Goal: Task Accomplishment & Management: Complete application form

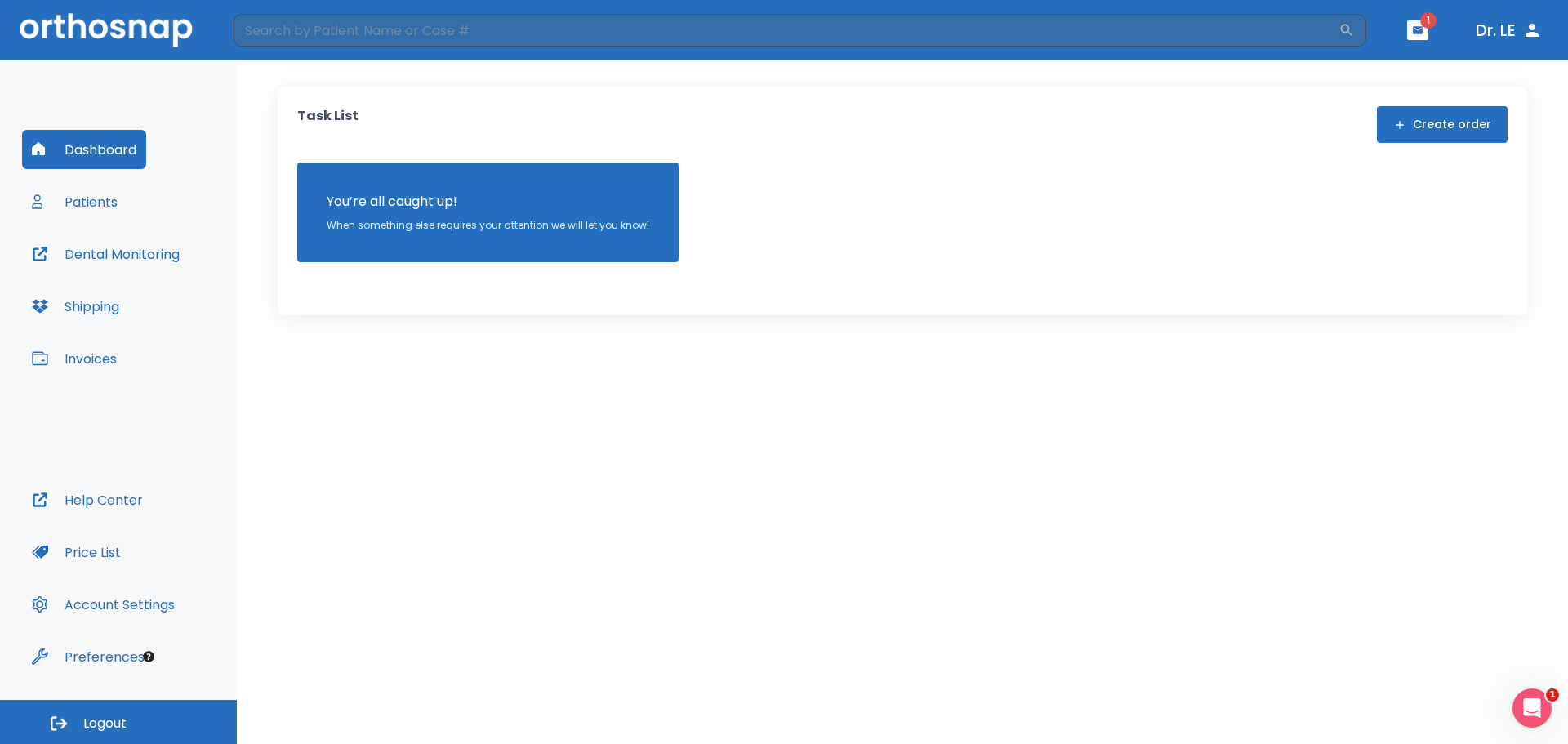
click at [97, 200] on button "Patients" at bounding box center [74, 201] width 105 height 39
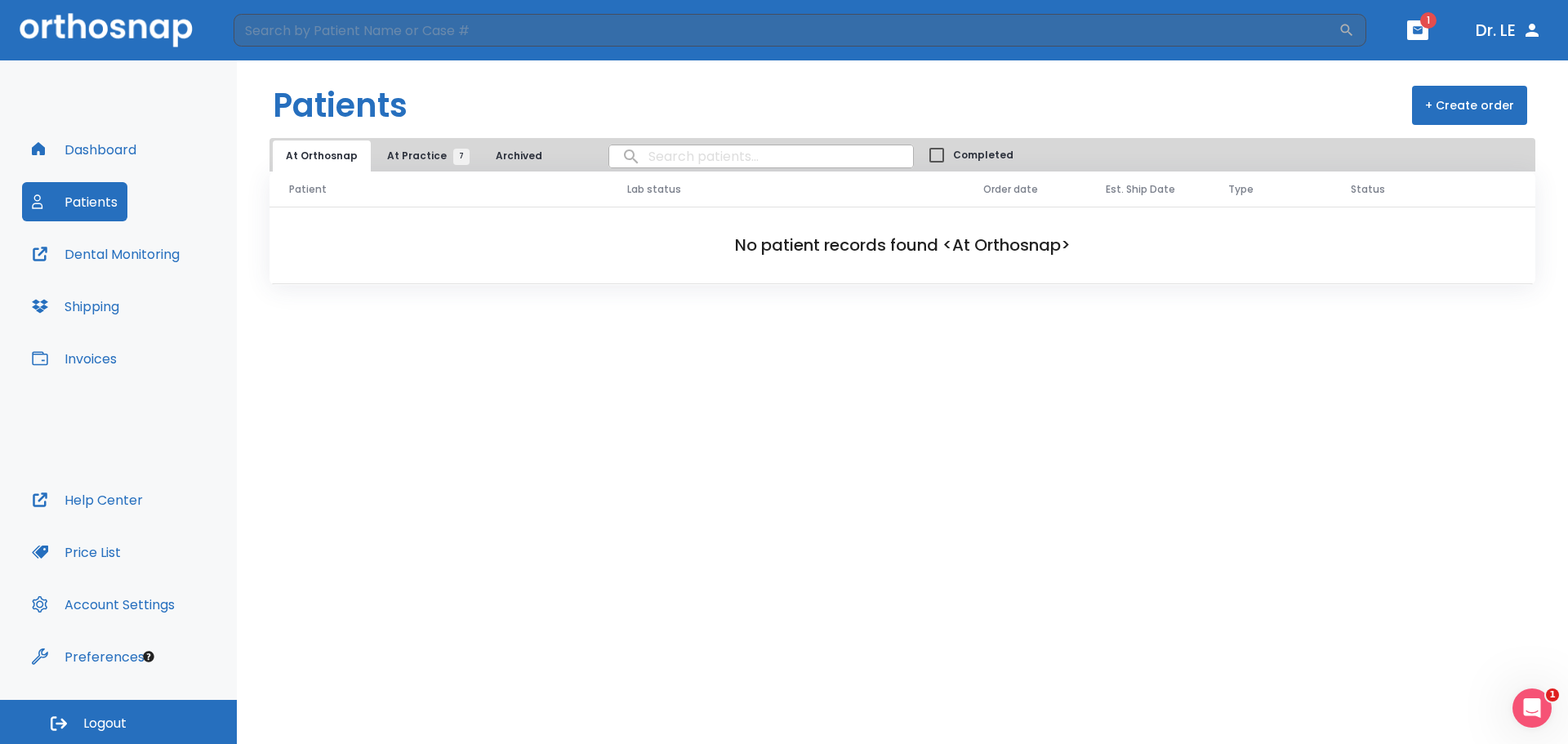
click at [405, 155] on span "At Practice 7" at bounding box center [424, 156] width 74 height 15
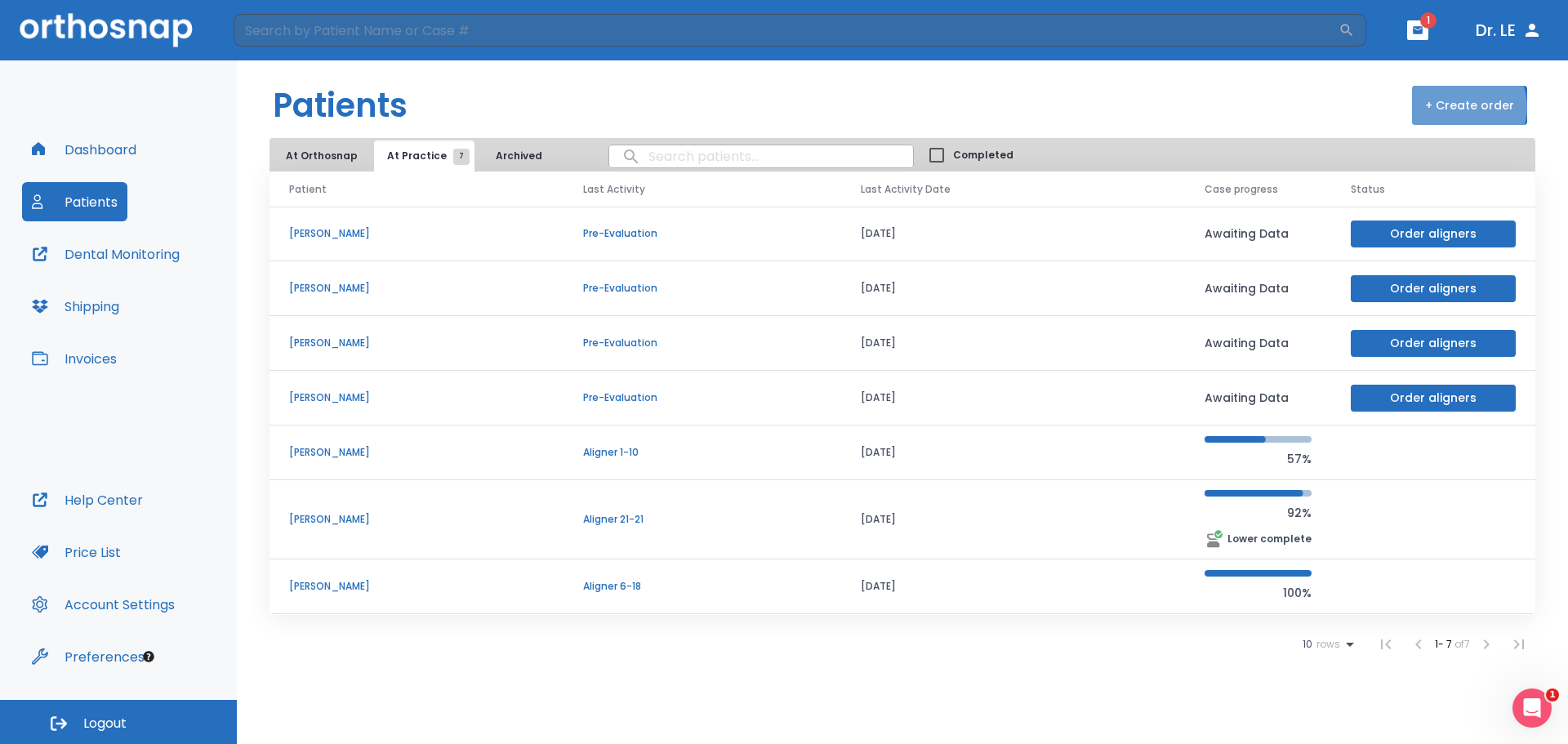
click at [1469, 107] on button "+ Create order" at bounding box center [1469, 105] width 115 height 39
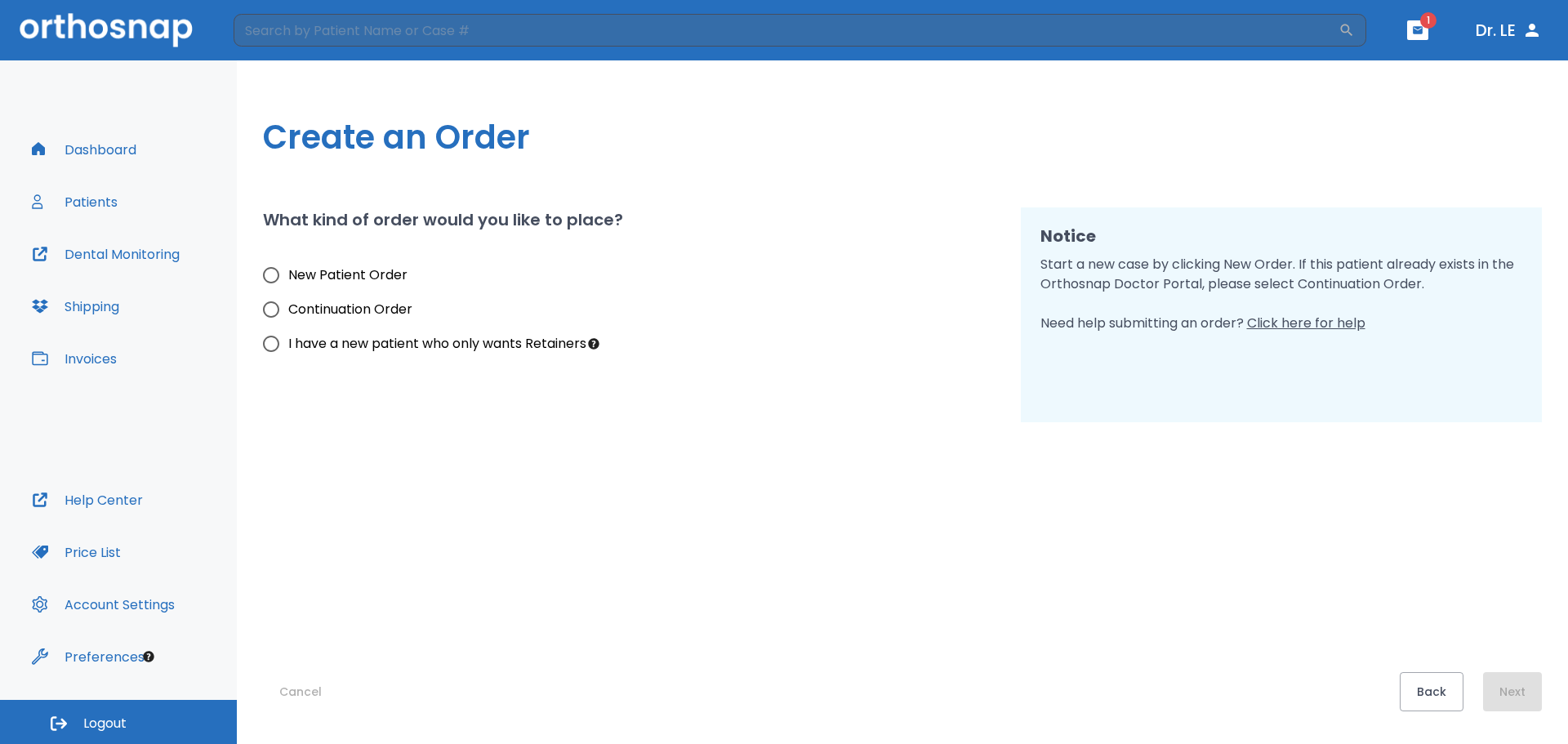
click at [270, 277] on input "New Patient Order" at bounding box center [271, 275] width 34 height 34
radio input "true"
click at [1515, 693] on button "Next" at bounding box center [1512, 691] width 59 height 39
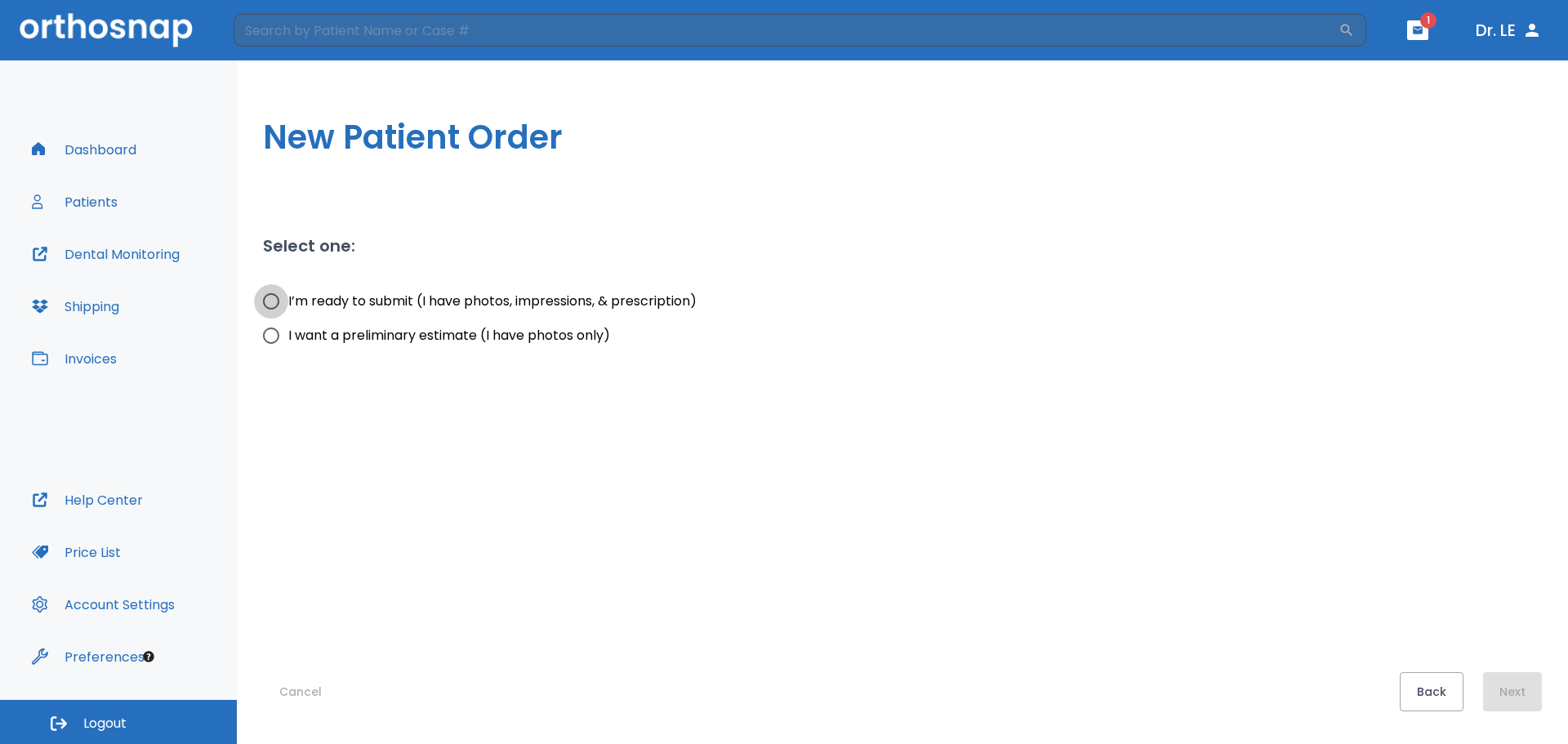
click at [274, 302] on input "I’m ready to submit (I have photos, impressions, & prescription)" at bounding box center [271, 301] width 34 height 34
radio input "true"
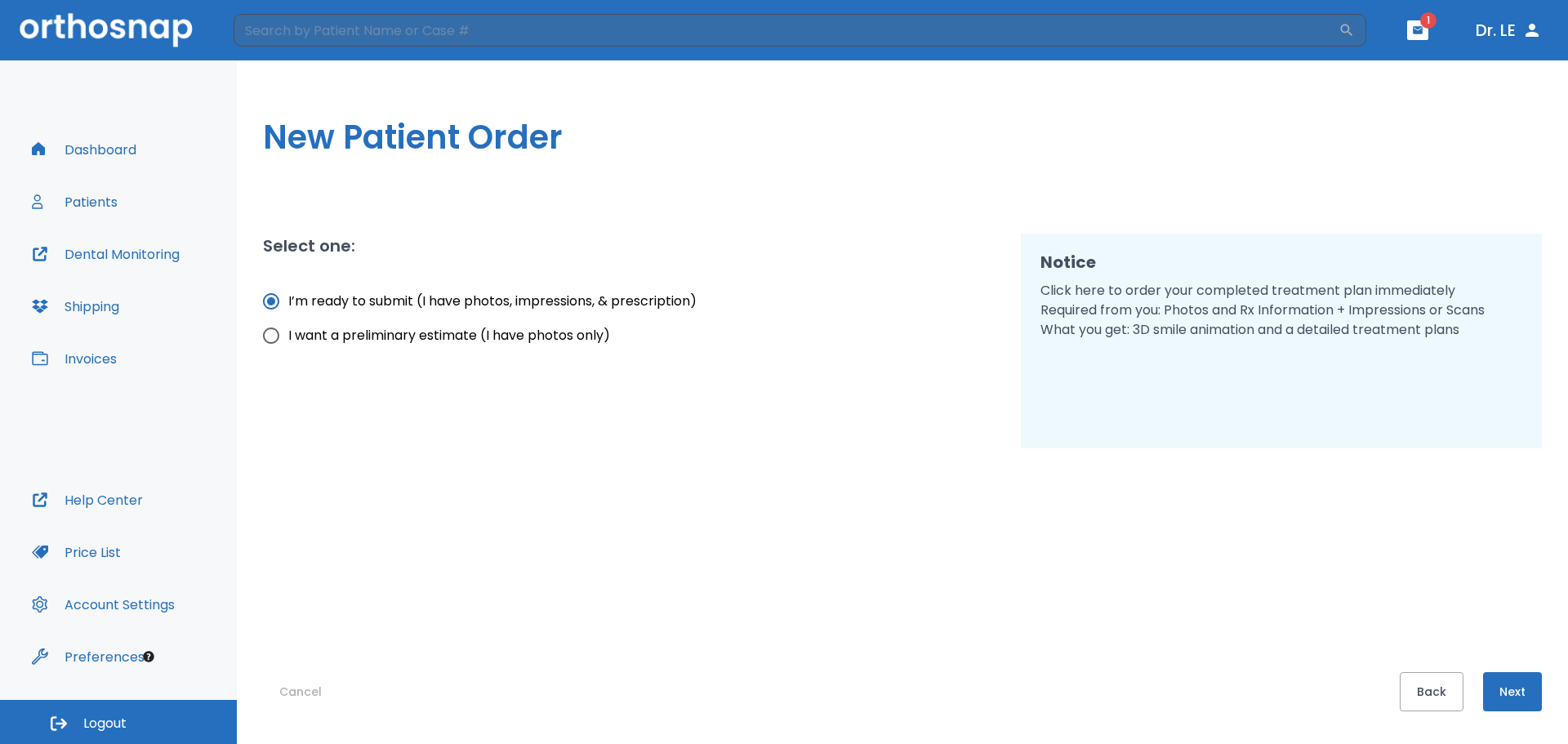
click at [269, 339] on input "I want a preliminary estimate (I have photos only)" at bounding box center [271, 336] width 34 height 34
radio input "true"
click at [1525, 695] on button "Next" at bounding box center [1512, 691] width 59 height 39
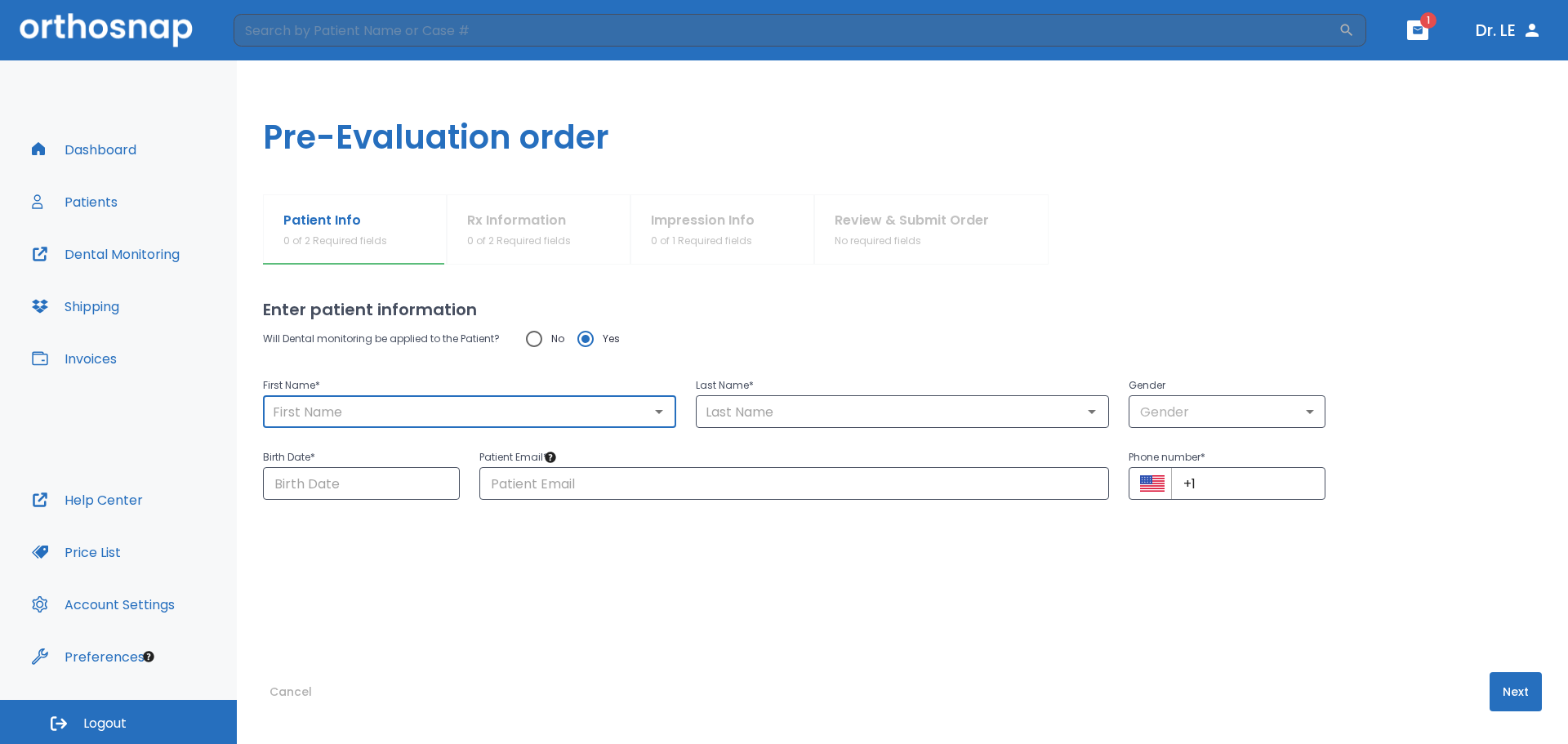
click at [462, 413] on input "text" at bounding box center [470, 411] width 404 height 23
type input "Moller"
click at [747, 408] on input "text" at bounding box center [902, 411] width 404 height 23
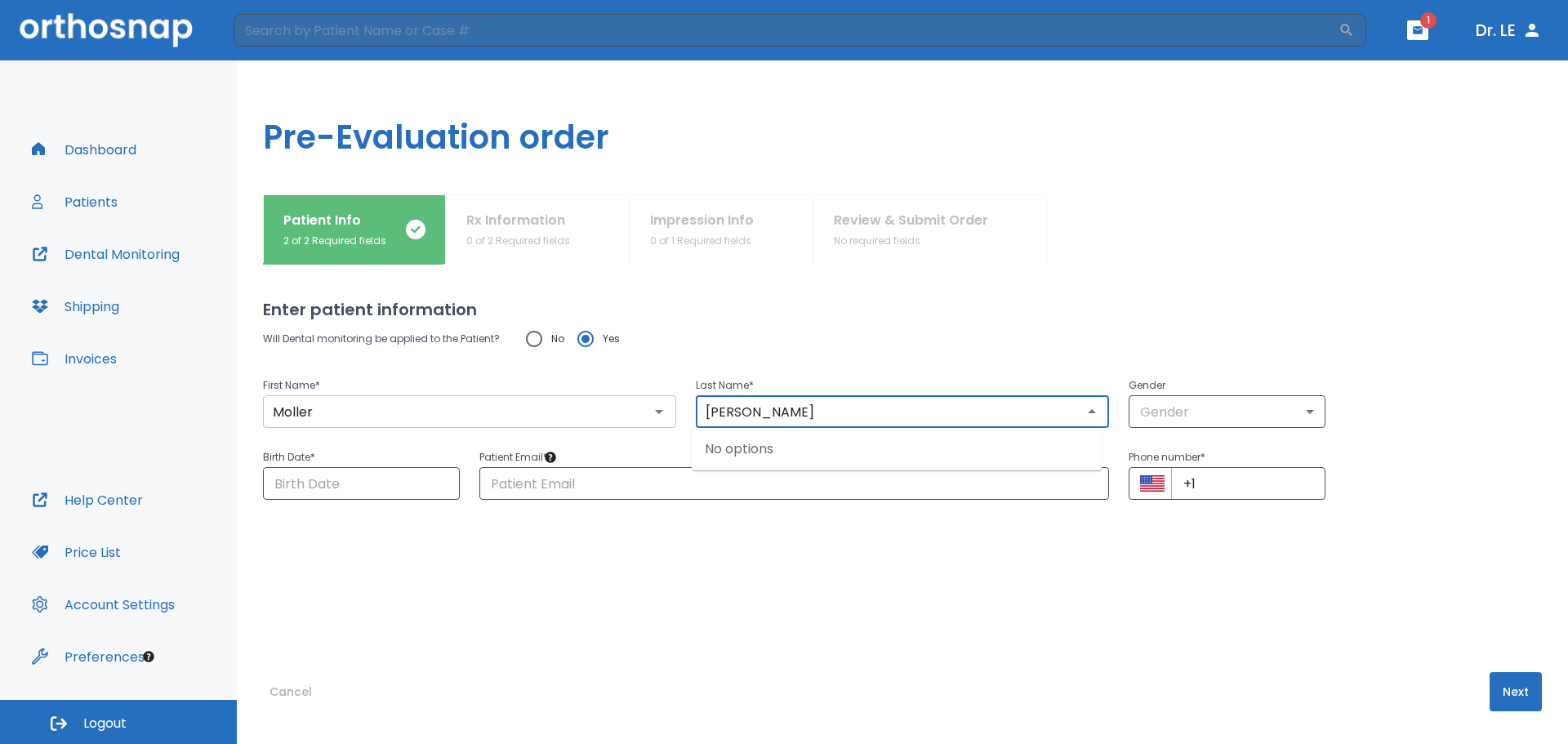
type input "[PERSON_NAME]"
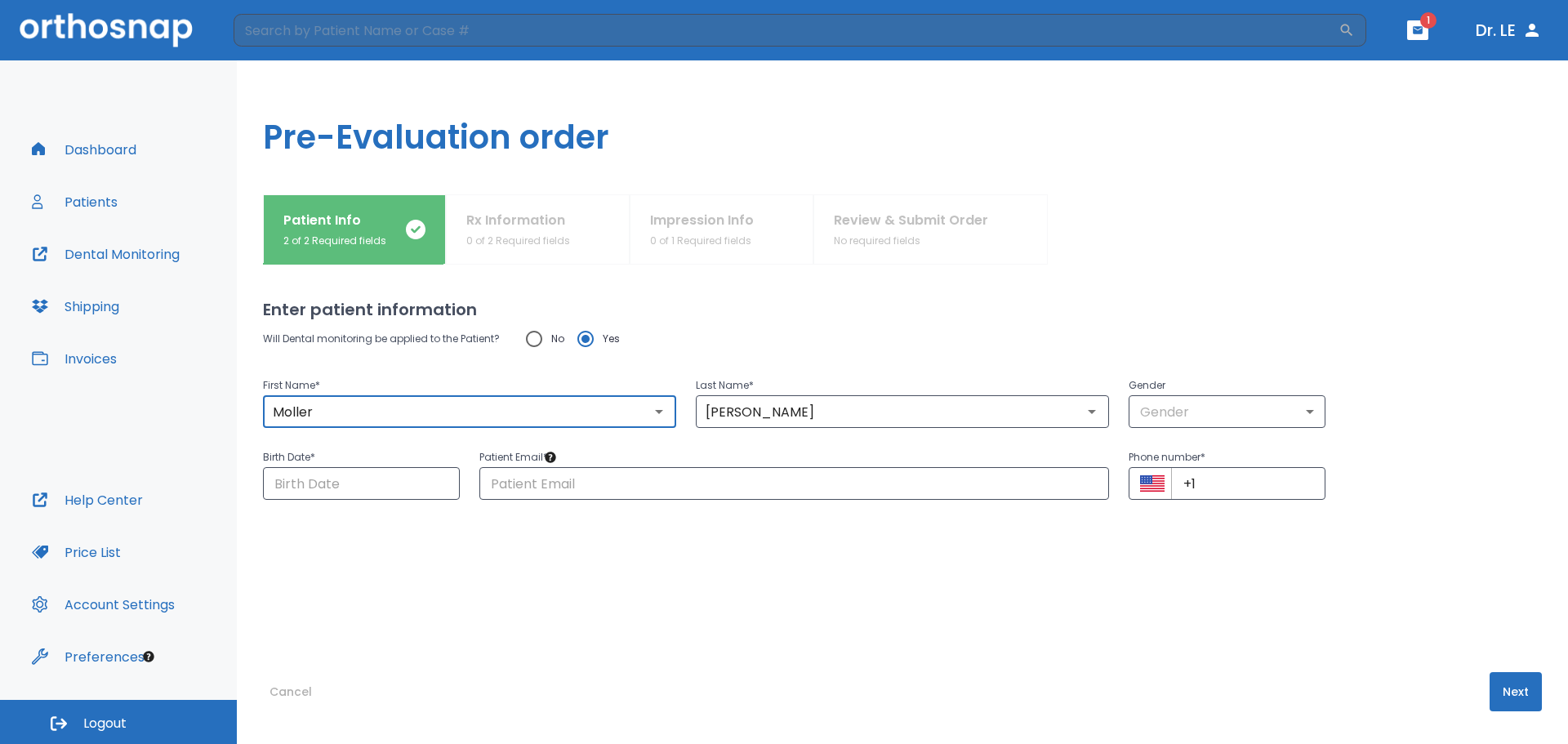
drag, startPoint x: 331, startPoint y: 406, endPoint x: 256, endPoint y: 416, distance: 75.7
click at [256, 416] on div "Patient Info 2 of 2 Required fields Rx Information 0 of 2 Required fields Impre…" at bounding box center [902, 469] width 1331 height 550
type input "[PERSON_NAME]"
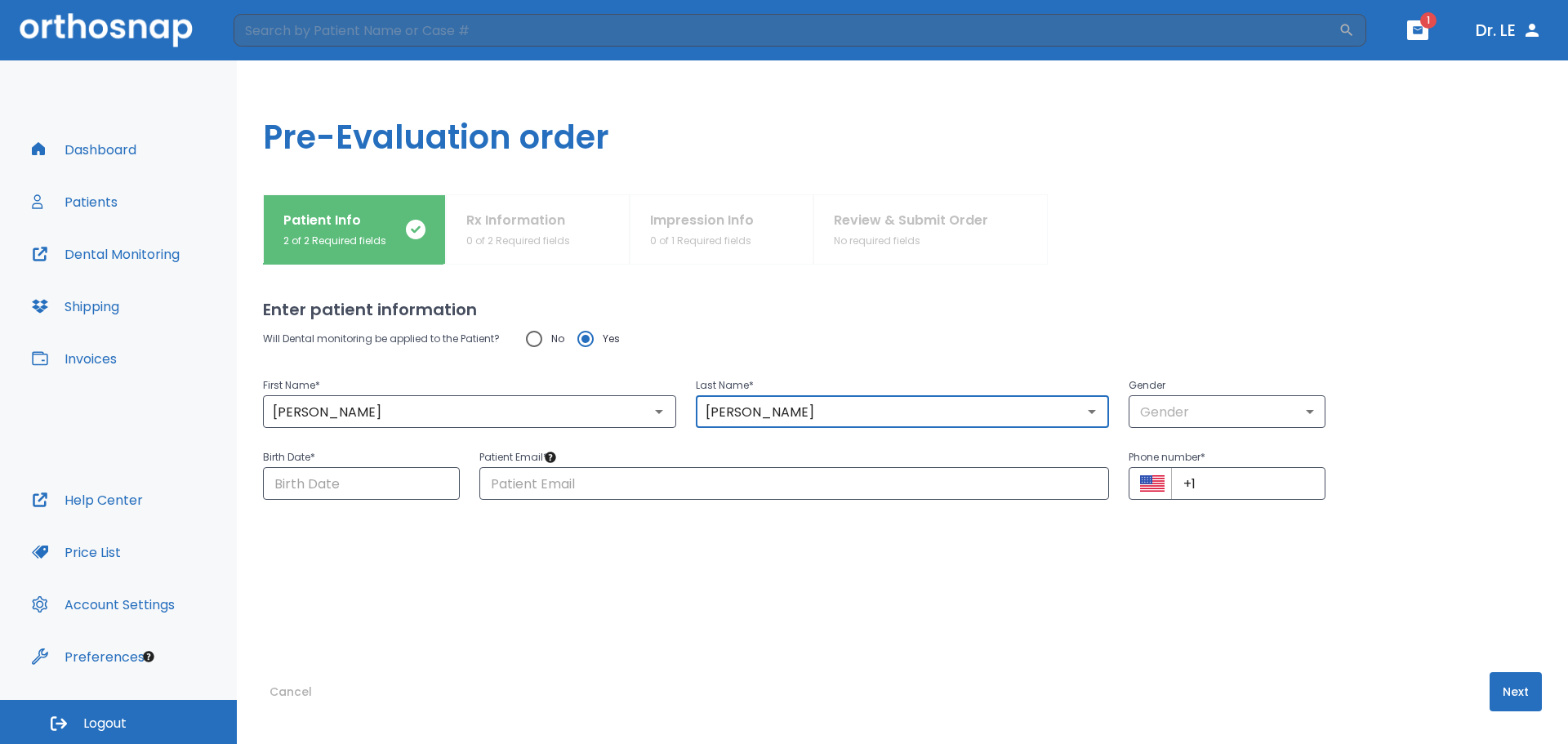
drag, startPoint x: 787, startPoint y: 406, endPoint x: 689, endPoint y: 428, distance: 100.4
click at [689, 428] on div "Will Dental monitoring be applied to the Patient? No Yes First Name * [PERSON_N…" at bounding box center [902, 411] width 1279 height 178
type input "Moller"
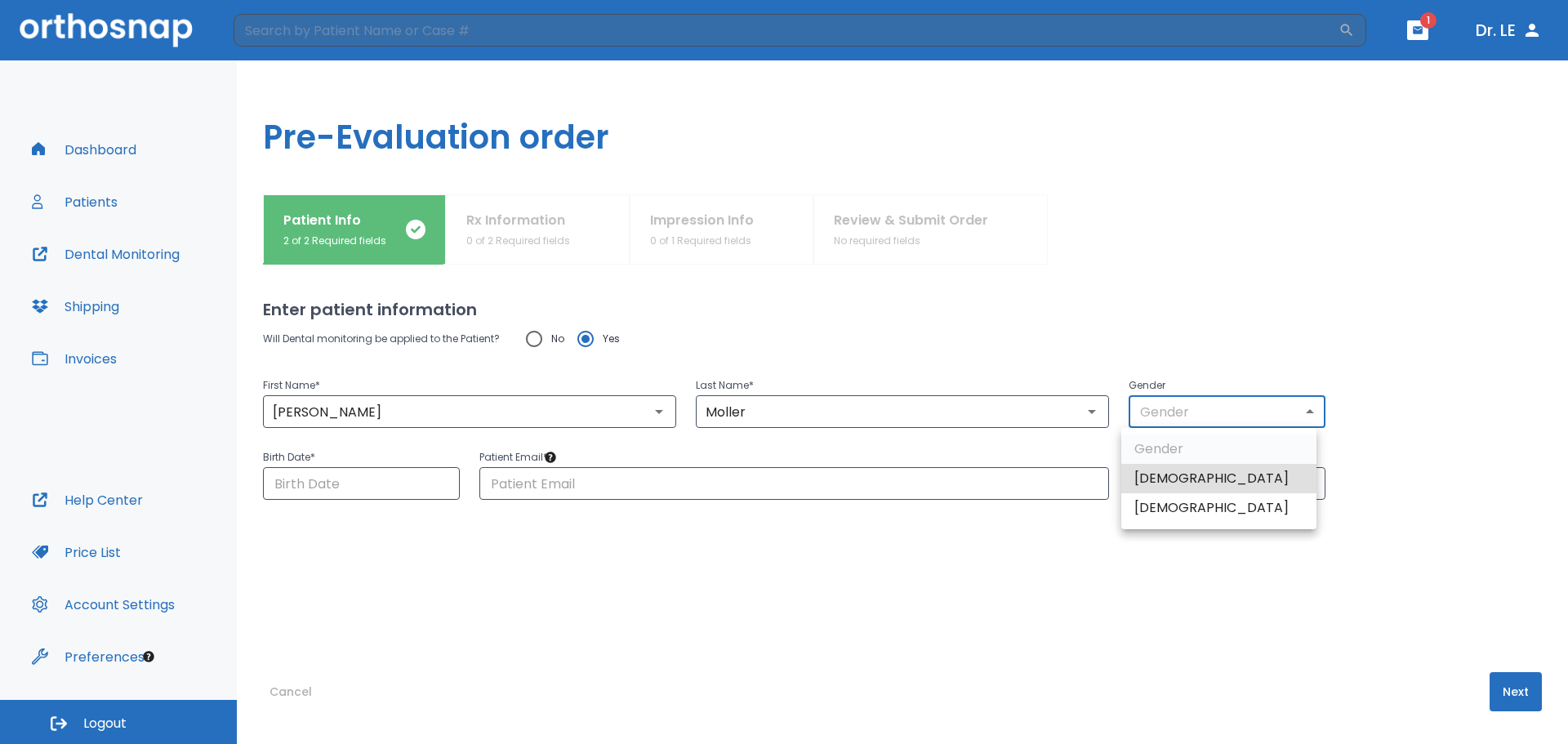
click at [1300, 411] on body "​ 1 Dr. LE Dashboard Patients Dental Monitoring Shipping Invoices Help Center P…" at bounding box center [784, 372] width 1568 height 744
click at [1189, 480] on li "[DEMOGRAPHIC_DATA]" at bounding box center [1218, 478] width 195 height 29
type input "1"
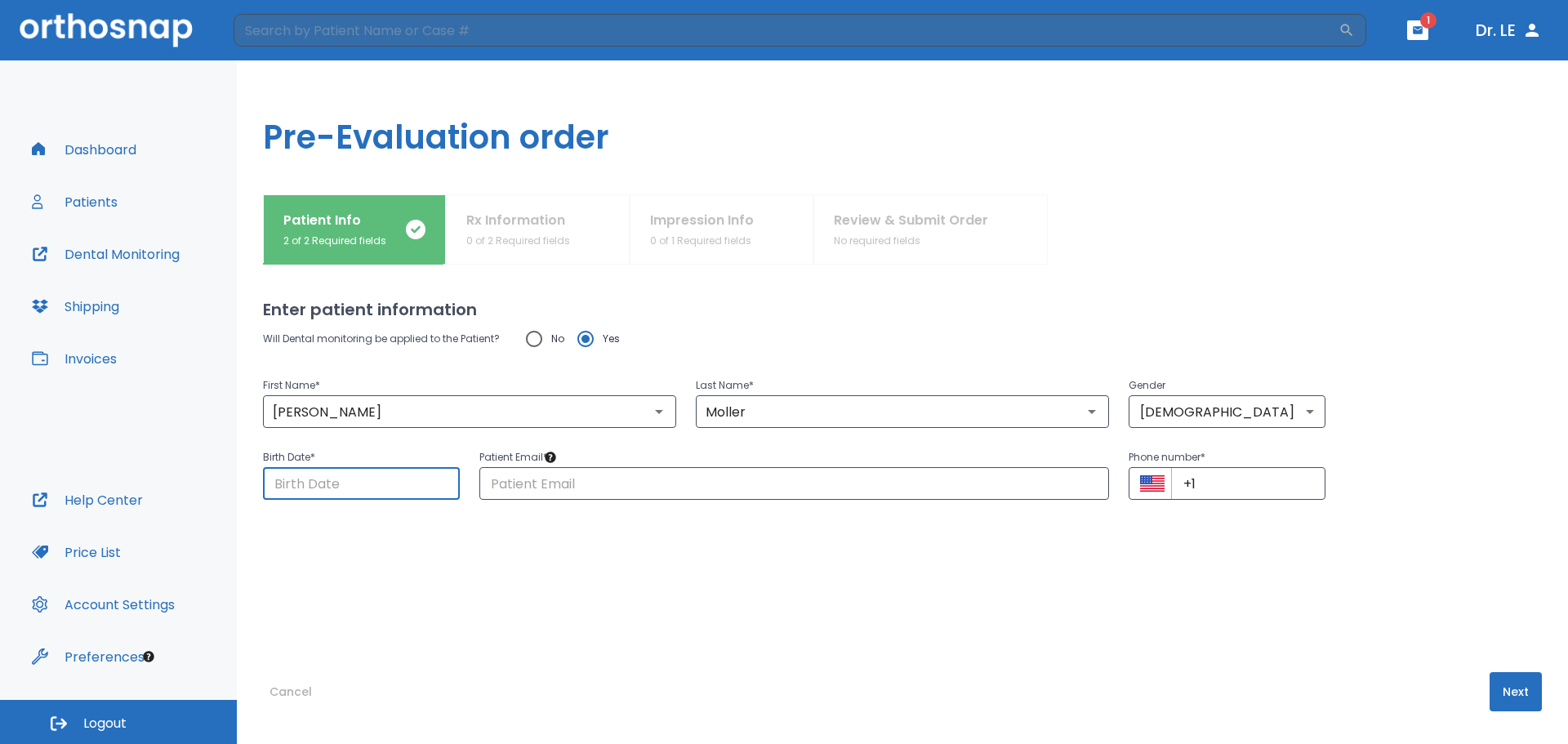
click at [334, 489] on input "Choose date" at bounding box center [361, 483] width 197 height 33
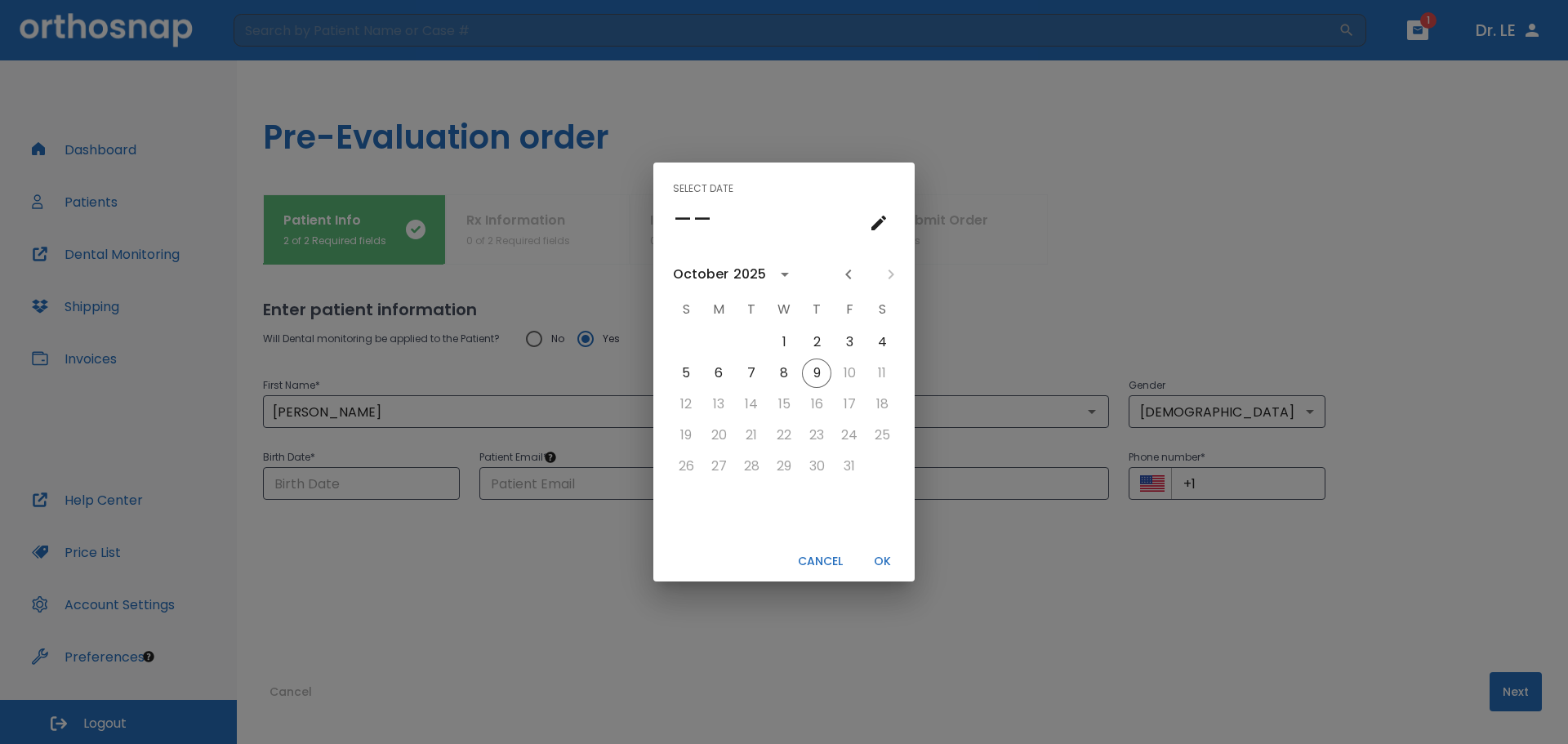
click at [352, 484] on div "Select date –– [DATE] S M T W T F S 1 2 3 4 5 6 7 8 9 10 11 12 13 14 15 16 17 1…" at bounding box center [784, 372] width 1568 height 744
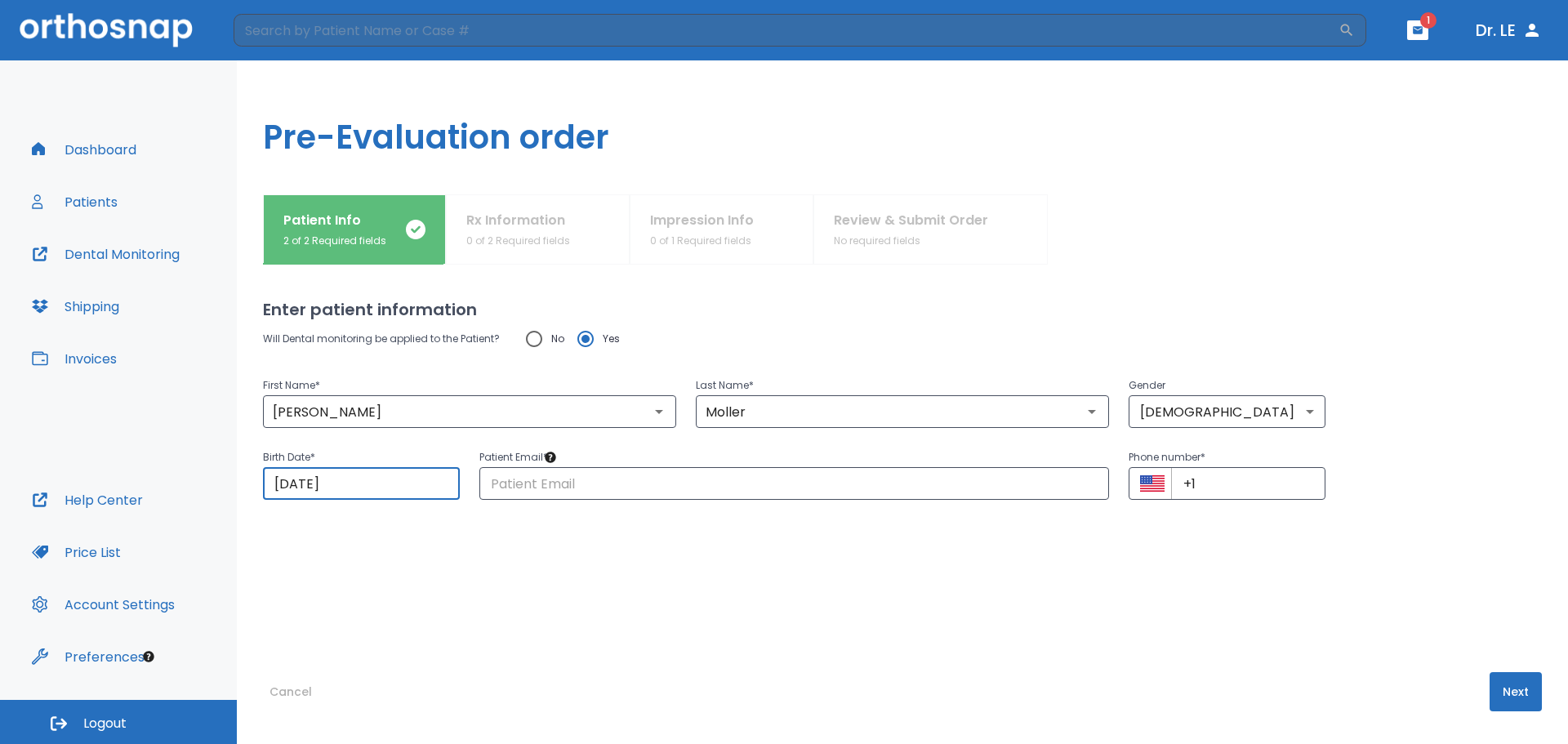
drag, startPoint x: 360, startPoint y: 484, endPoint x: 257, endPoint y: 494, distance: 103.5
click at [257, 494] on div "Patient Info 2 of 2 Required fields Rx Information 0 of 2 Required fields Impre…" at bounding box center [902, 469] width 1331 height 550
click at [307, 495] on input "[DATE]" at bounding box center [361, 483] width 197 height 33
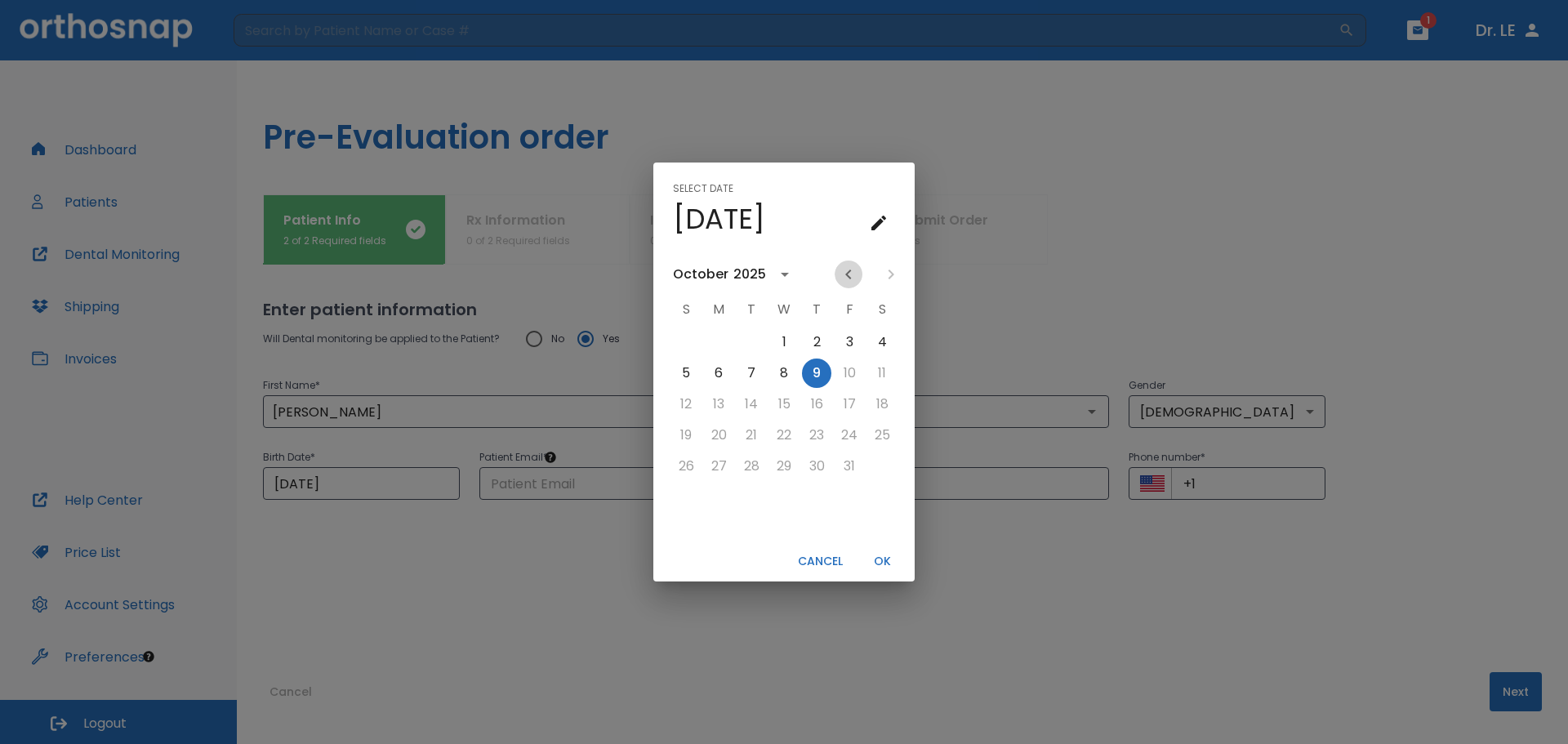
click at [849, 272] on icon "Previous month" at bounding box center [848, 275] width 6 height 10
click at [801, 274] on icon "calendar view is open, switch to year view" at bounding box center [803, 275] width 8 height 4
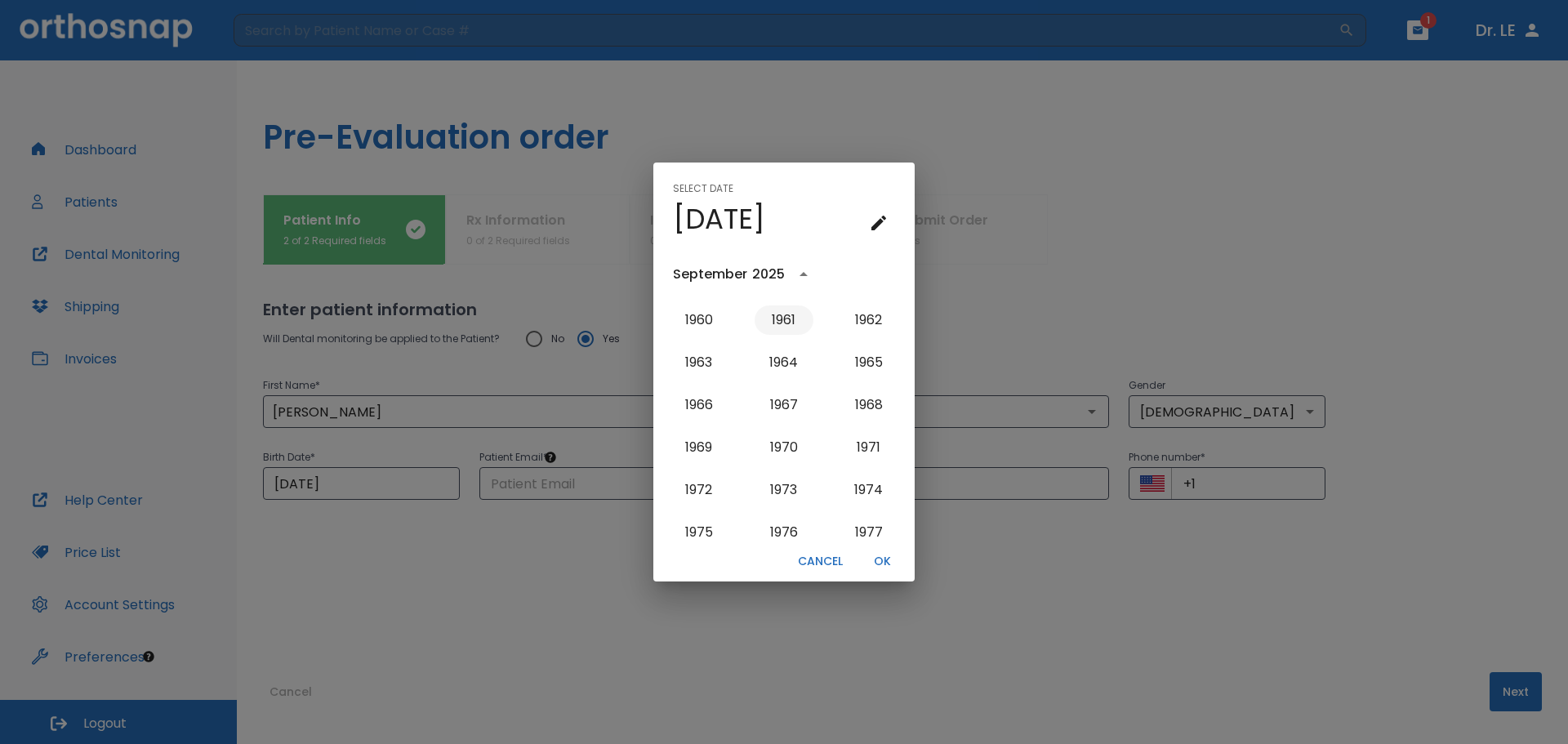
click at [787, 324] on button "1961" at bounding box center [784, 320] width 59 height 29
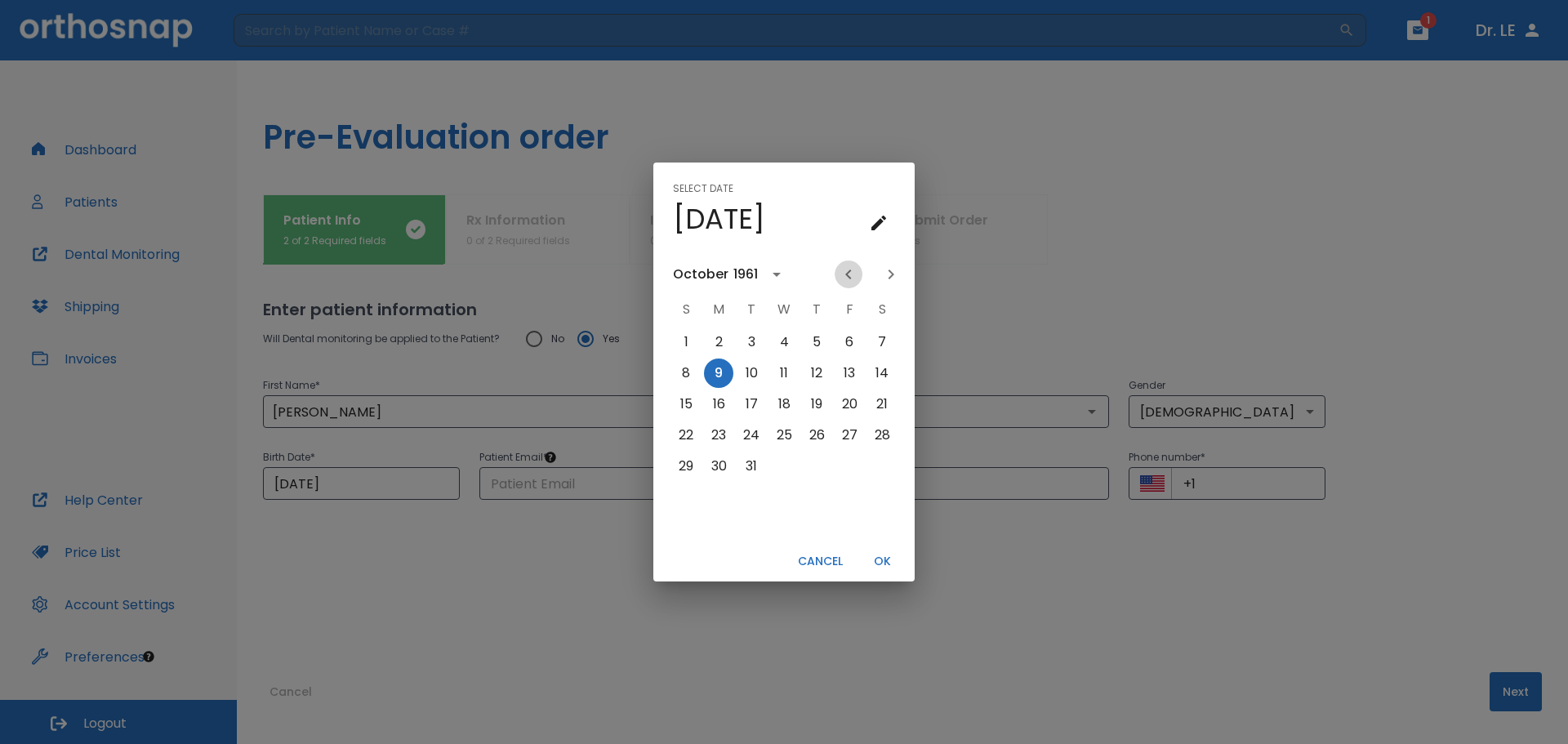
click at [846, 270] on icon "Previous month" at bounding box center [848, 275] width 20 height 20
click at [754, 438] on button "19" at bounding box center [751, 435] width 29 height 29
type input "[DATE]"
click at [881, 563] on button "OK" at bounding box center [881, 561] width 52 height 27
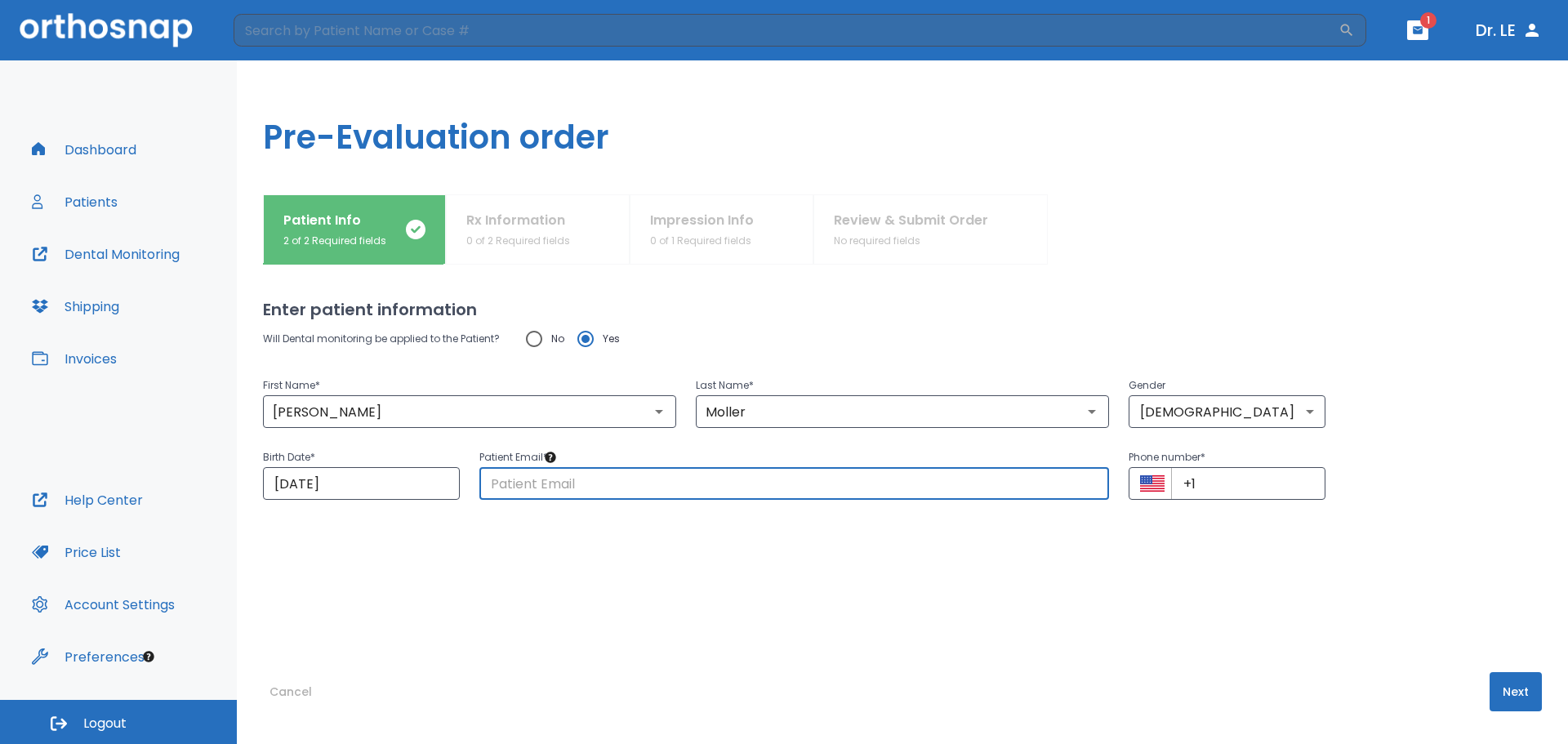
click at [630, 481] on input "text" at bounding box center [794, 483] width 630 height 33
type input "[EMAIL_ADDRESS][DOMAIN_NAME]"
click at [1208, 489] on input "+1" at bounding box center [1248, 483] width 154 height 33
type input "[PHONE_NUMBER]"
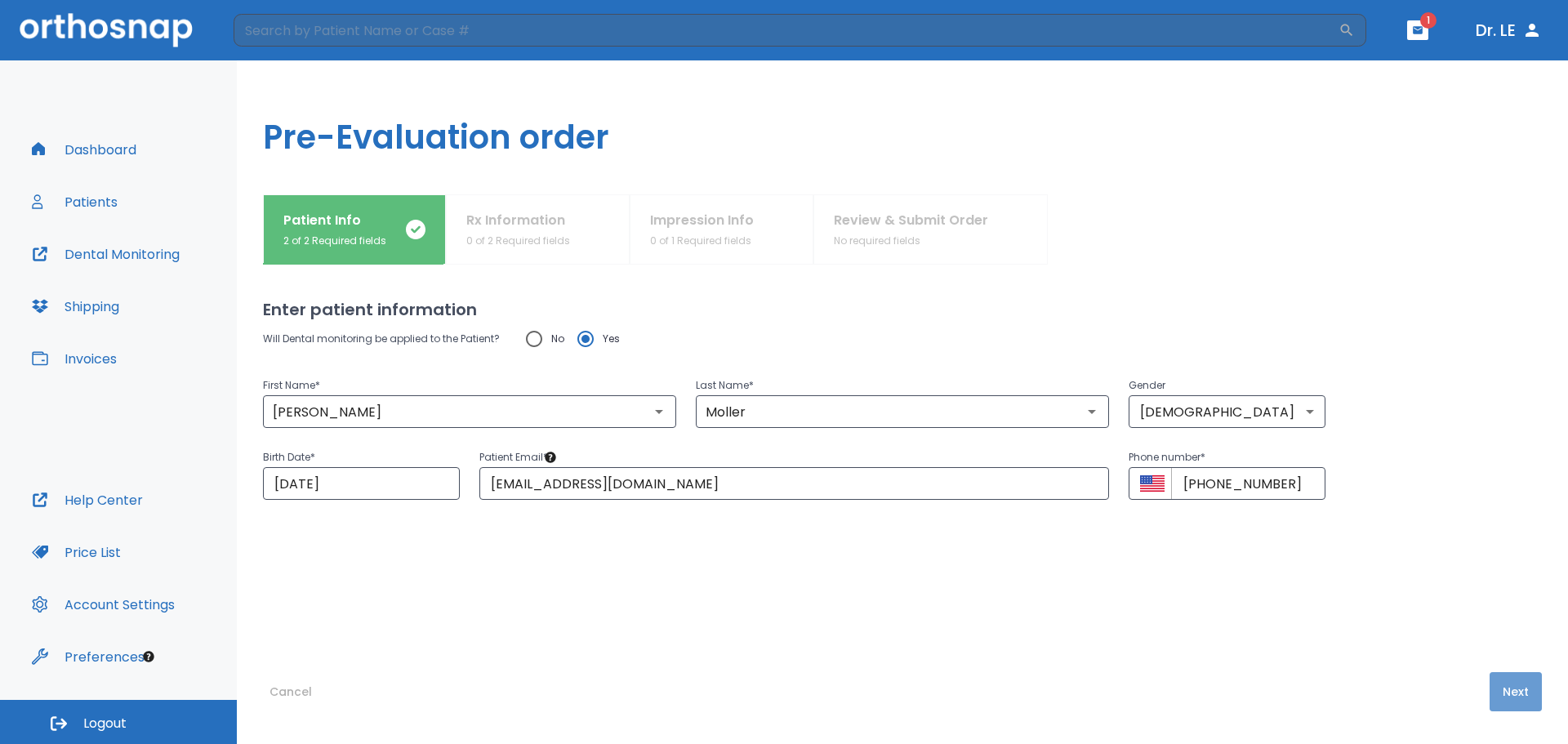
click at [1512, 691] on button "Next" at bounding box center [1515, 691] width 52 height 39
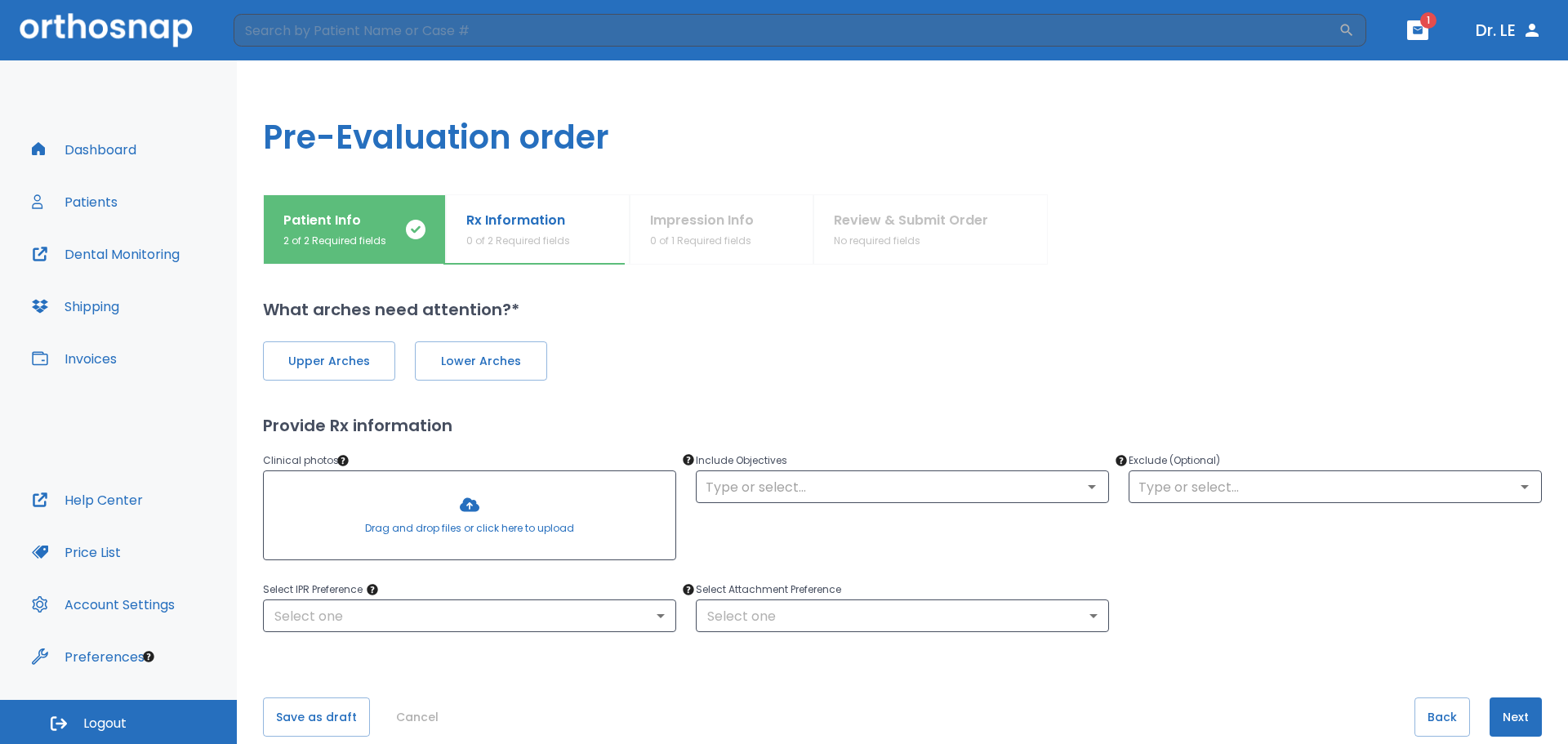
drag, startPoint x: 422, startPoint y: 508, endPoint x: 361, endPoint y: 502, distance: 61.3
click at [361, 502] on div at bounding box center [470, 515] width 412 height 88
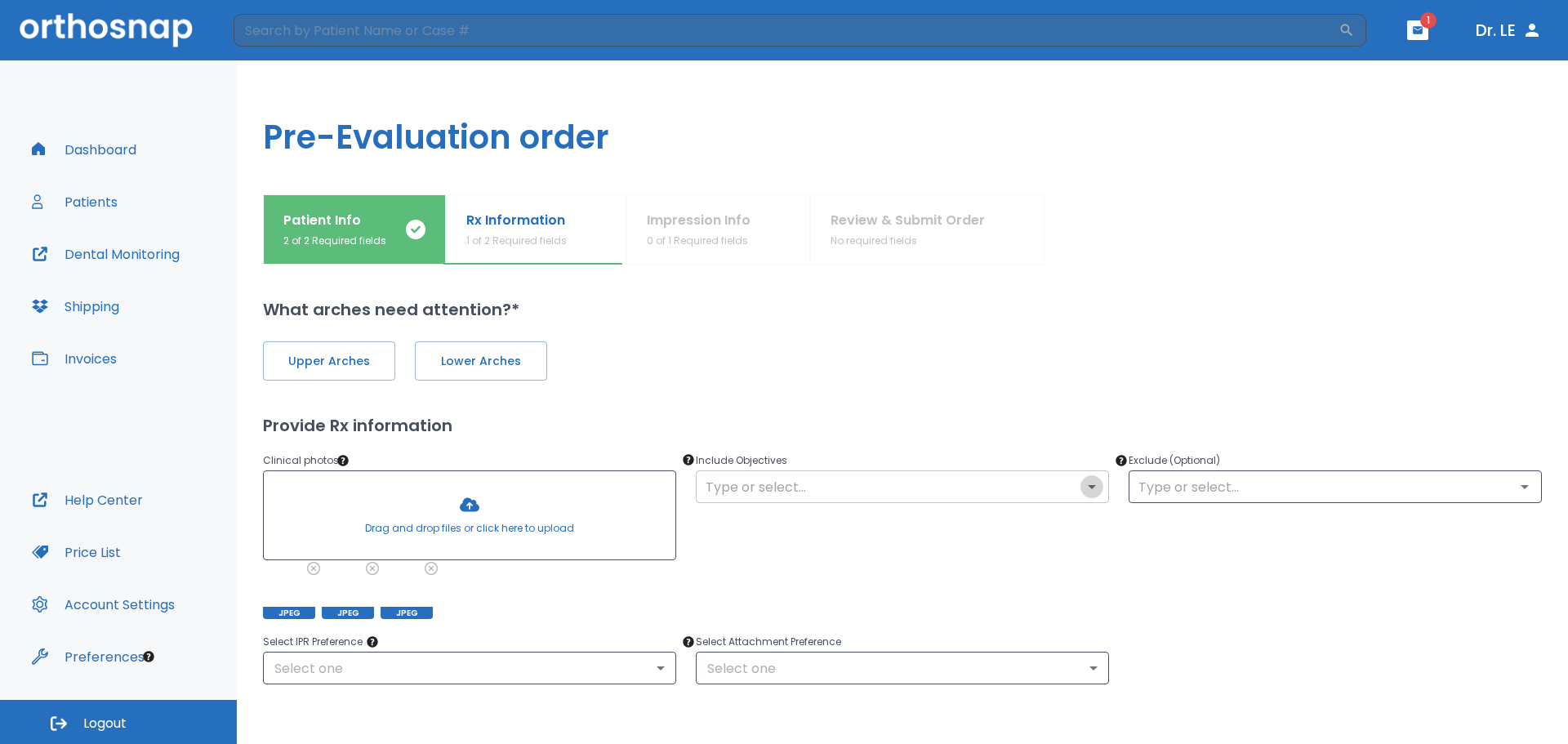
click at [1087, 489] on icon "Open" at bounding box center [1092, 487] width 20 height 20
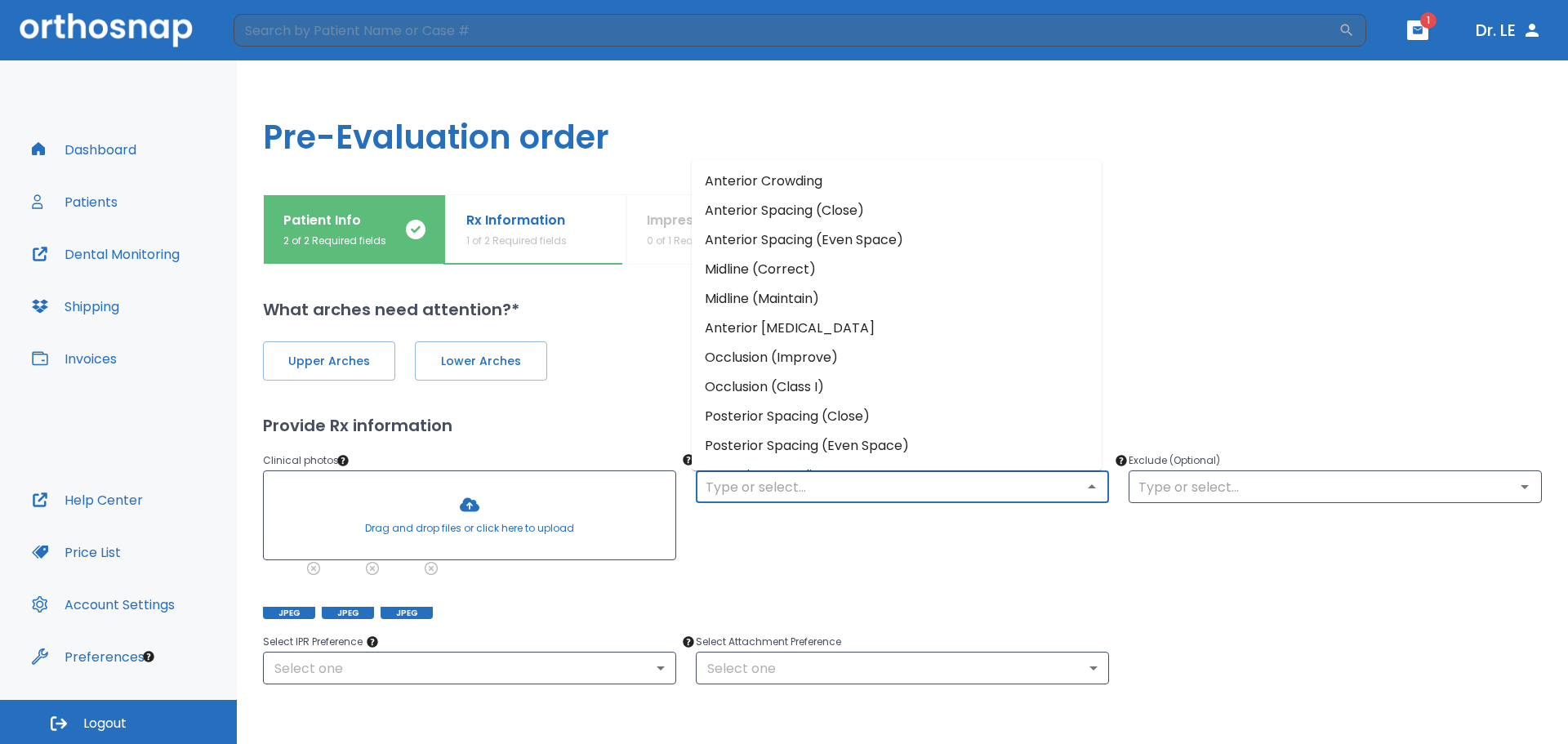
click at [778, 356] on li "Occlusion (Improve)" at bounding box center [896, 357] width 410 height 29
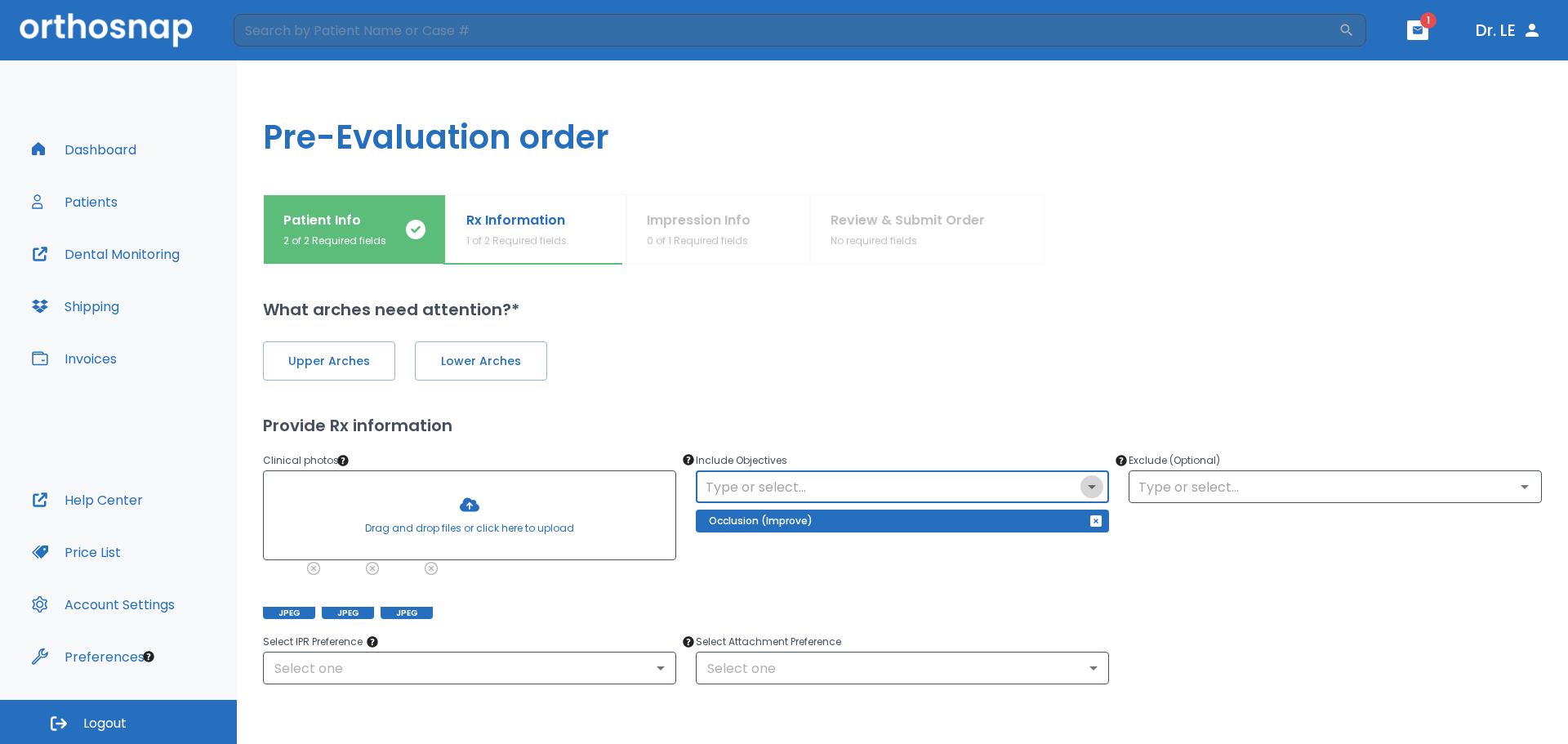
click at [1091, 488] on icon "Open" at bounding box center [1092, 487] width 20 height 20
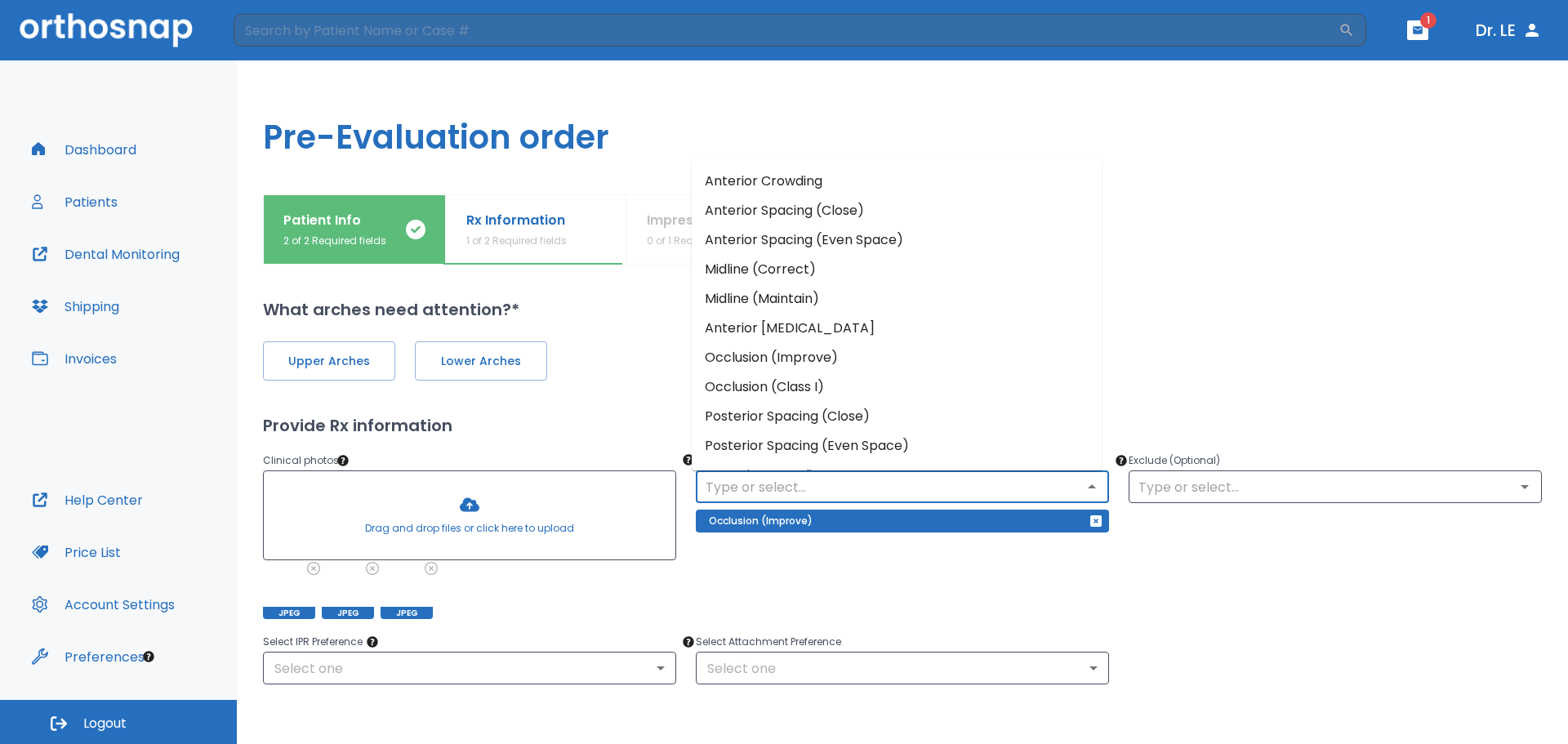
click at [785, 181] on li "Anterior Crowding" at bounding box center [896, 181] width 410 height 29
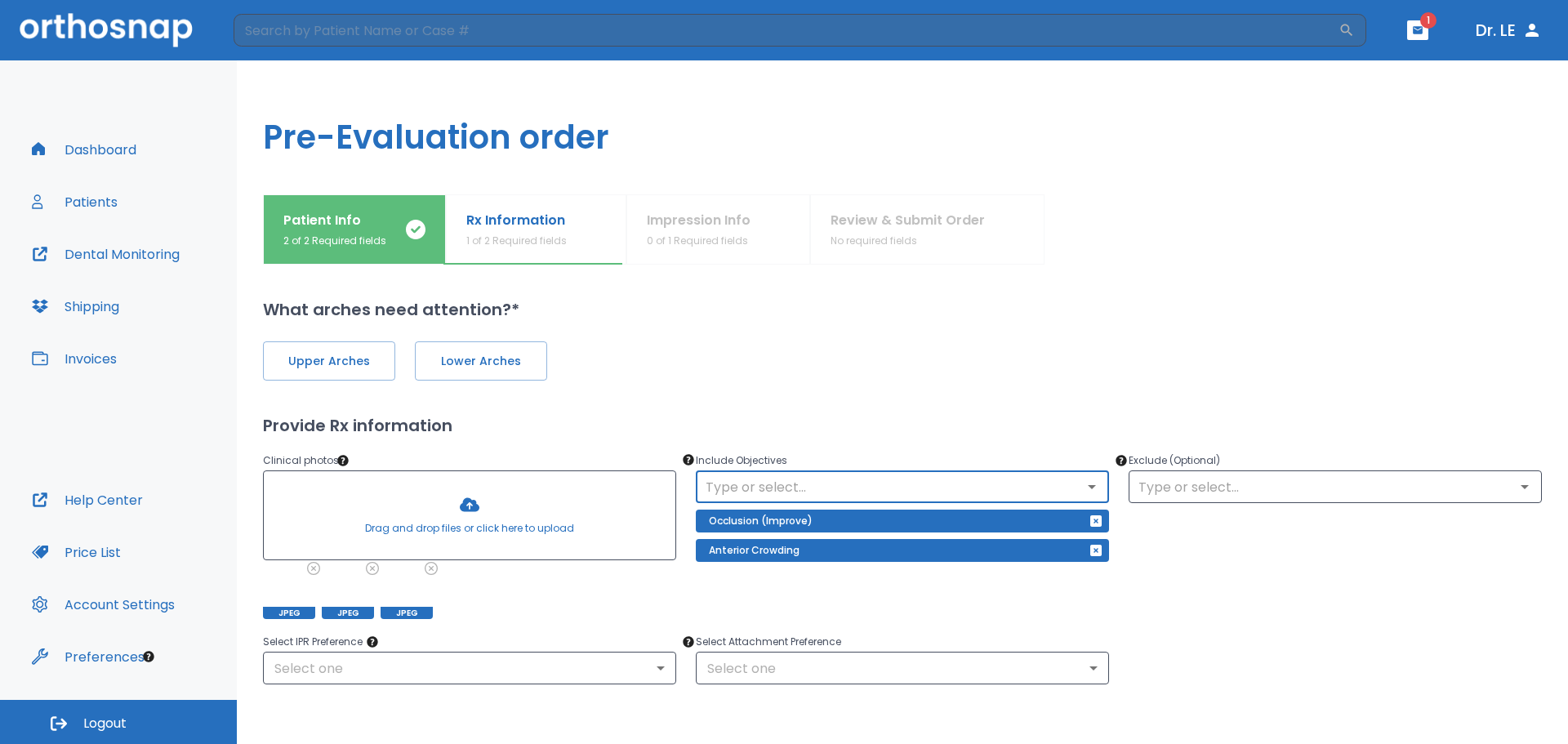
click at [1087, 486] on icon "Open" at bounding box center [1091, 487] width 8 height 4
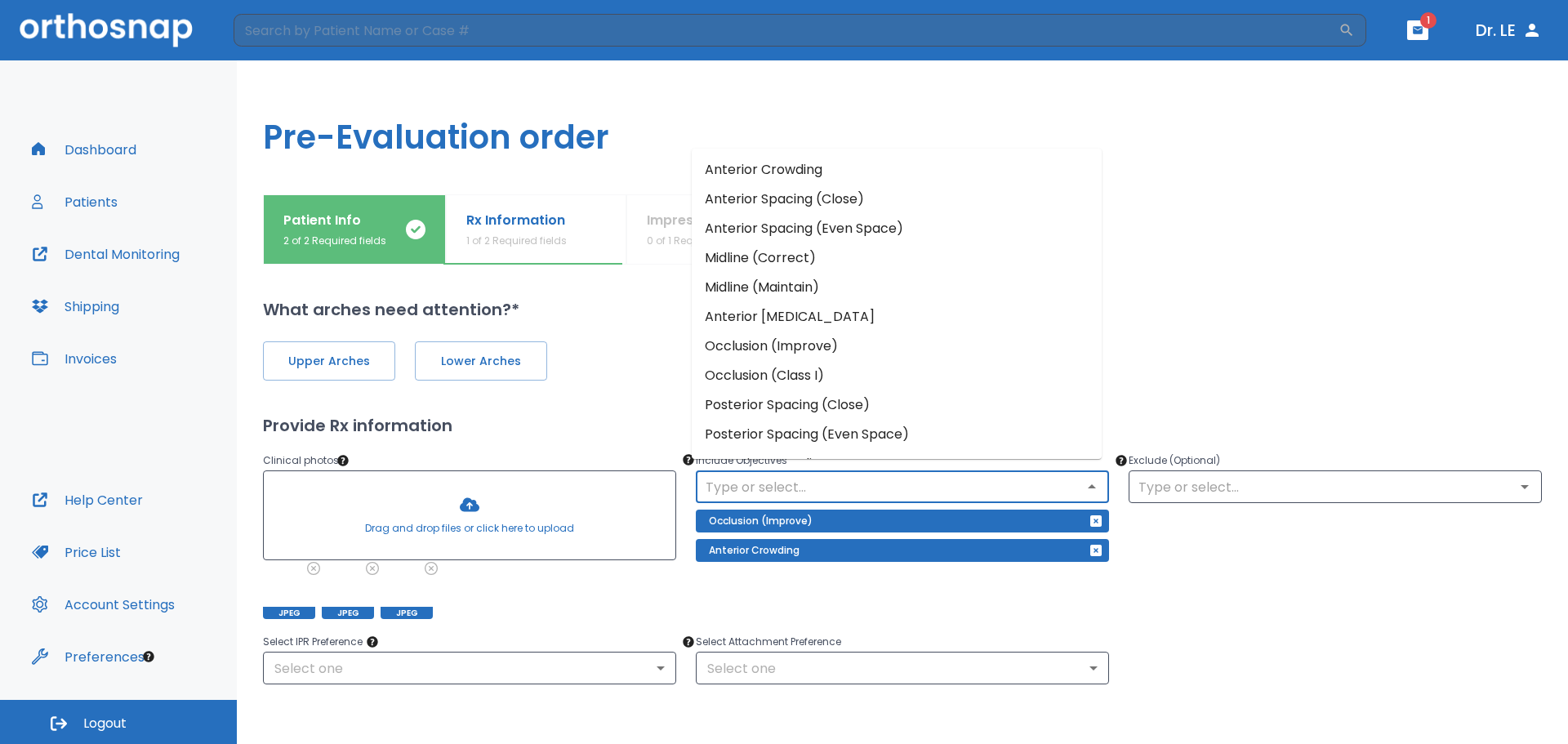
scroll to position [78, 0]
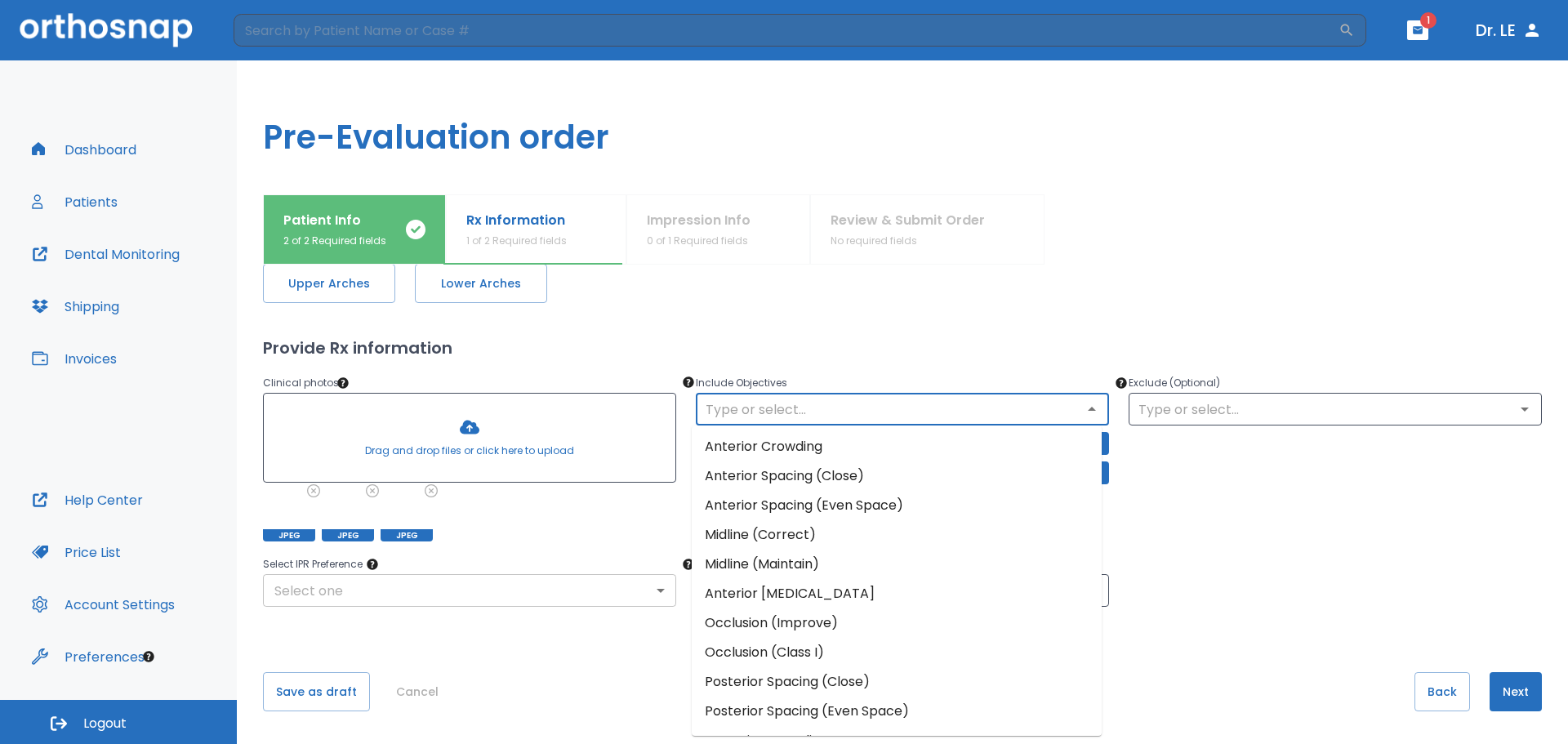
click at [659, 595] on body "​ 1 Dr. LE Dashboard Patients Dental Monitoring Shipping Invoices Help Center P…" at bounding box center [784, 372] width 1568 height 744
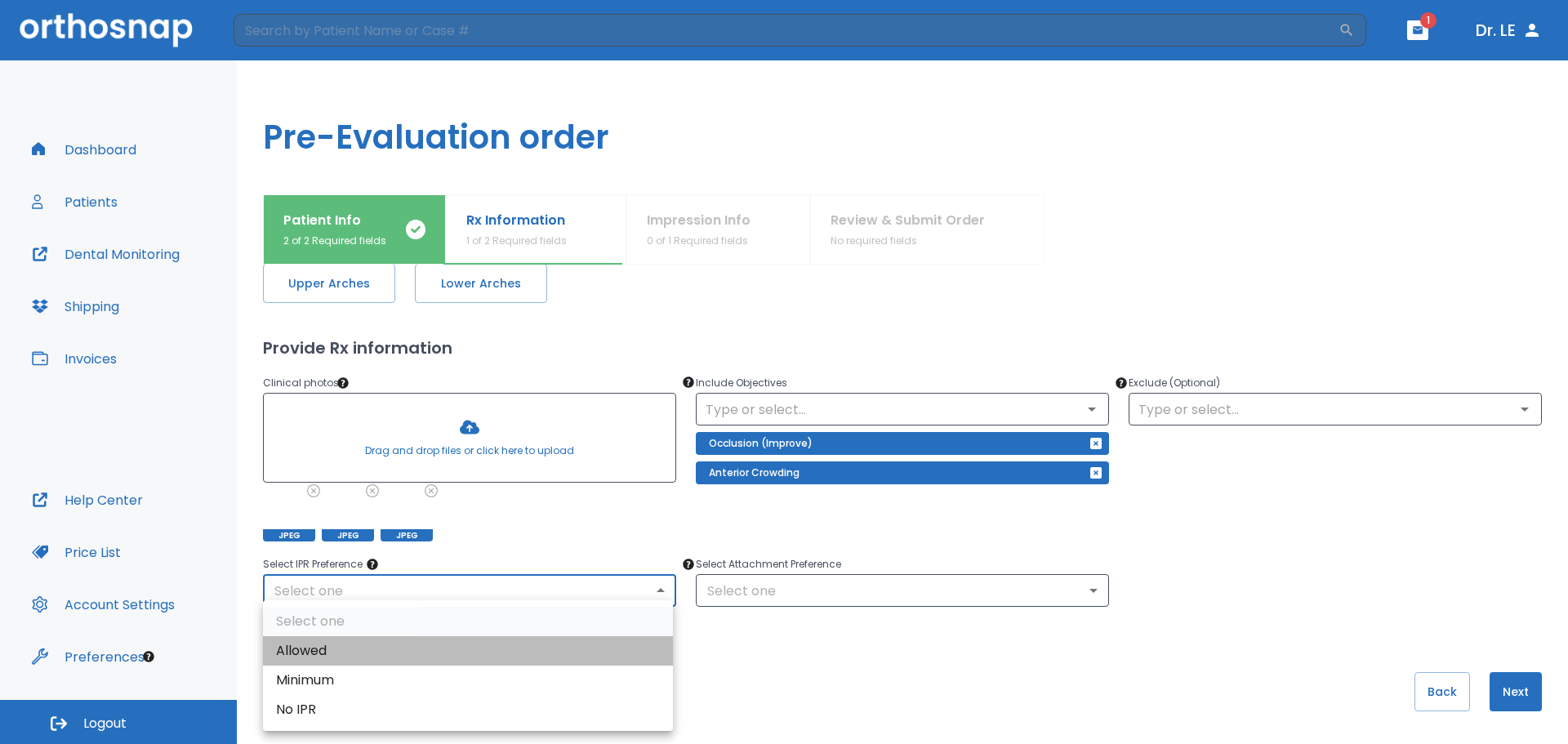
click at [356, 654] on li "Allowed" at bounding box center [468, 650] width 410 height 29
type input "1"
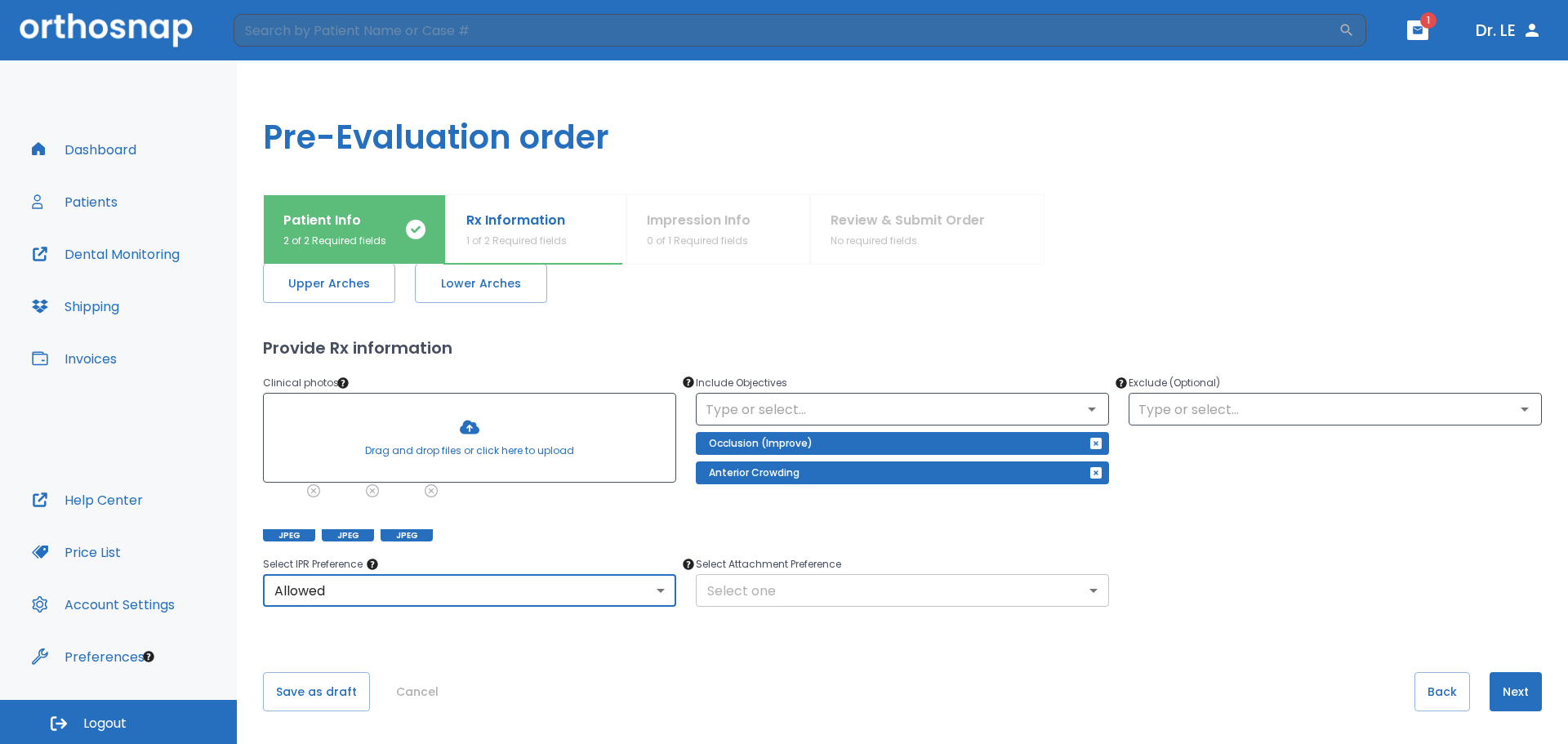
click at [1087, 596] on body "​ 1 Dr. LE Dashboard Patients Dental Monitoring Shipping Invoices Help Center P…" at bounding box center [784, 372] width 1568 height 744
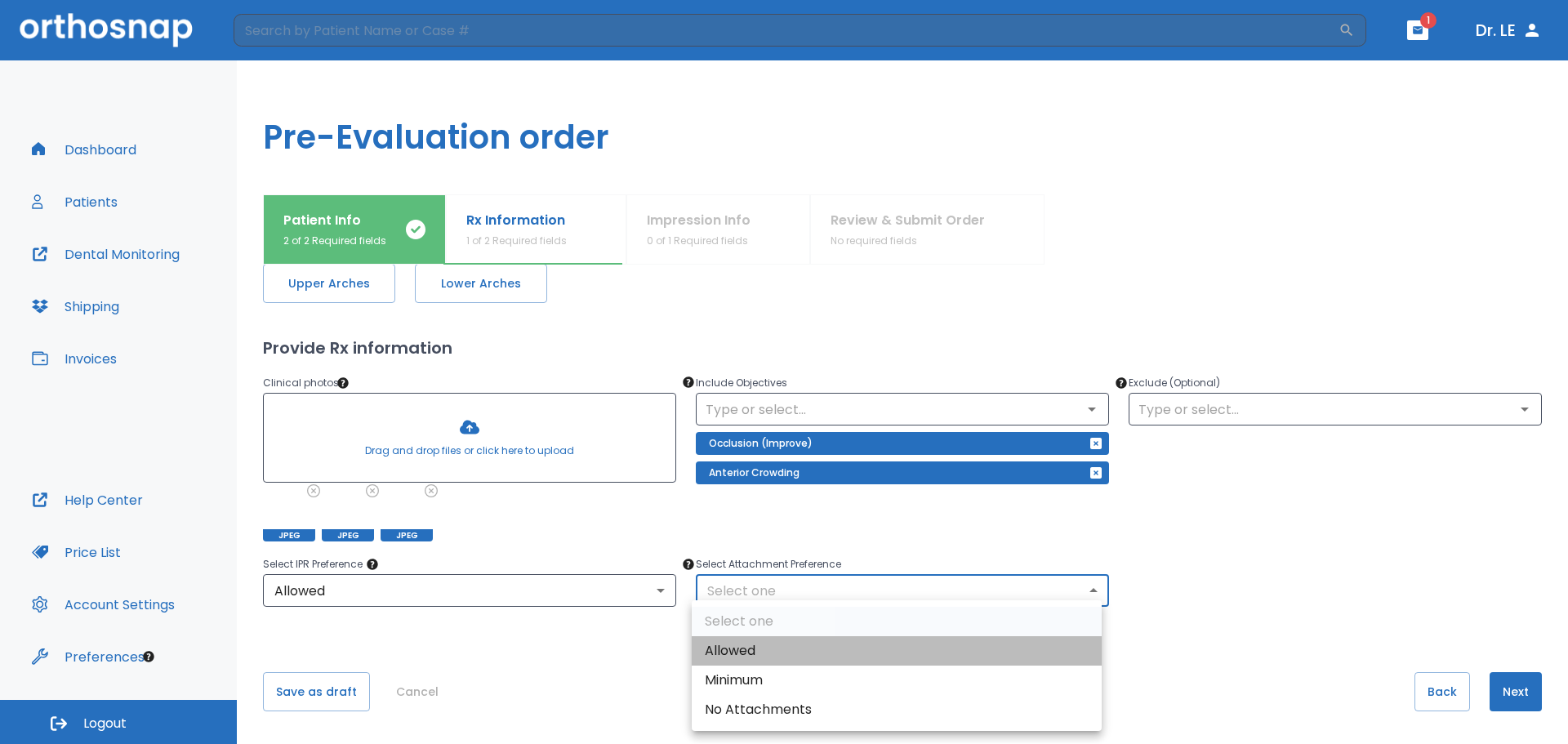
click at [779, 653] on li "Allowed" at bounding box center [896, 650] width 410 height 29
type input "1"
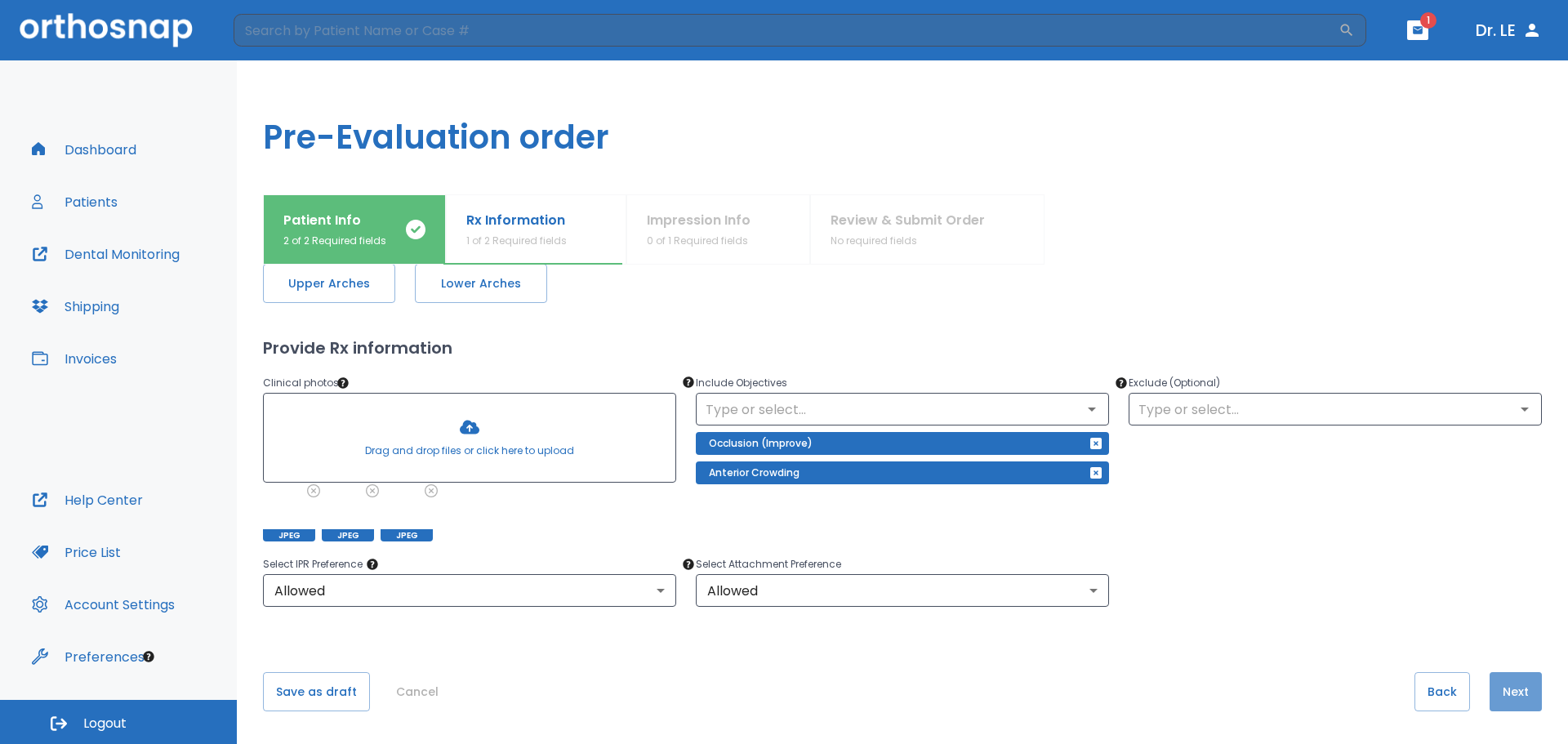
click at [1502, 690] on button "Next" at bounding box center [1515, 691] width 52 height 39
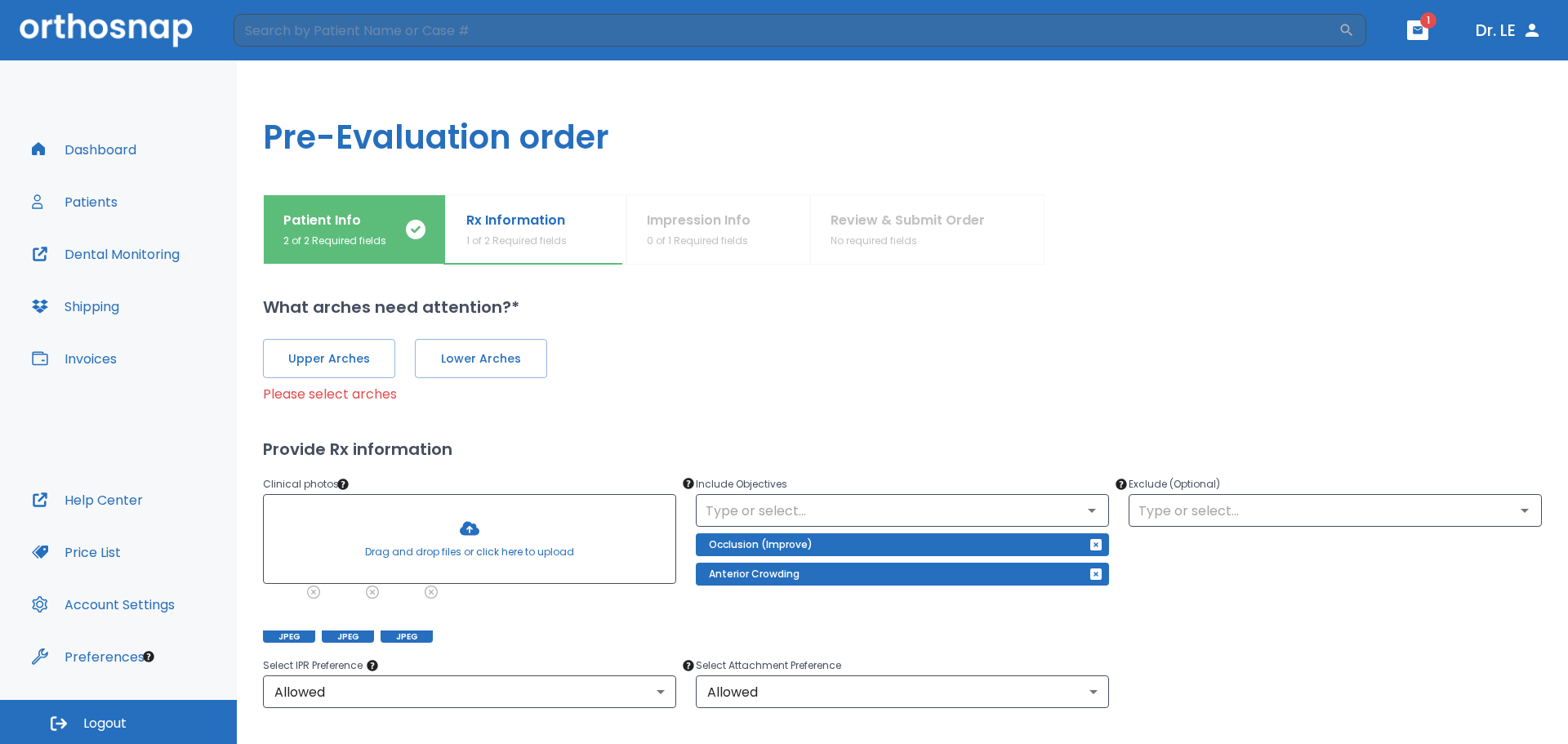
scroll to position [0, 0]
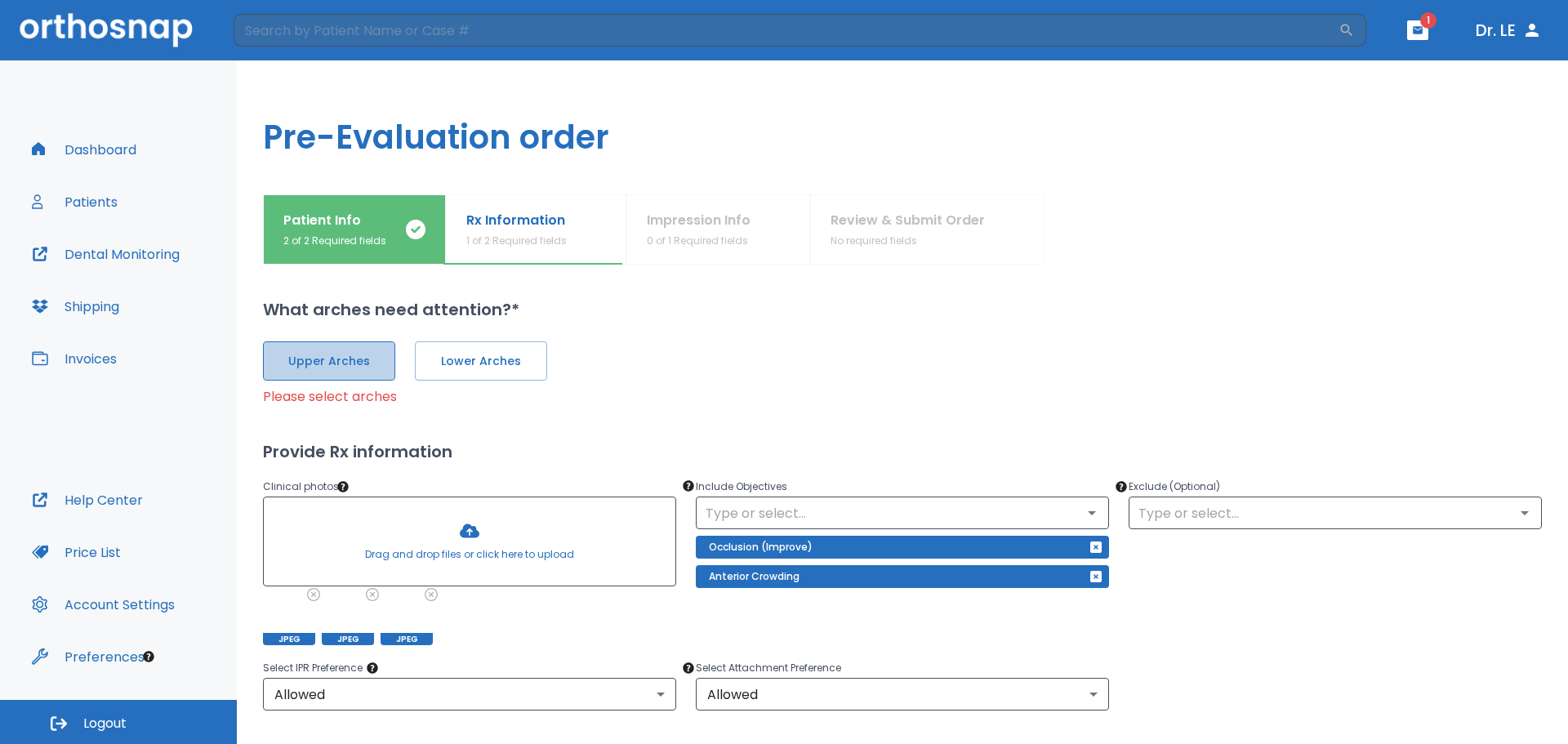
click at [379, 360] on button "Upper Arches" at bounding box center [329, 361] width 132 height 39
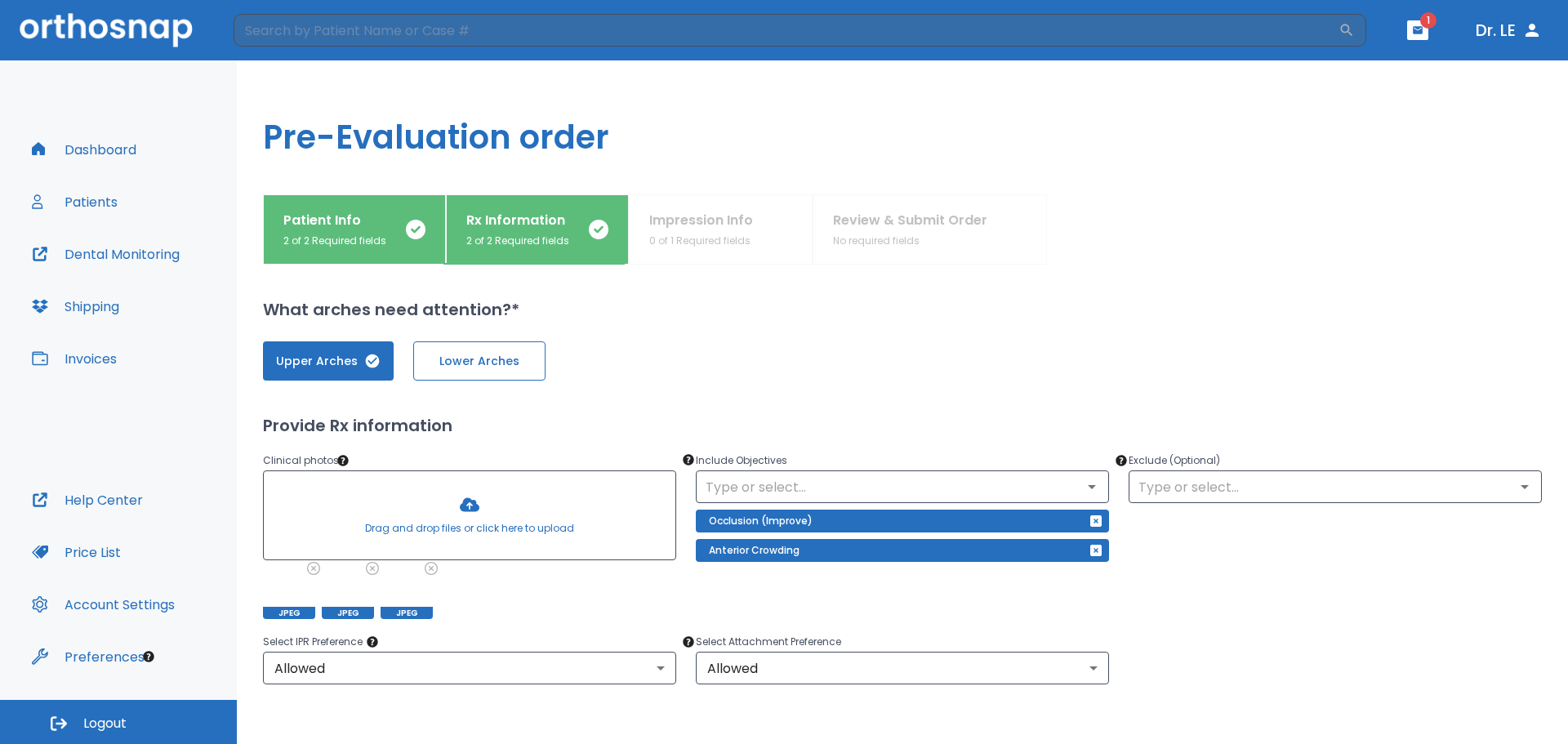
click at [477, 364] on span "Lower Arches" at bounding box center [480, 361] width 98 height 17
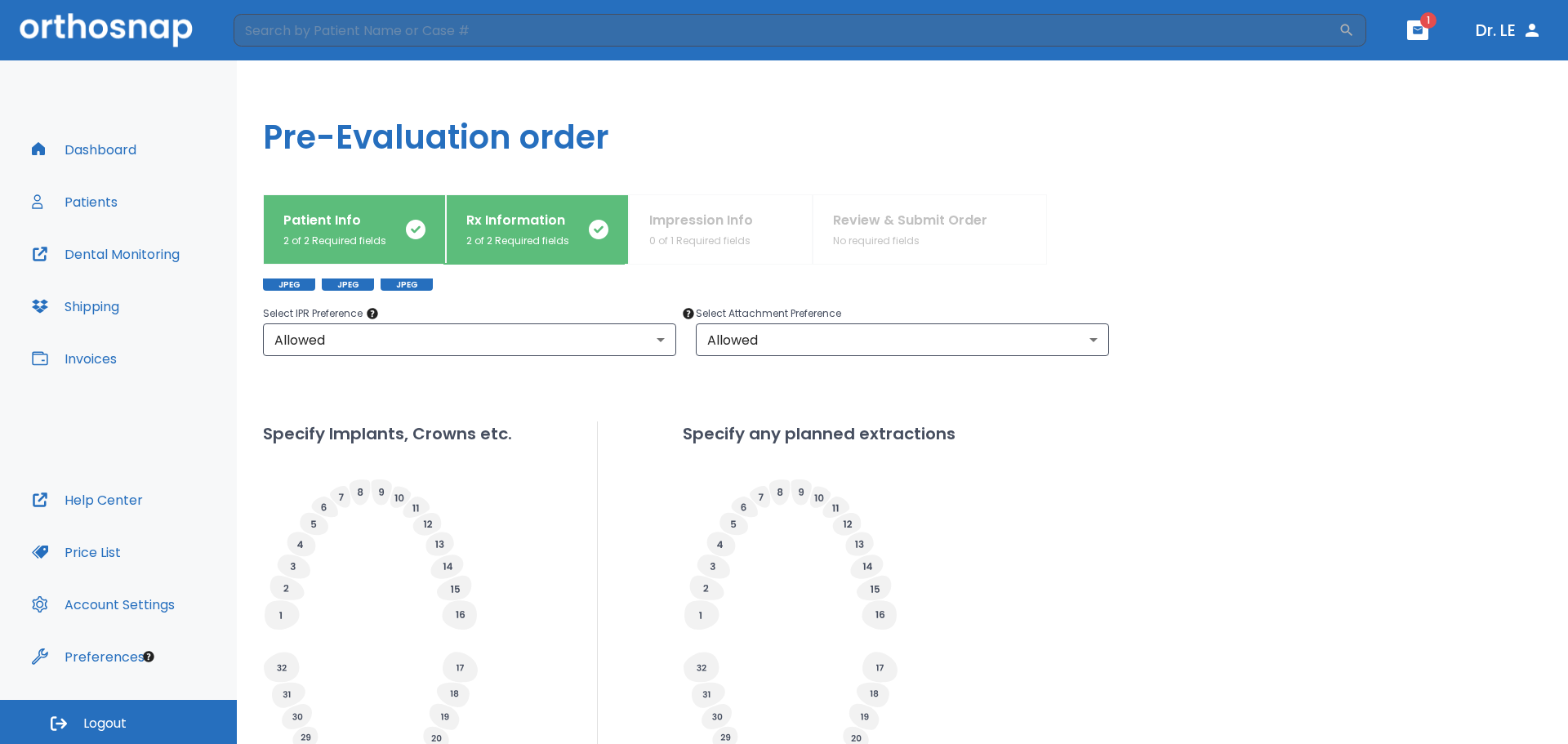
scroll to position [355, 0]
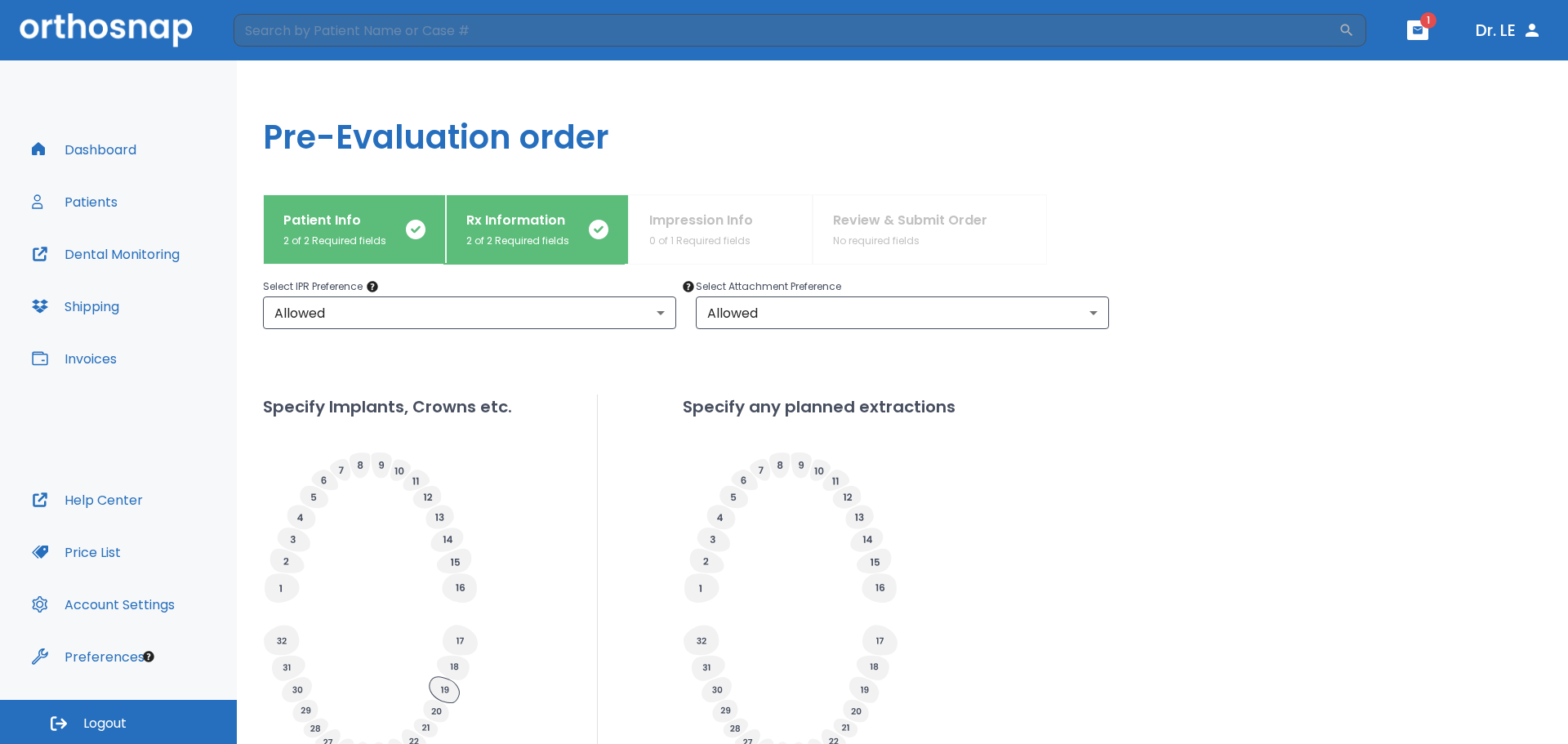
click at [445, 695] on icon at bounding box center [445, 690] width 30 height 26
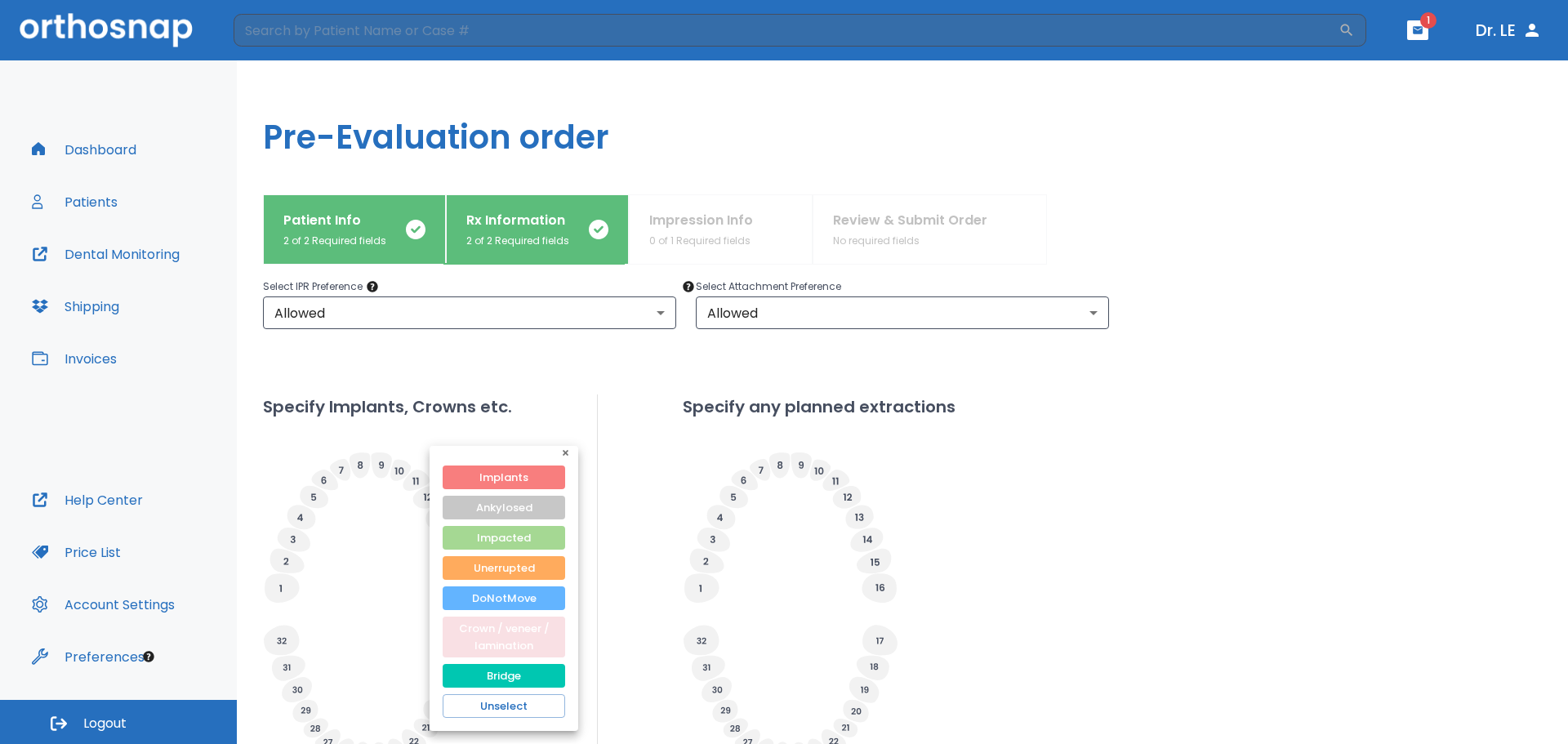
click at [490, 636] on button "Crown / veneer / lamination" at bounding box center [504, 637] width 123 height 41
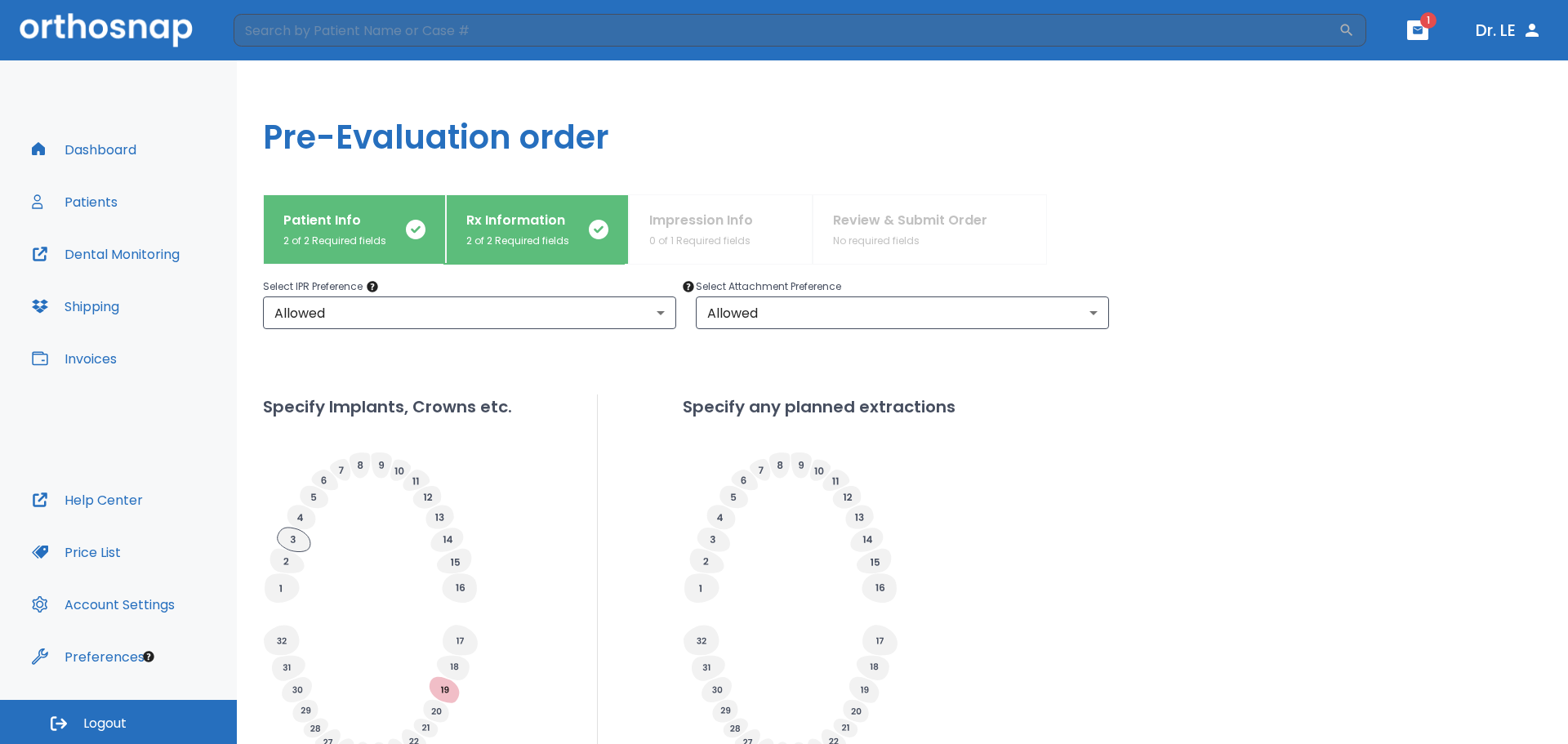
click at [288, 537] on icon at bounding box center [294, 540] width 33 height 25
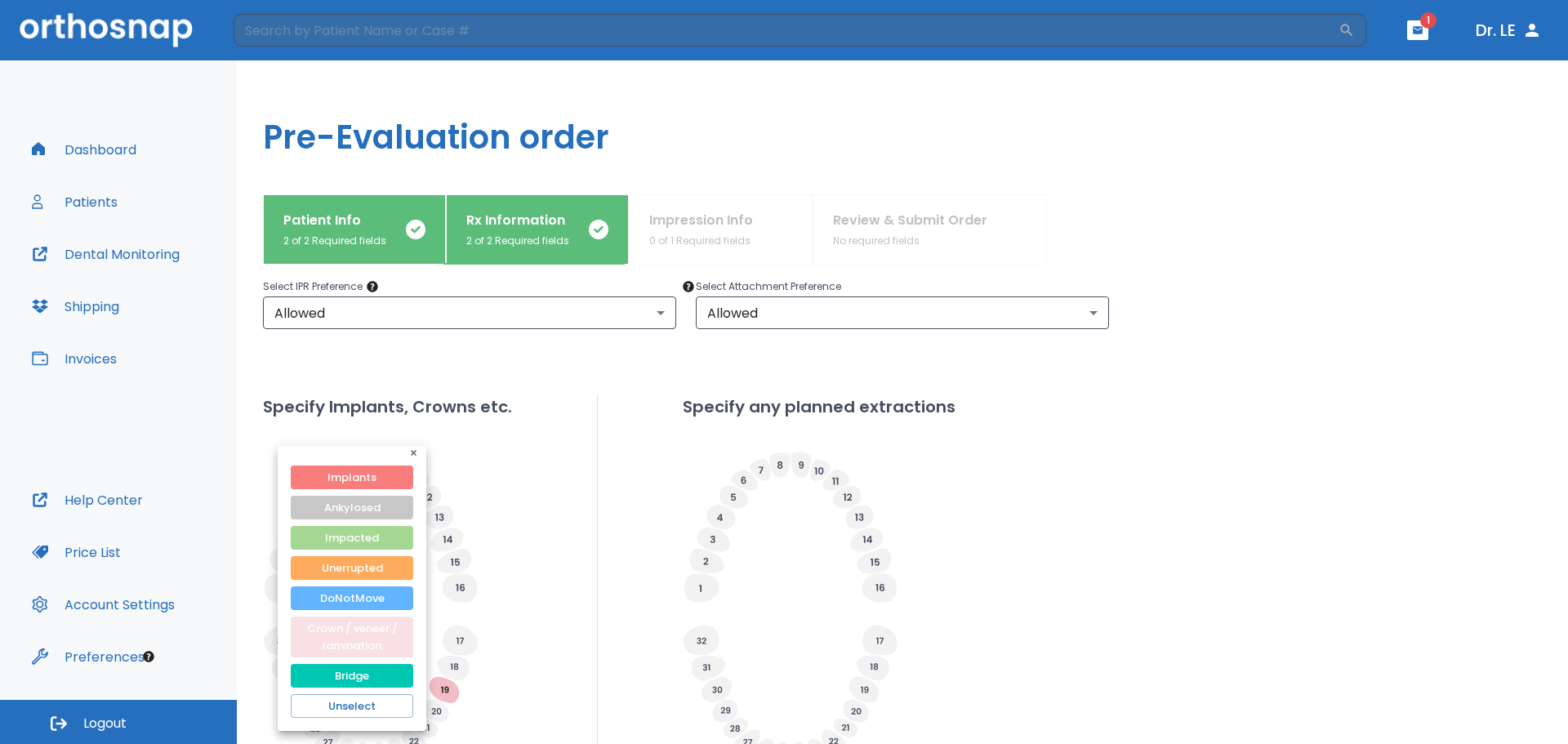
click at [353, 633] on button "Crown / veneer / lamination" at bounding box center [352, 637] width 123 height 41
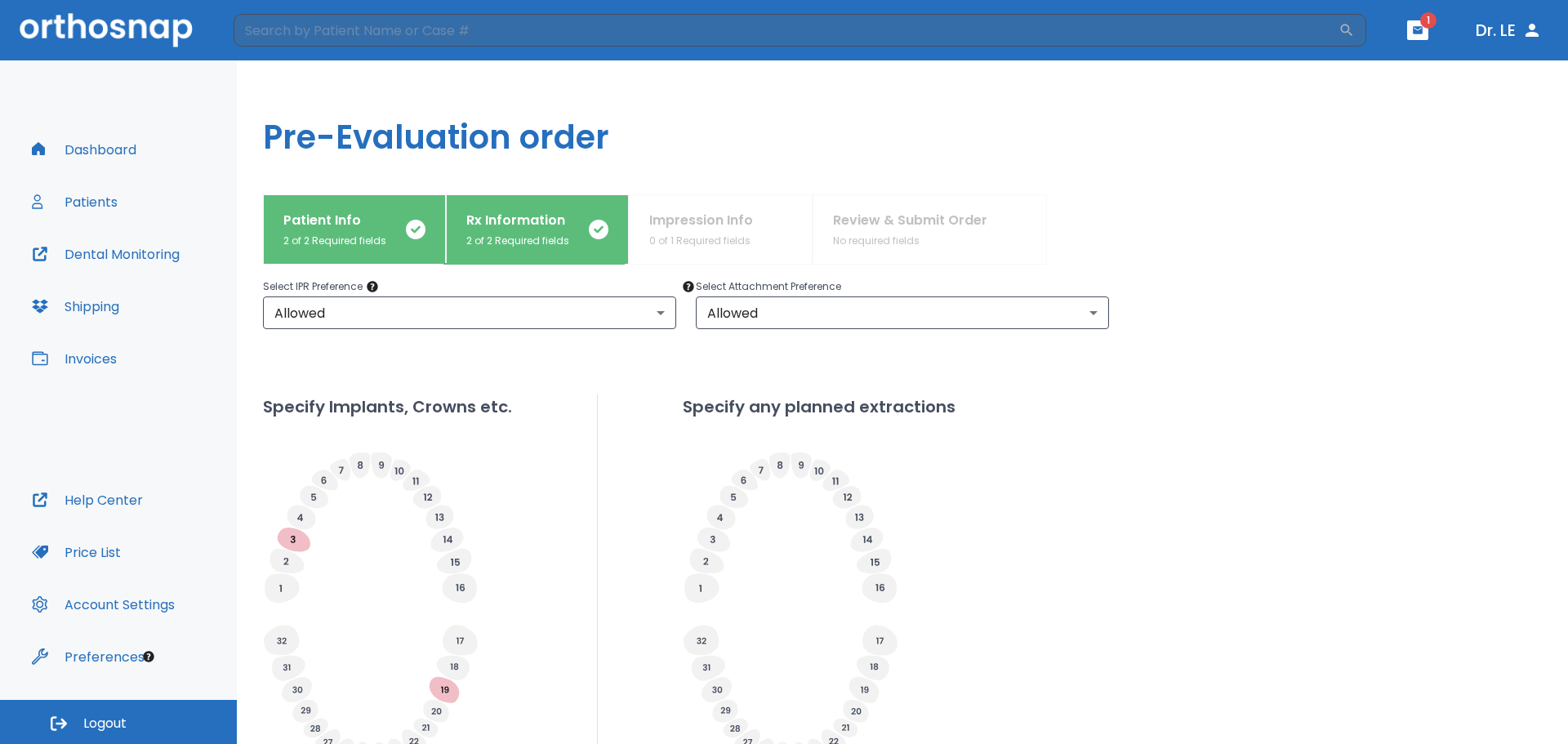
click at [712, 689] on icon at bounding box center [717, 690] width 10 height 7
click at [703, 663] on icon at bounding box center [708, 668] width 33 height 25
click at [736, 717] on input "Planned" at bounding box center [737, 714] width 23 height 23
radio input "false"
click at [708, 691] on icon at bounding box center [717, 689] width 30 height 25
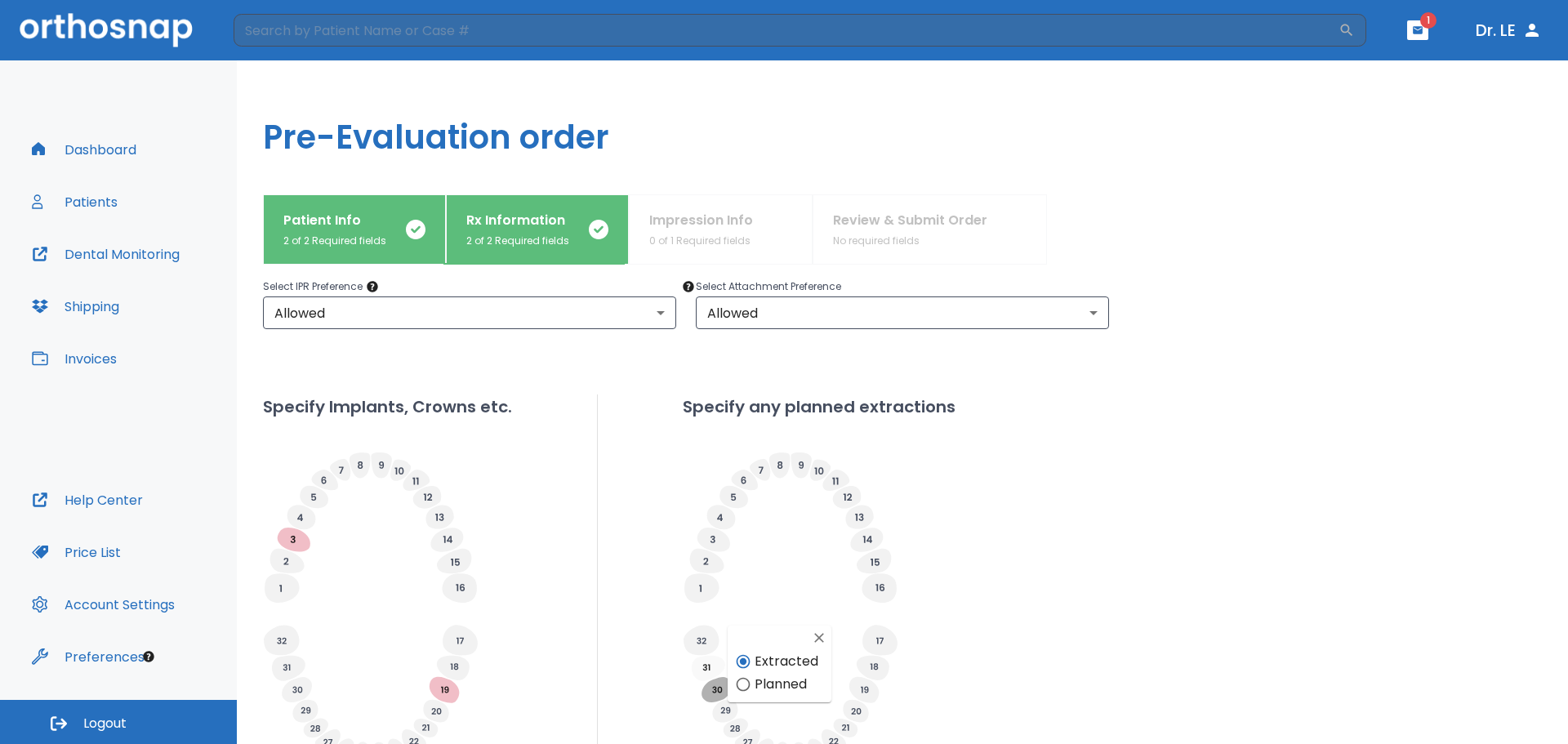
click at [744, 686] on input "Planned" at bounding box center [743, 684] width 23 height 23
radio input "false"
click at [704, 665] on icon at bounding box center [706, 667] width 7 height 7
click at [950, 614] on div "Specify Implants, Crowns etc. Specify any planned extractions" at bounding box center [902, 583] width 1279 height 376
click at [810, 669] on icon "button" at bounding box center [812, 668] width 10 height 10
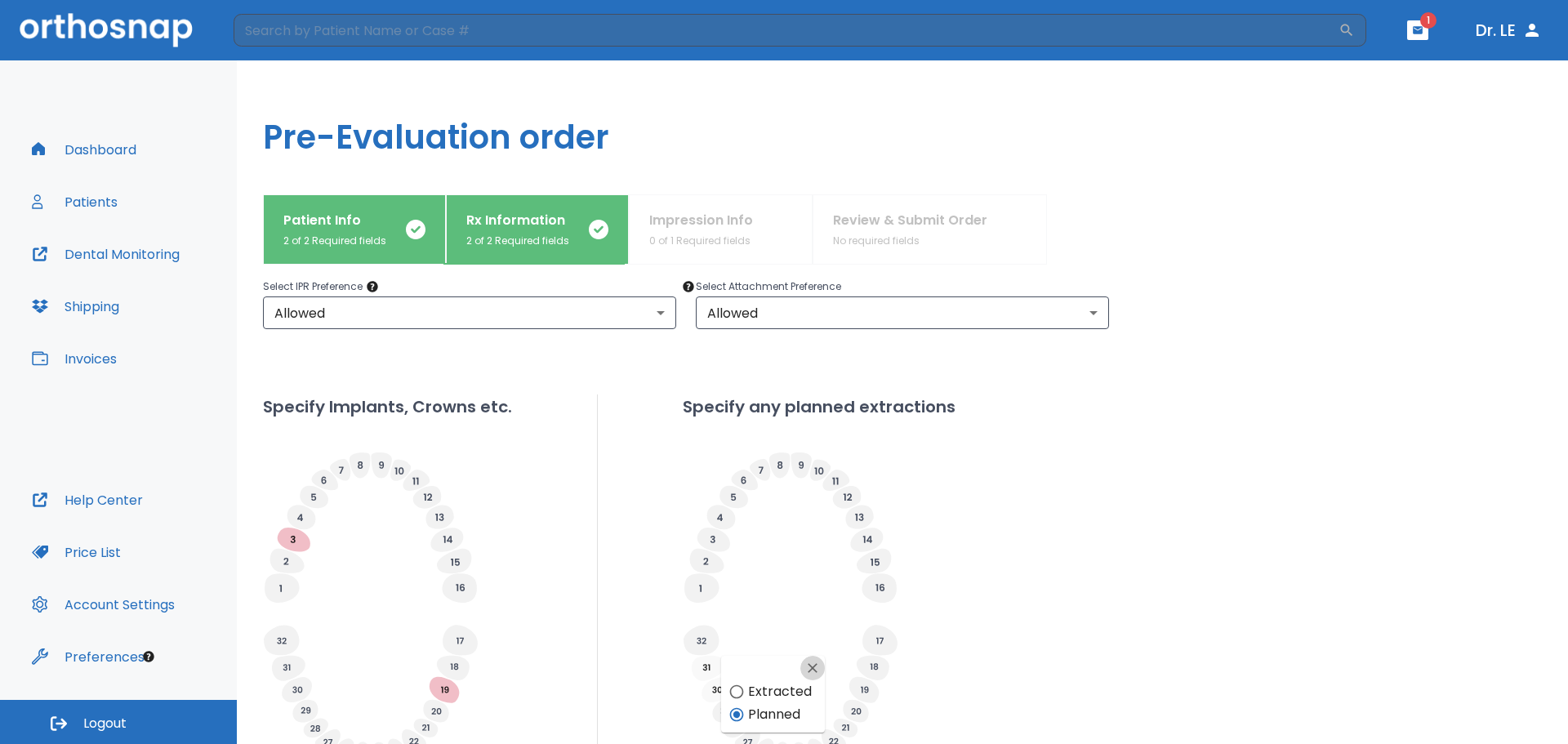
radio input "false"
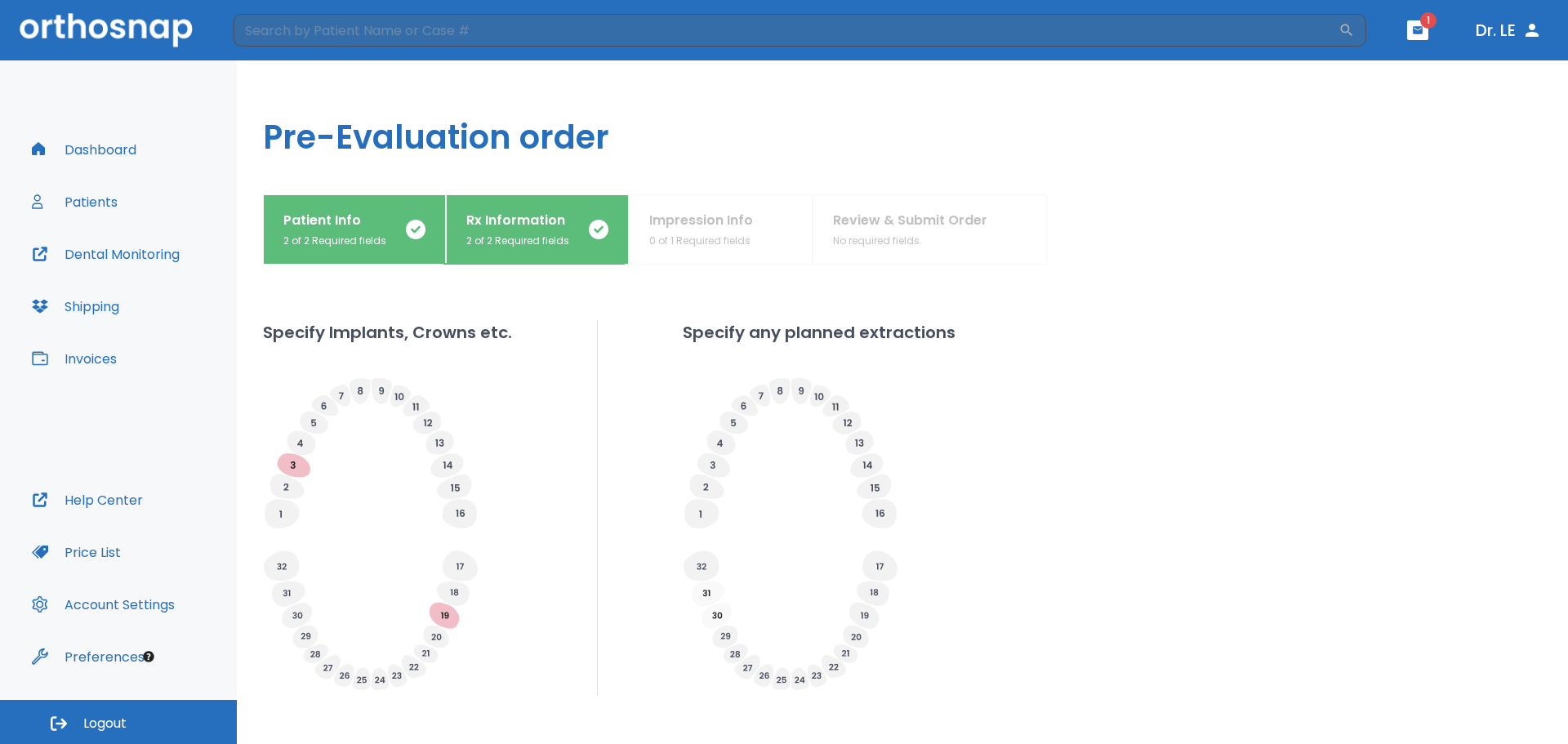
scroll to position [519, 0]
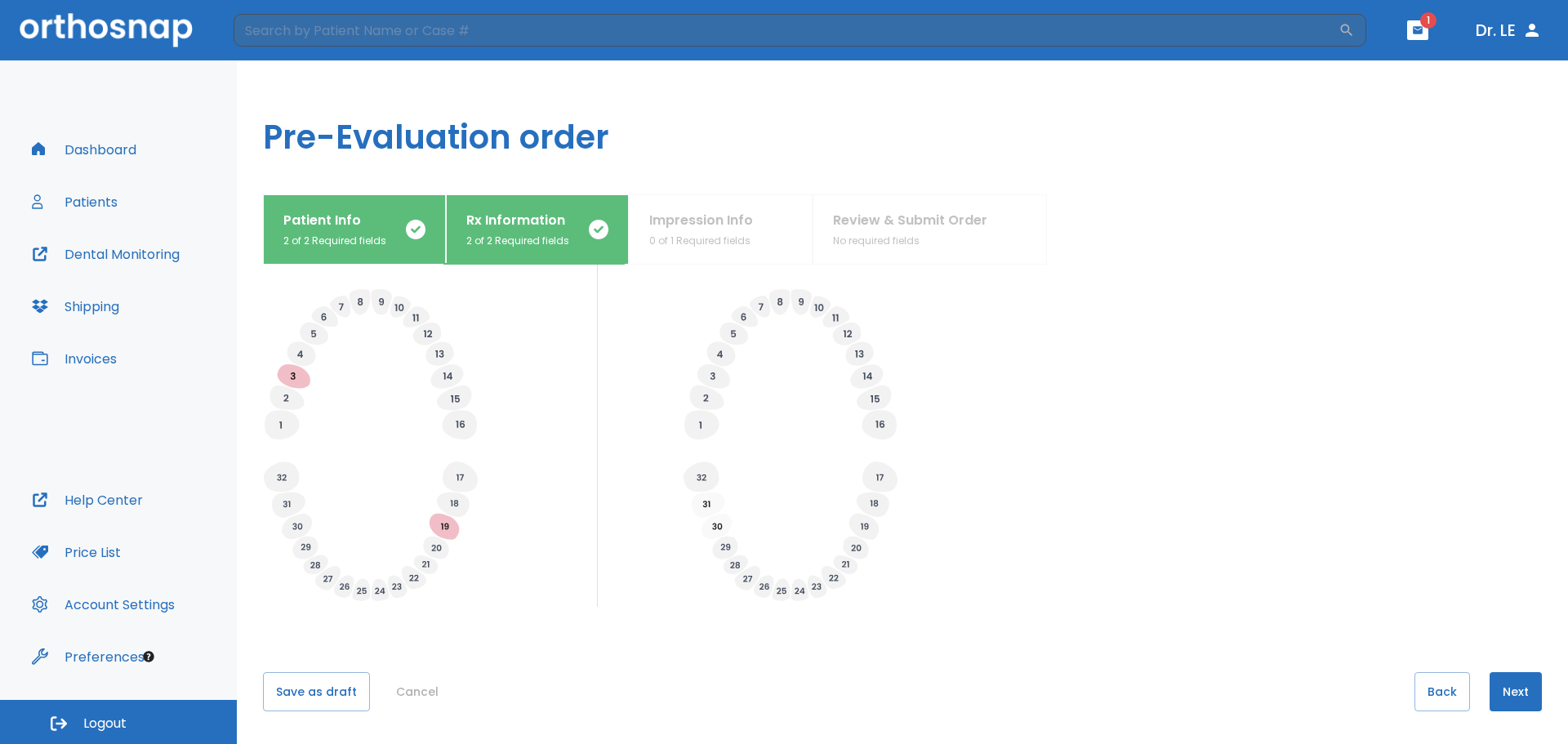
click at [1495, 693] on button "Next" at bounding box center [1515, 691] width 52 height 39
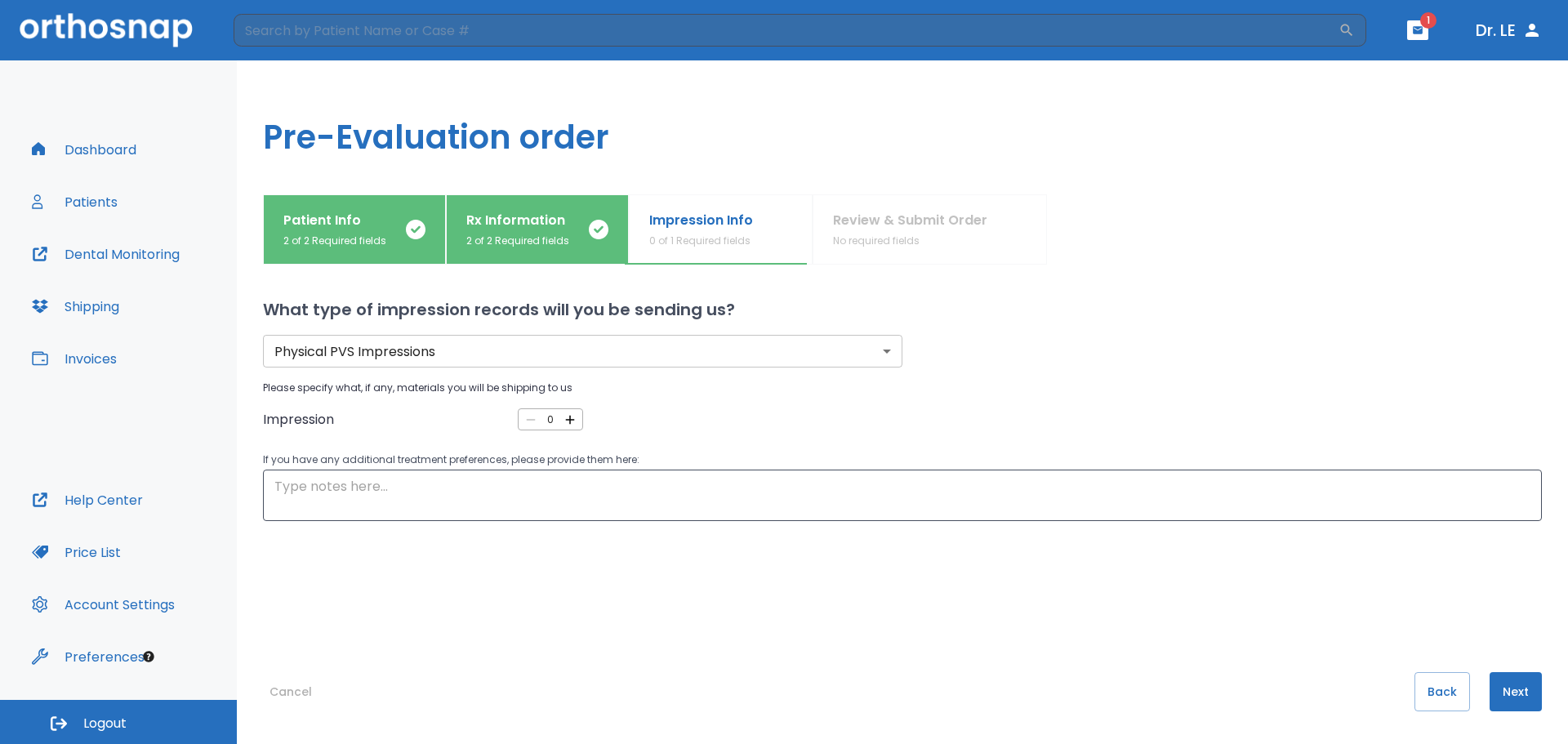
scroll to position [0, 0]
click at [571, 425] on icon "button" at bounding box center [570, 420] width 15 height 15
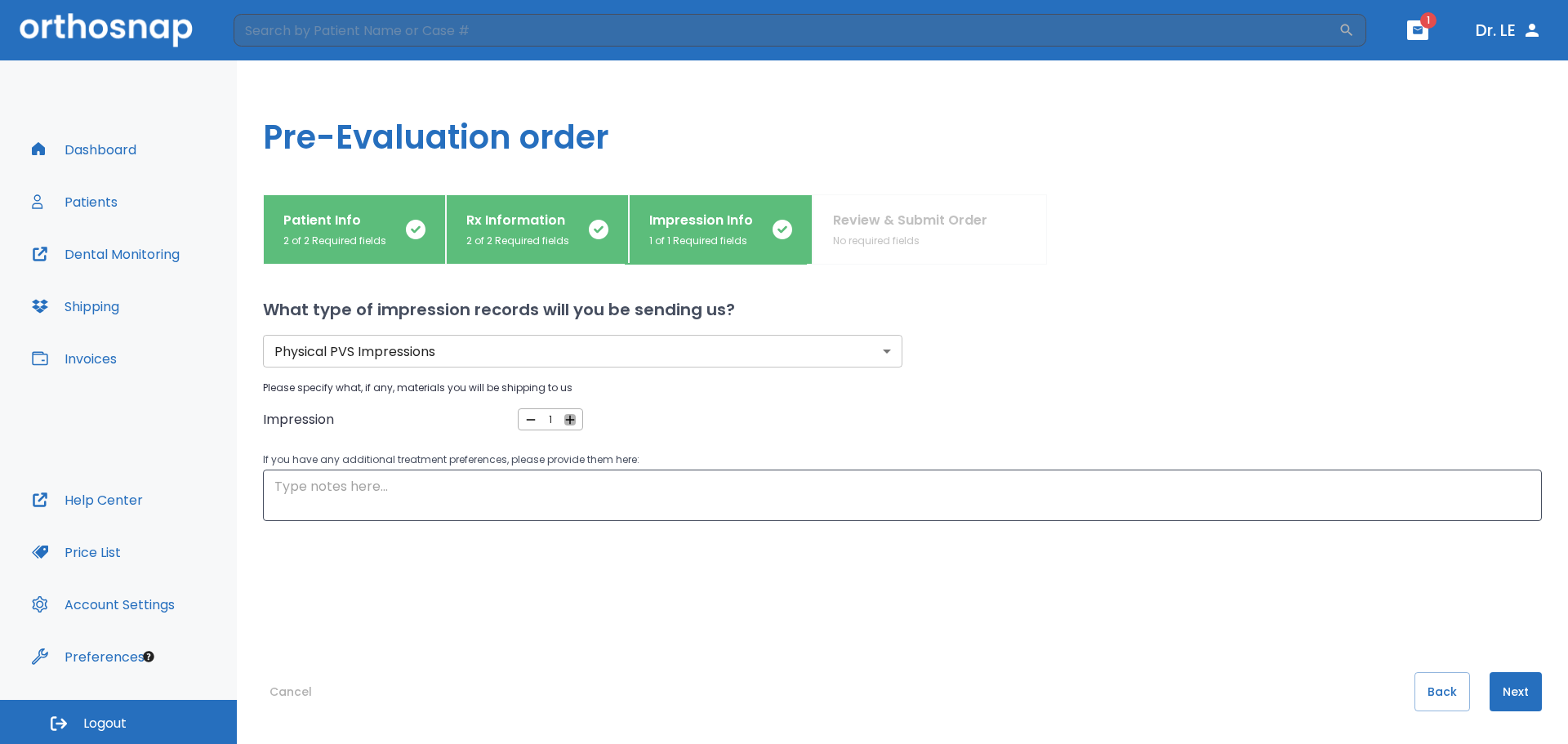
click at [568, 426] on icon "button" at bounding box center [570, 420] width 15 height 15
type input "2"
click at [597, 502] on textarea at bounding box center [902, 496] width 1256 height 38
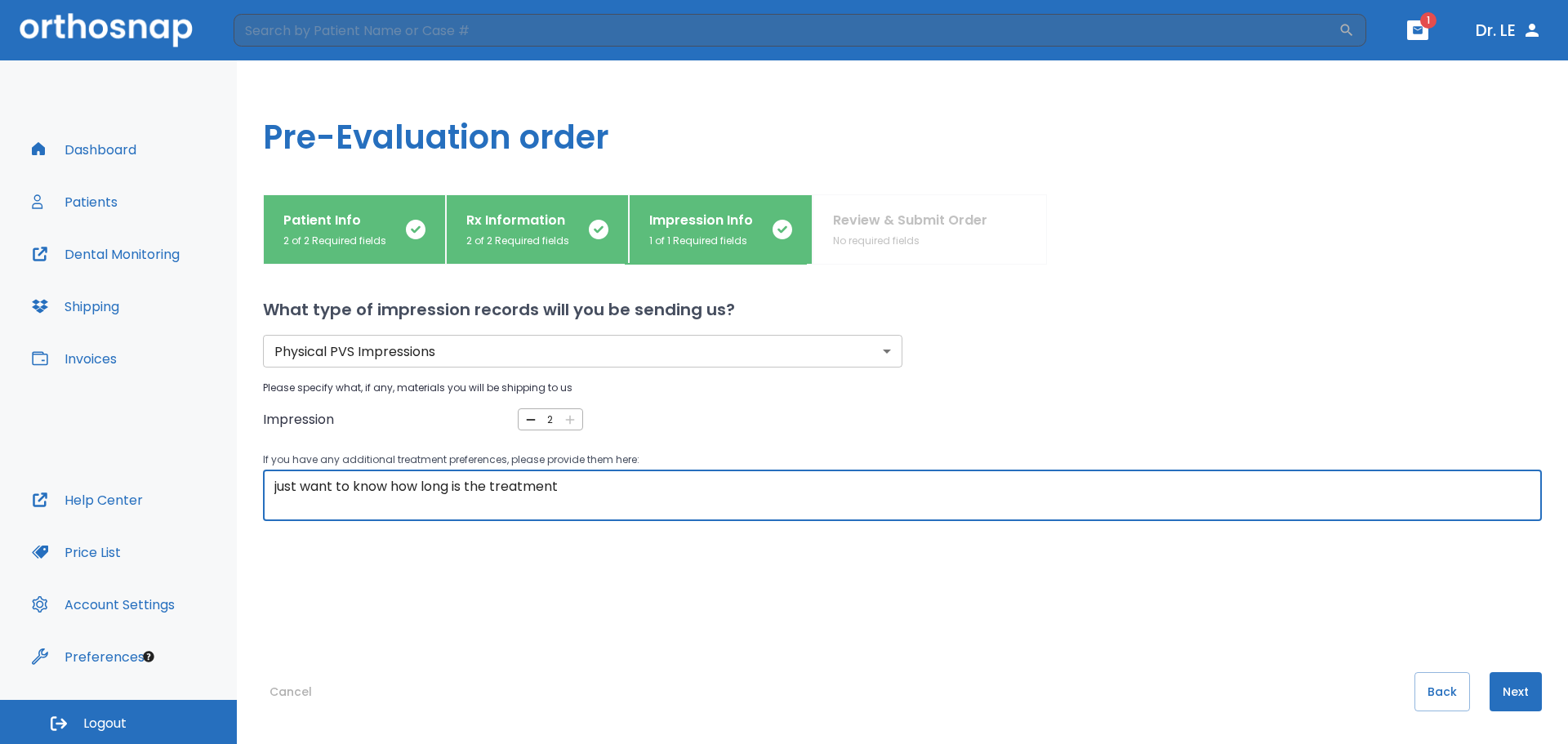
type textarea "just want to know how long is the treatment"
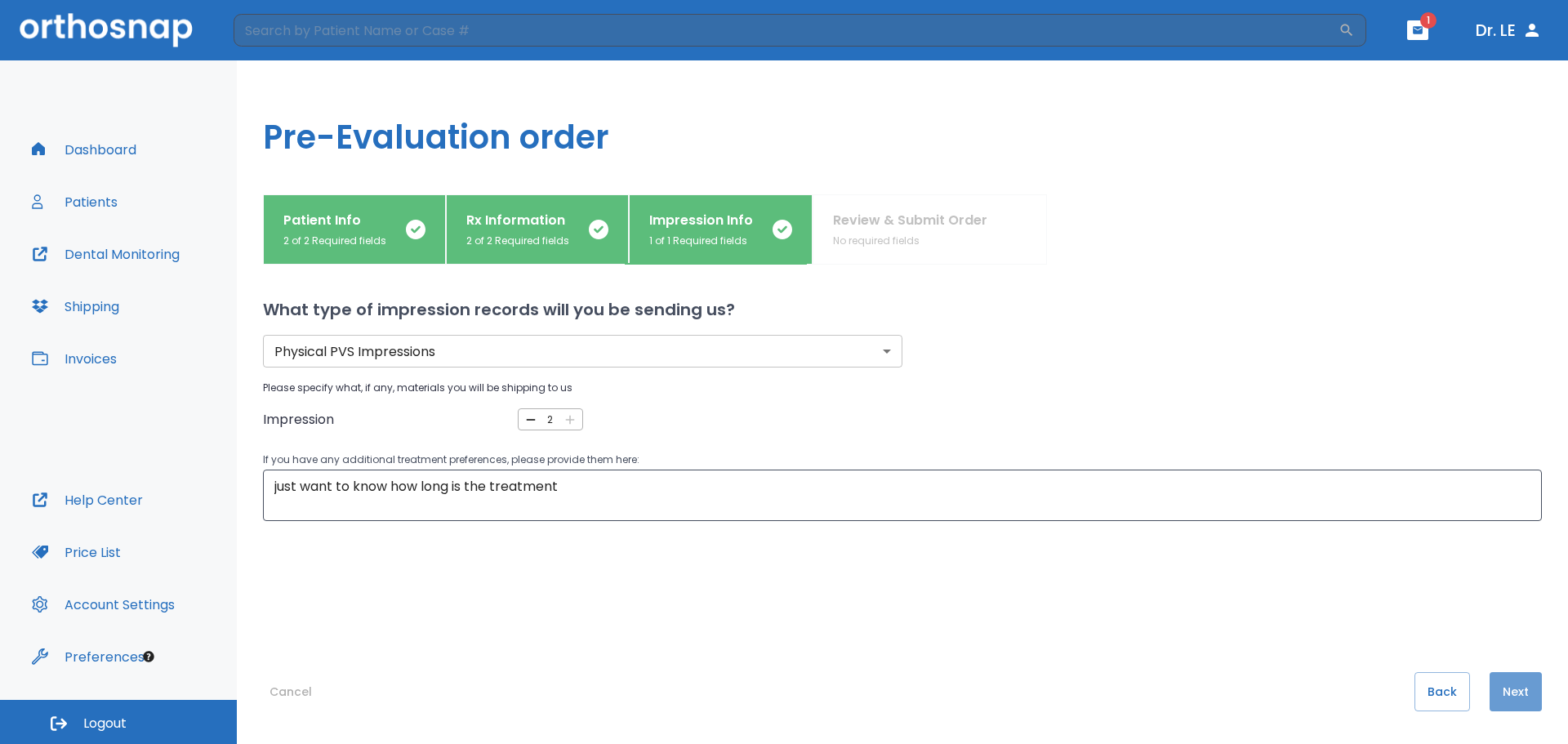
click at [1502, 689] on button "Next" at bounding box center [1515, 691] width 52 height 39
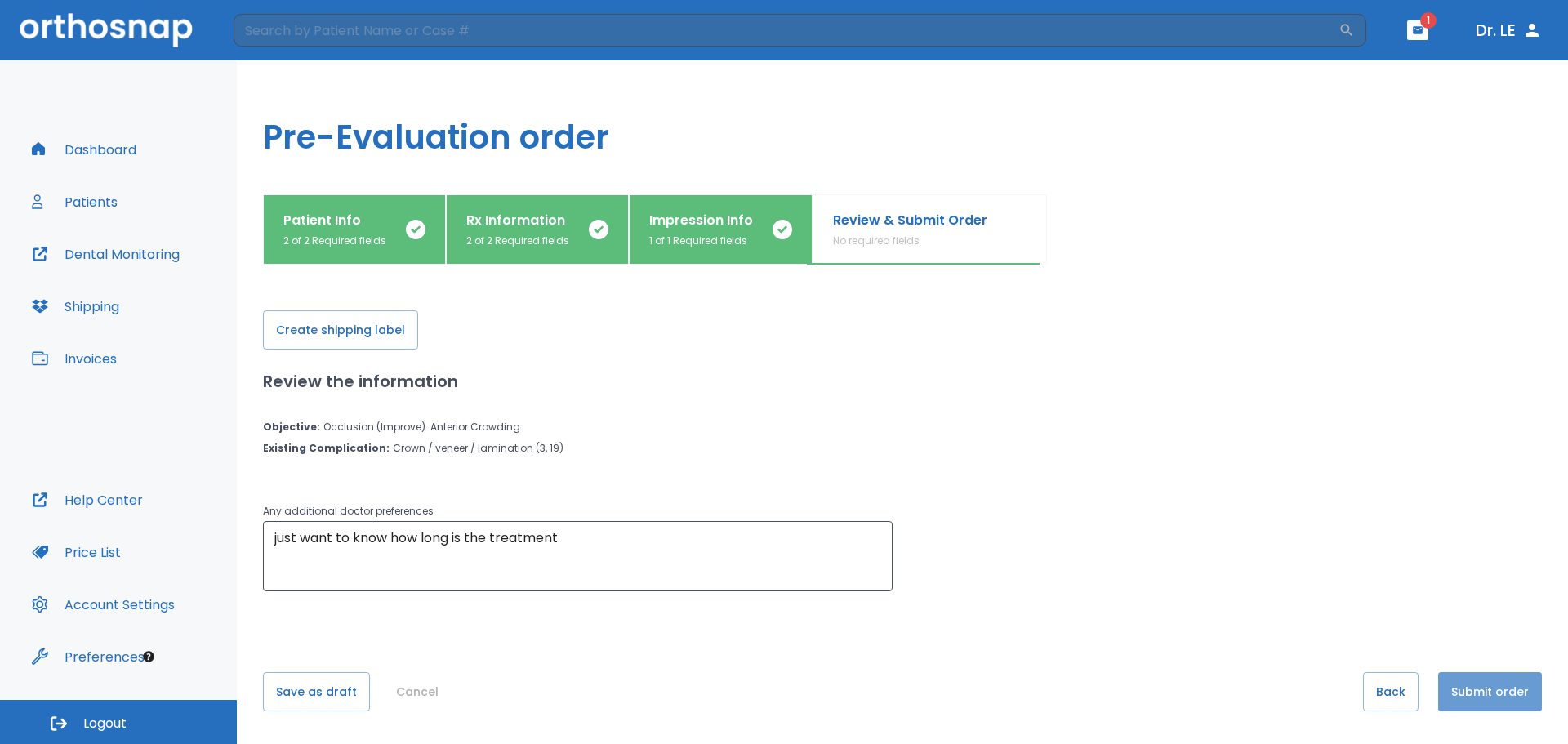
click at [1515, 697] on button "Submit order" at bounding box center [1490, 691] width 104 height 39
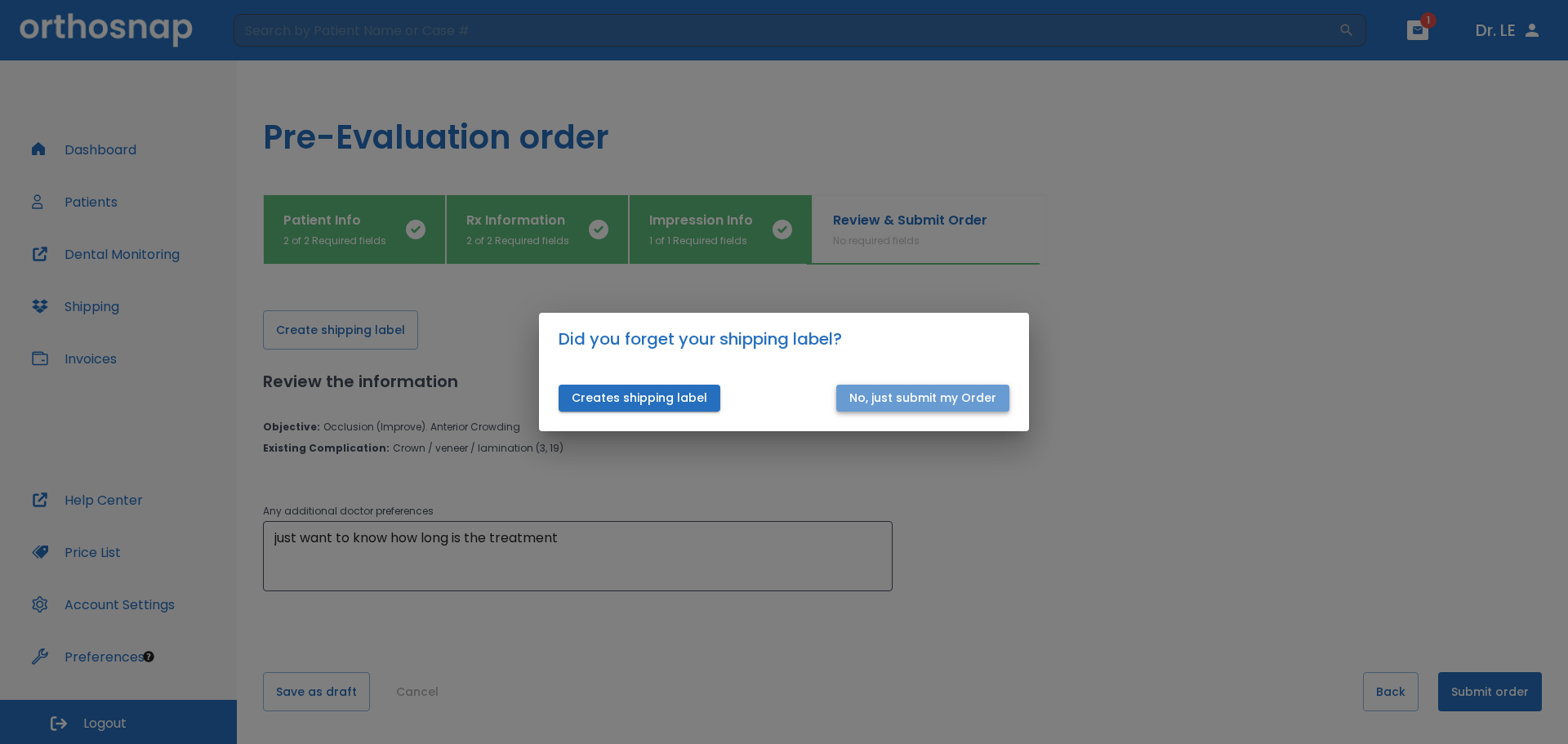
click at [937, 399] on button "No, just submit my Order" at bounding box center [922, 398] width 173 height 27
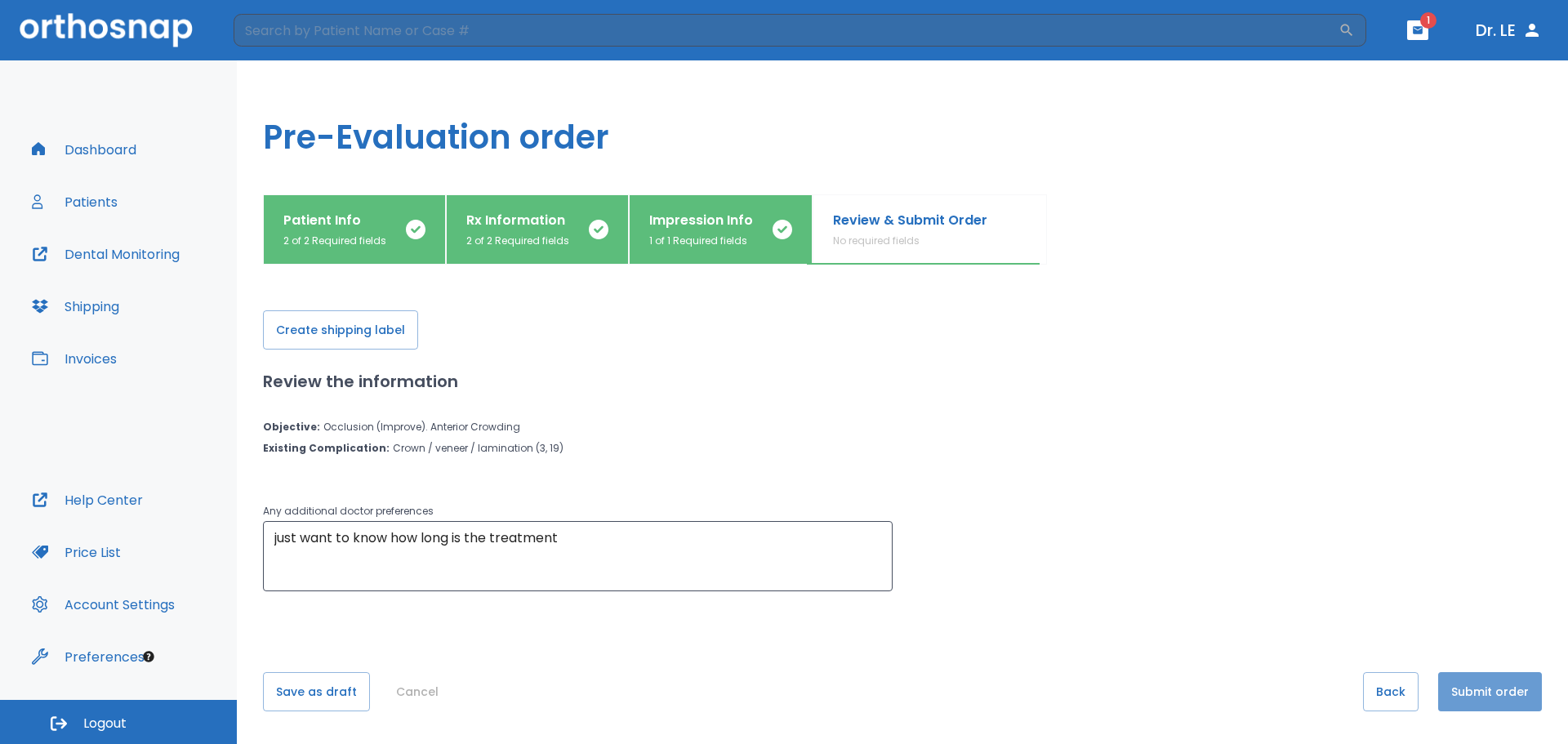
click at [1483, 689] on button "Submit order" at bounding box center [1490, 691] width 104 height 39
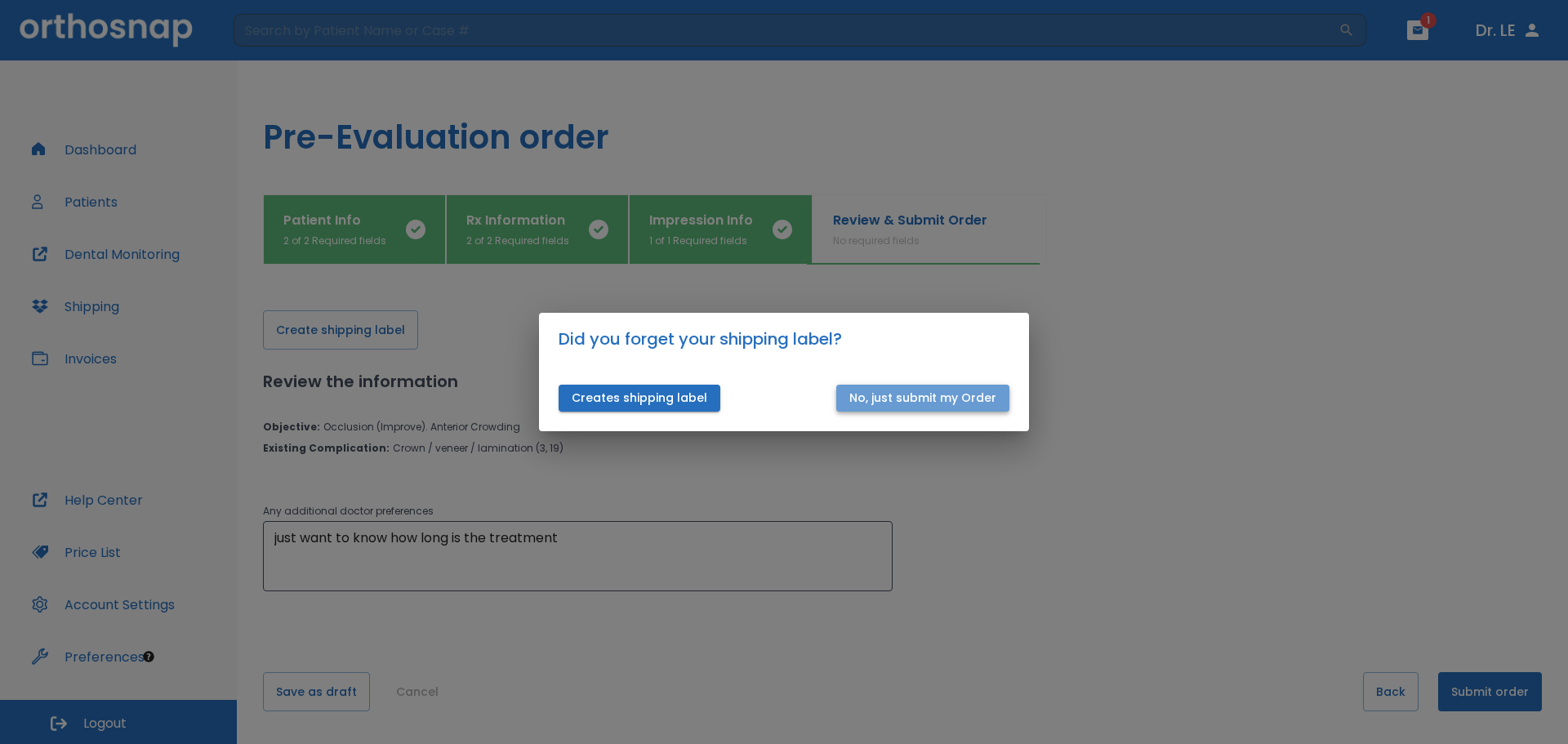
click at [939, 401] on button "No, just submit my Order" at bounding box center [922, 398] width 173 height 27
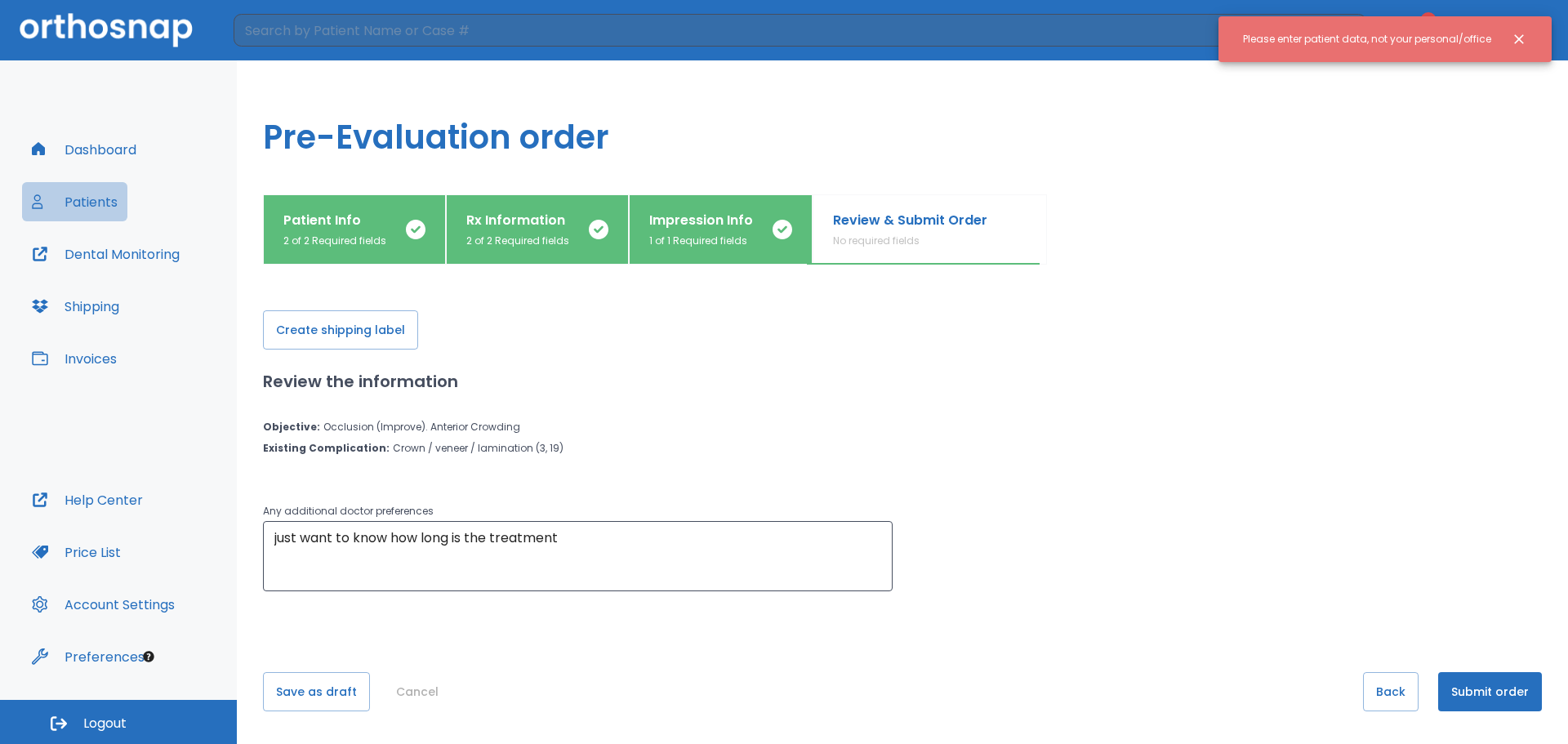
click at [106, 203] on button "Patients" at bounding box center [74, 201] width 105 height 39
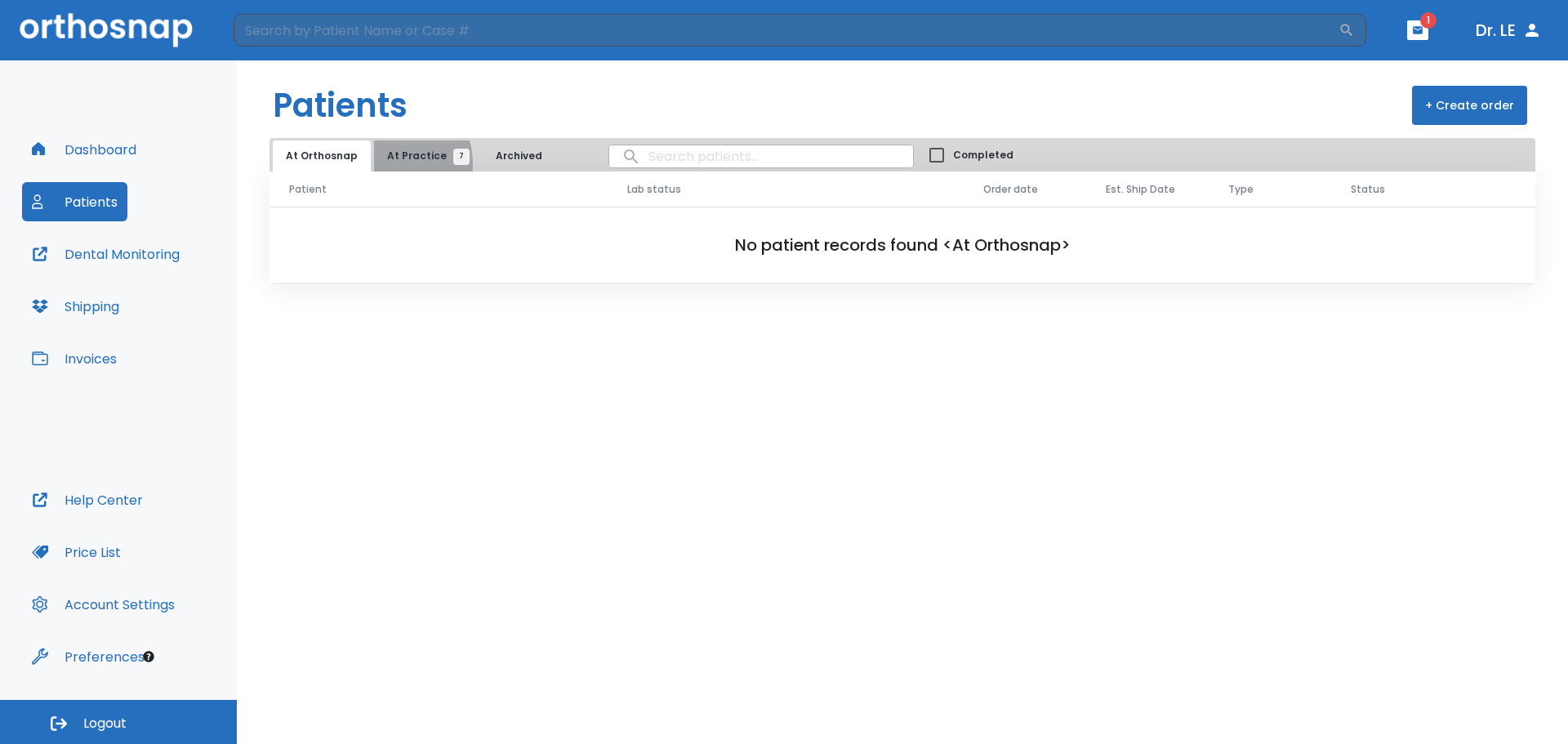
click at [386, 163] on button "At Practice 7" at bounding box center [424, 156] width 100 height 31
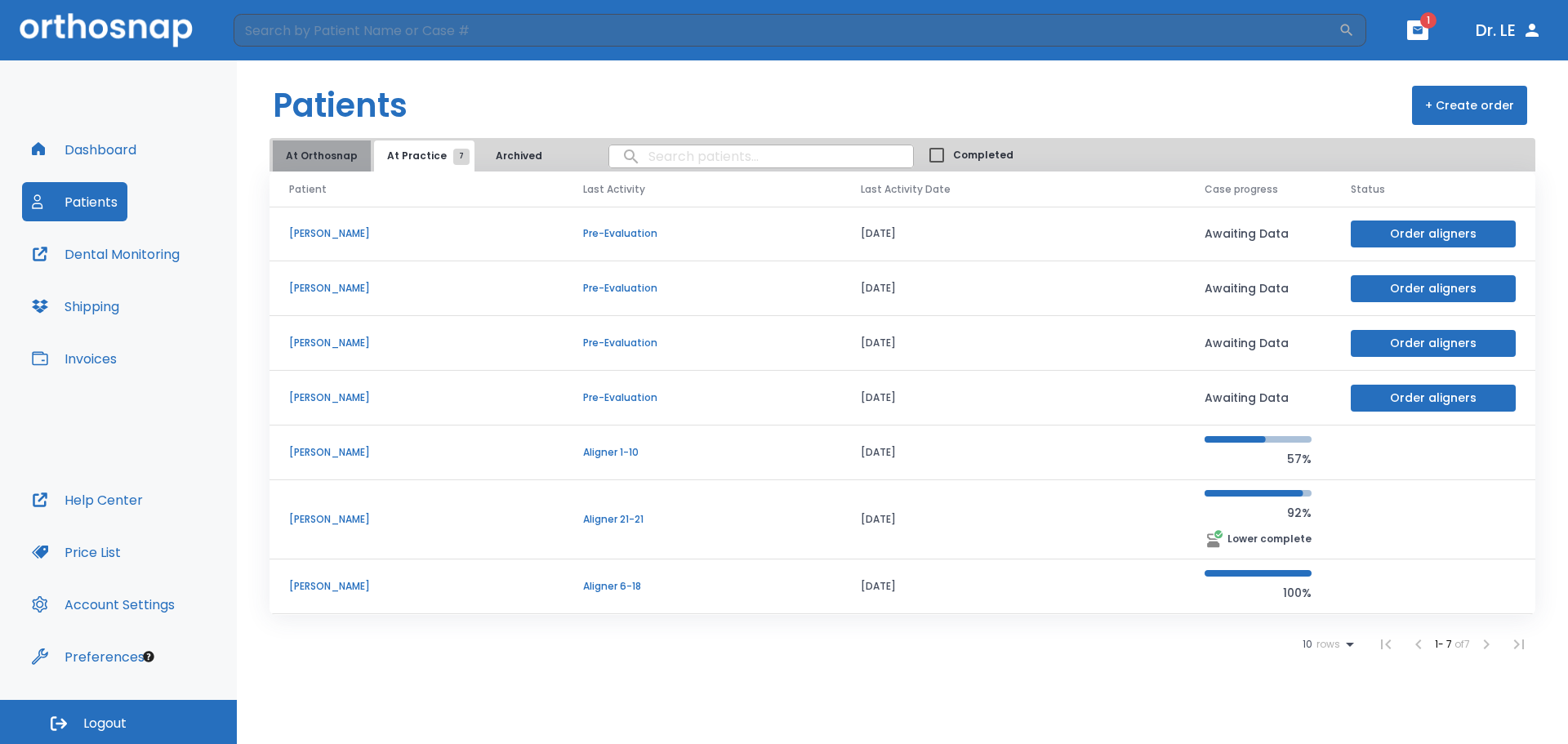
click at [333, 156] on button "At Orthosnap" at bounding box center [322, 156] width 98 height 31
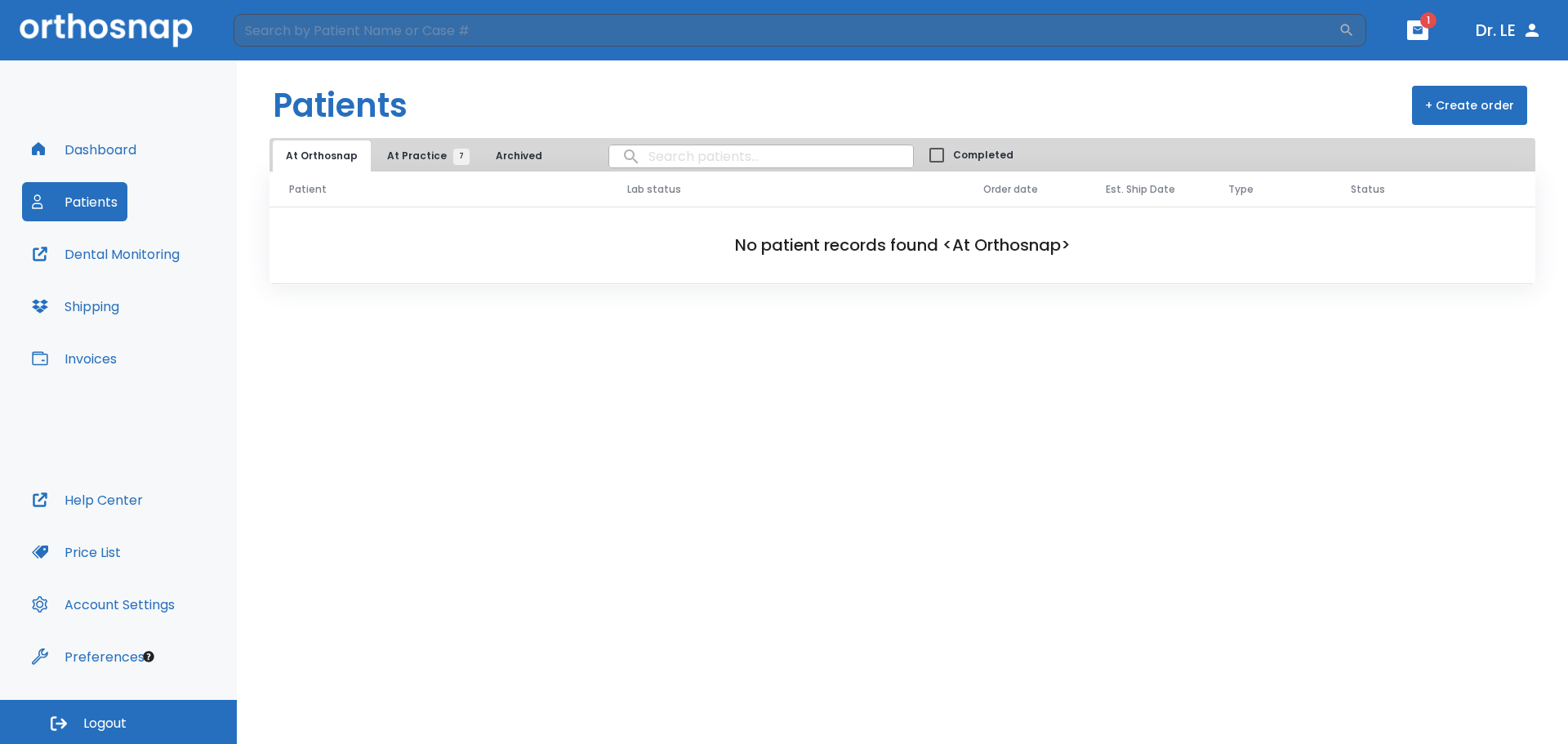
click at [503, 143] on button "Archived" at bounding box center [519, 156] width 82 height 31
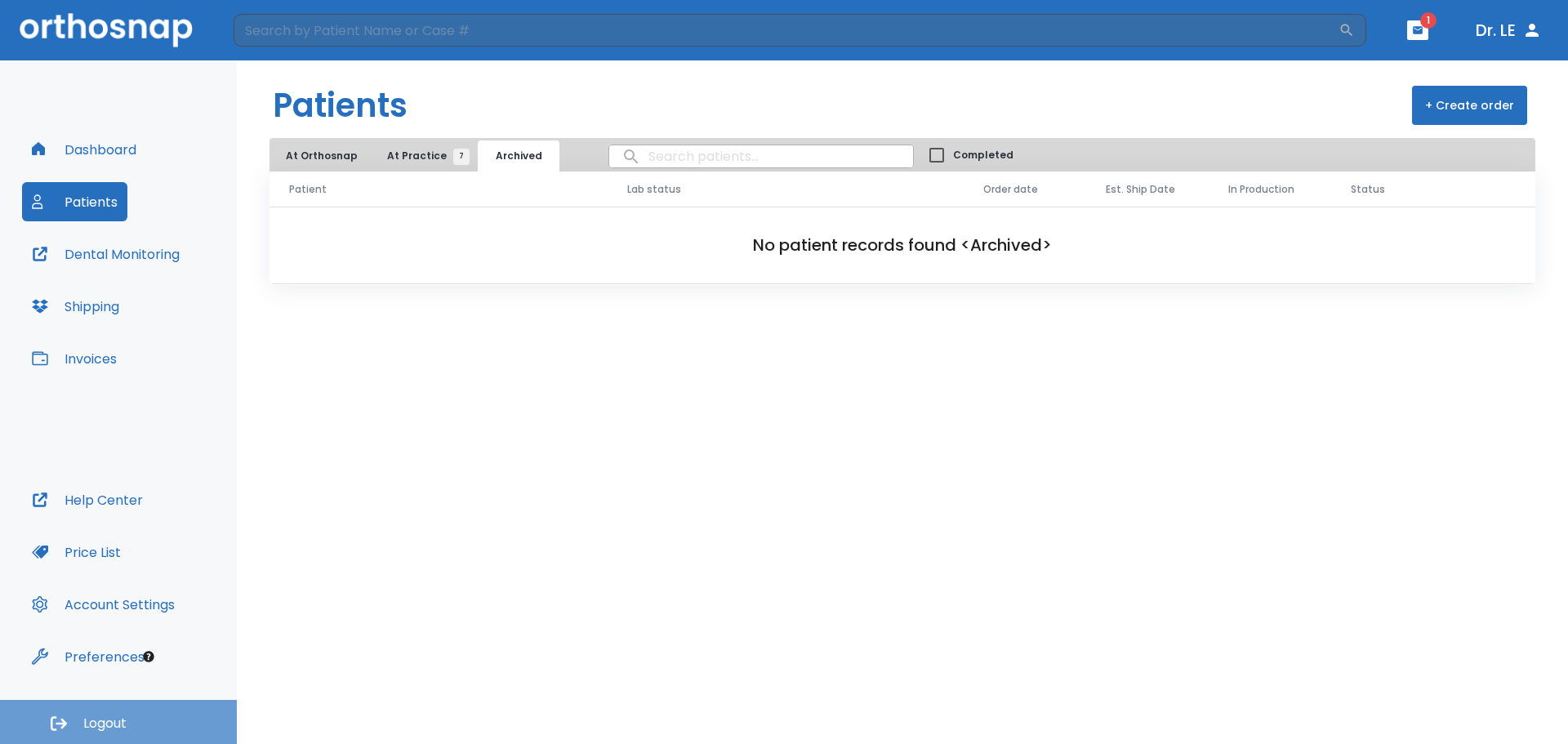
click at [91, 722] on span "Logout" at bounding box center [104, 724] width 43 height 18
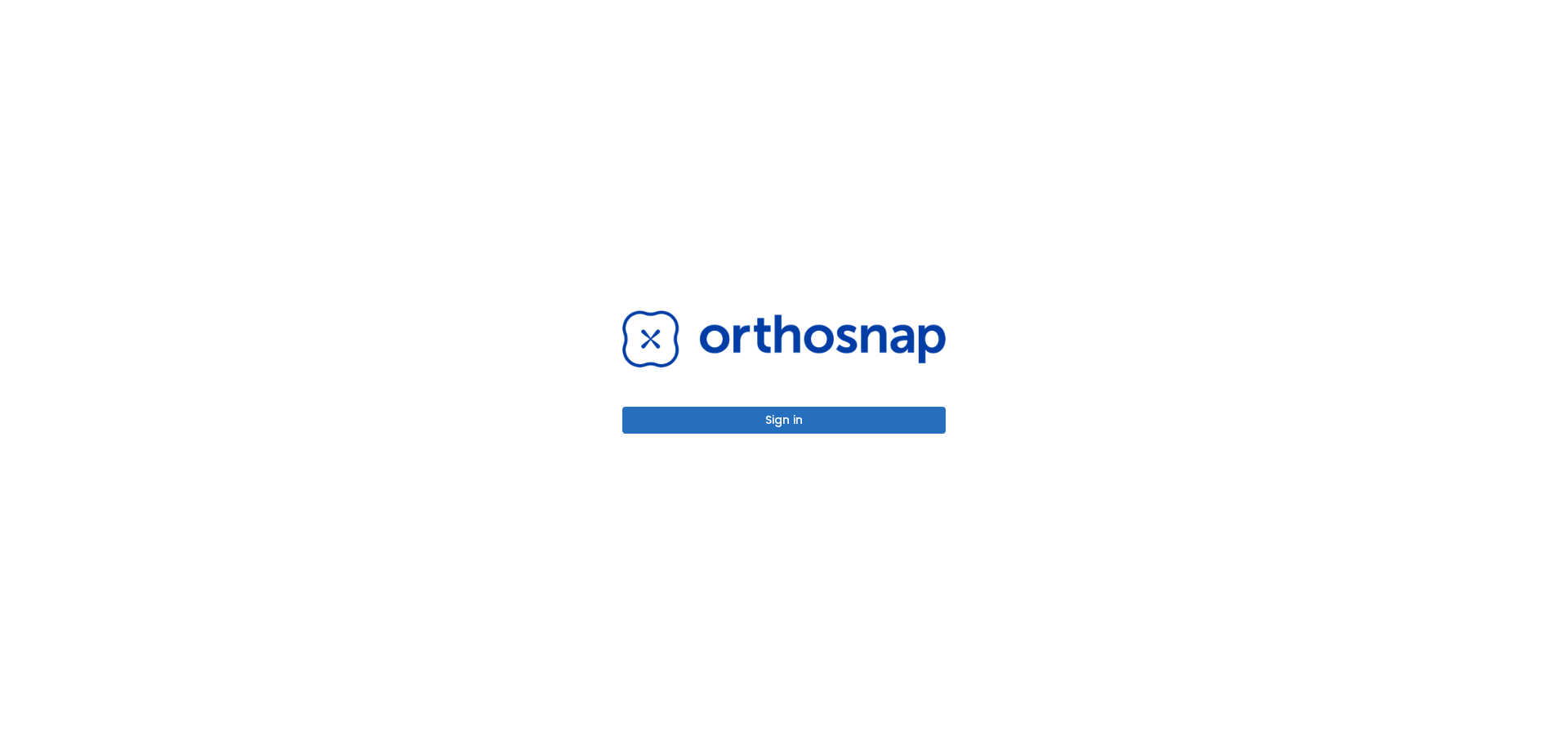
click at [797, 424] on button "Sign in" at bounding box center [784, 420] width 324 height 27
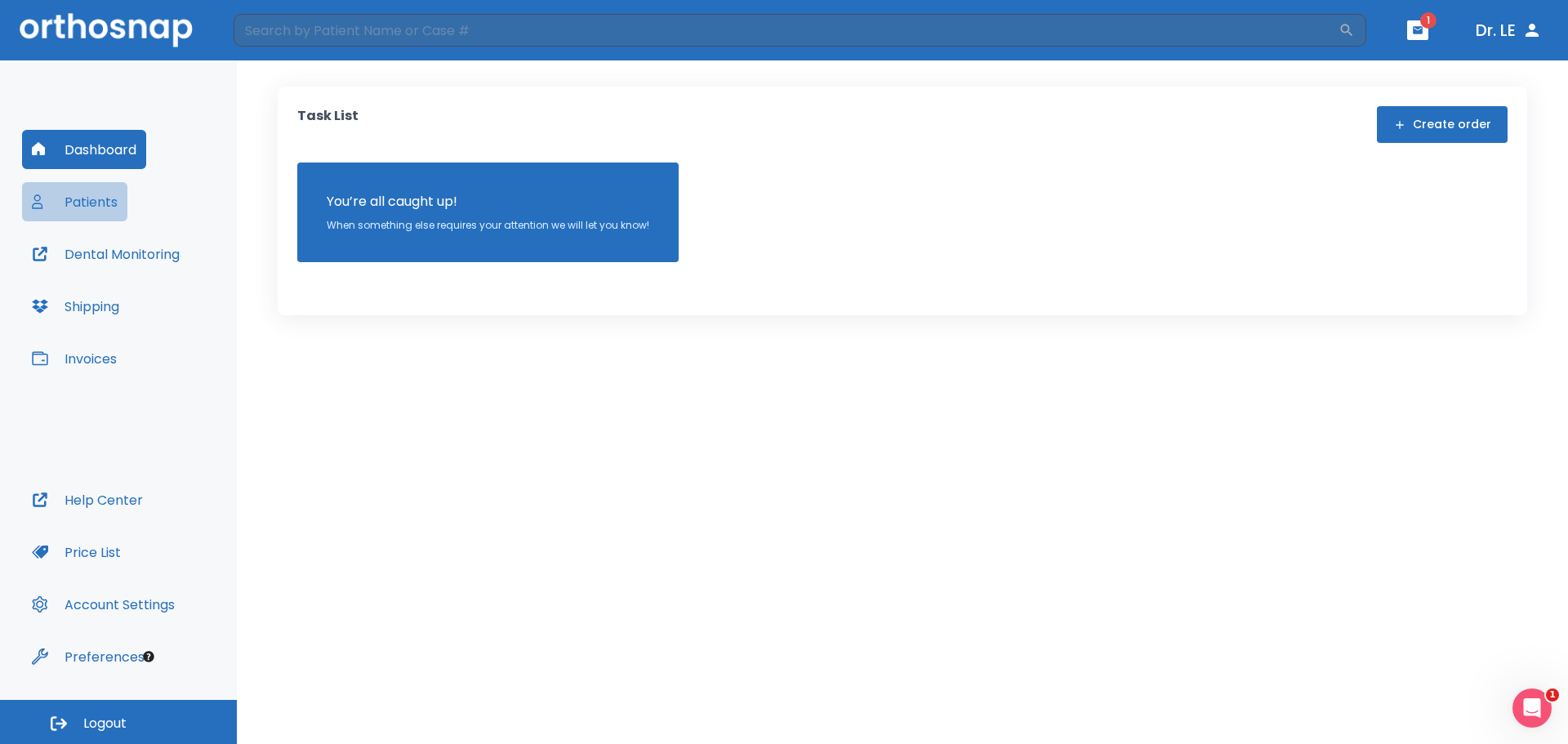
click at [83, 196] on button "Patients" at bounding box center [74, 201] width 105 height 39
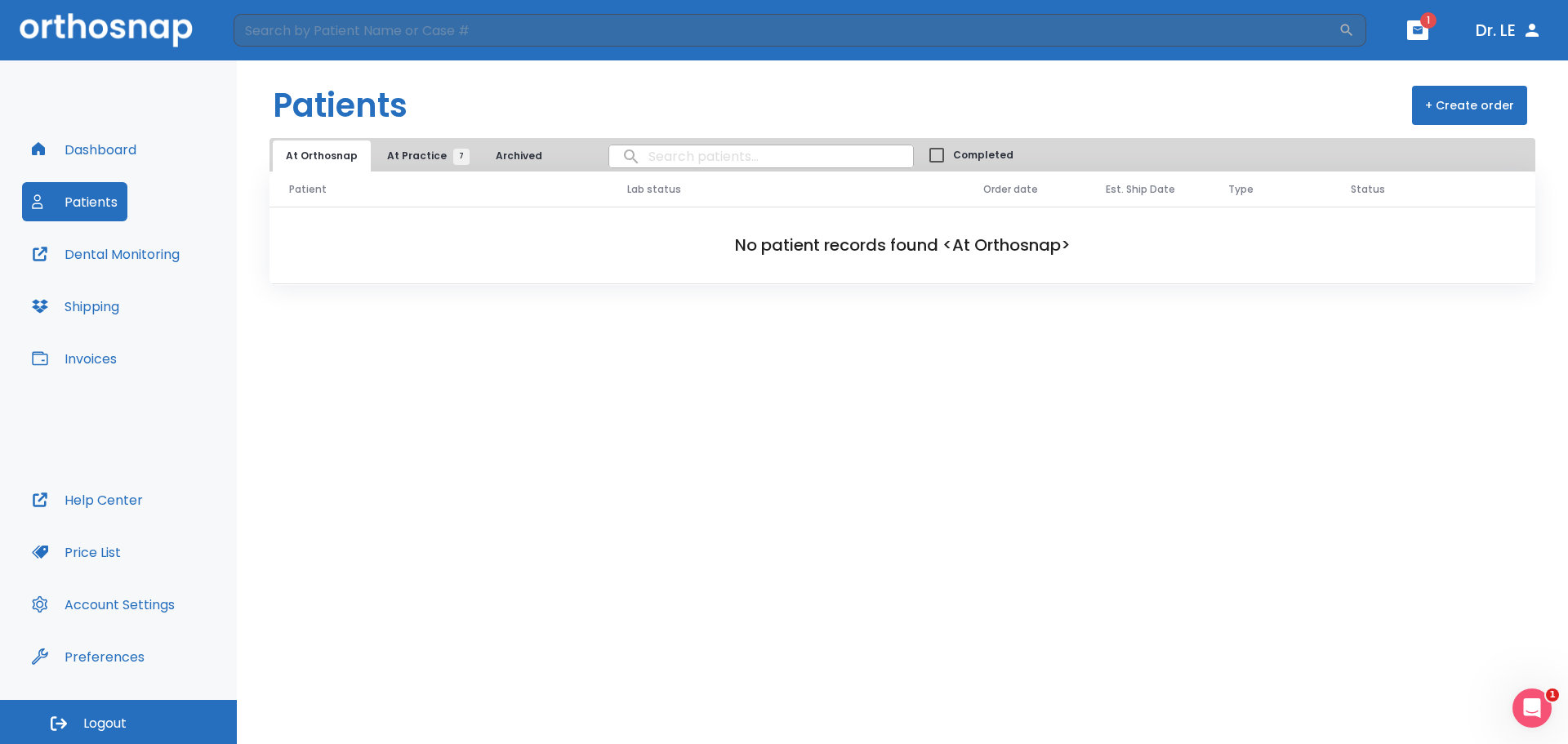
click at [417, 163] on button "At Practice 7" at bounding box center [424, 156] width 100 height 31
